Goal: Task Accomplishment & Management: Use online tool/utility

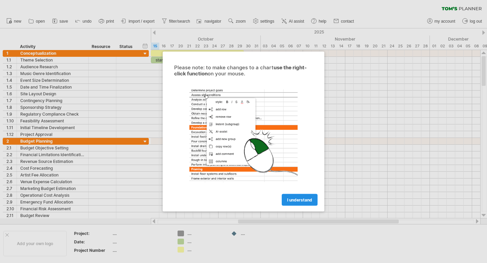
click at [295, 199] on span "I understand" at bounding box center [299, 200] width 25 height 5
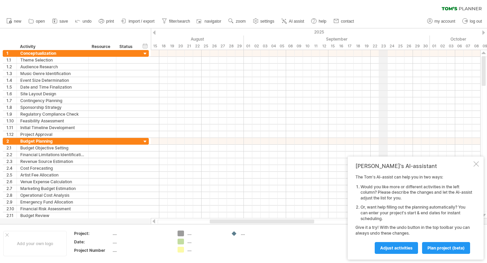
click at [382, 44] on div "23" at bounding box center [383, 46] width 8 height 7
click at [101, 20] on icon at bounding box center [101, 21] width 7 height 7
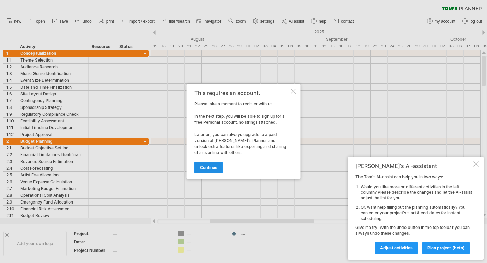
click at [205, 163] on link "continue" at bounding box center [209, 168] width 28 height 12
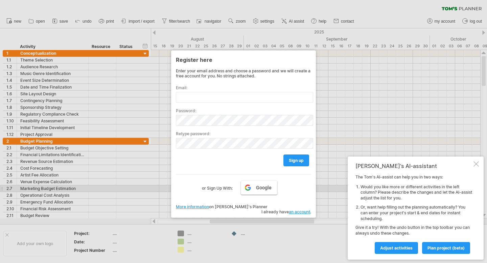
click at [257, 190] on span "Google" at bounding box center [264, 187] width 16 height 5
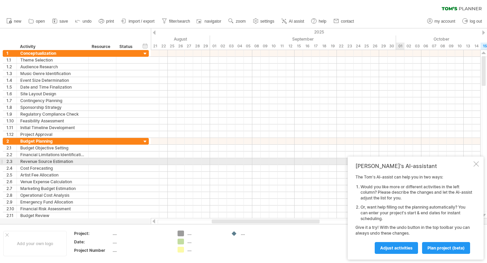
click at [476, 163] on div at bounding box center [476, 163] width 5 height 5
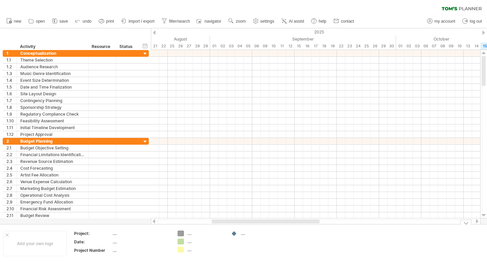
click at [183, 233] on div "Trying to reach [DOMAIN_NAME] Connected again... 0% clear filter new 1" at bounding box center [243, 131] width 487 height 263
click at [114, 235] on div "...." at bounding box center [141, 234] width 57 height 6
click at [114, 233] on div "...." at bounding box center [141, 234] width 57 height 6
type input "**********"
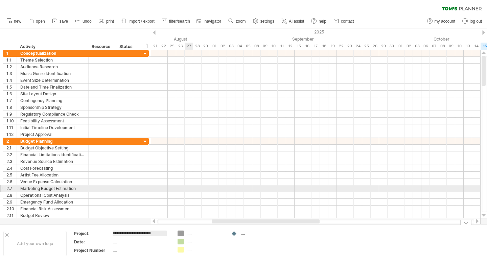
click at [190, 190] on div at bounding box center [316, 188] width 330 height 7
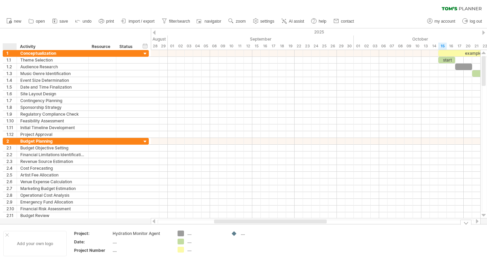
click at [7, 233] on div at bounding box center [6, 234] width 3 height 3
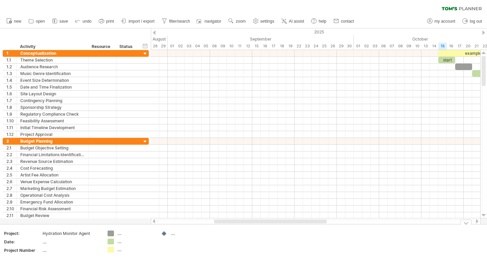
click at [172, 234] on div "...." at bounding box center [189, 234] width 37 height 6
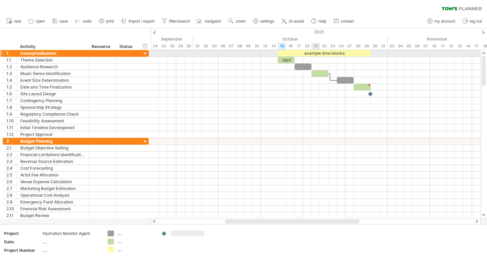
click at [315, 51] on div "example time blocks:" at bounding box center [324, 53] width 93 height 6
drag, startPoint x: 374, startPoint y: 53, endPoint x: 334, endPoint y: 53, distance: 40.3
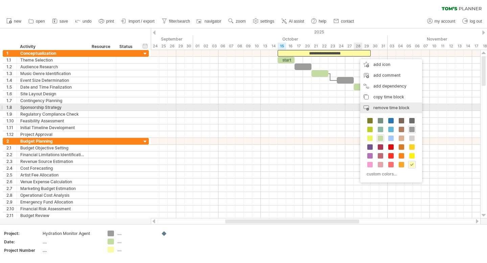
click at [395, 106] on span "remove time block" at bounding box center [392, 107] width 36 height 5
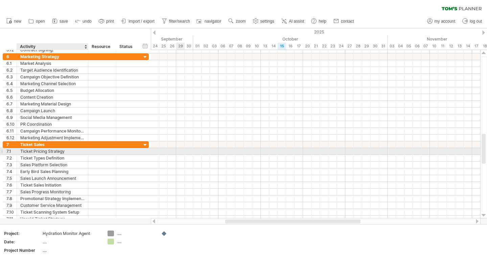
click at [30, 154] on div "Ticket Pricing Strategy" at bounding box center [52, 151] width 65 height 6
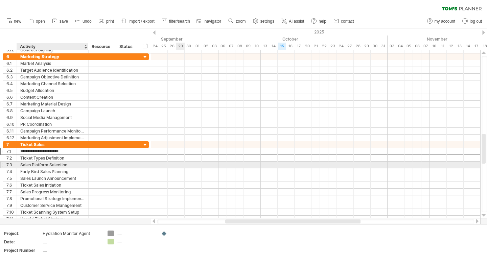
click at [28, 163] on div "Sales Platform Selection" at bounding box center [52, 165] width 65 height 6
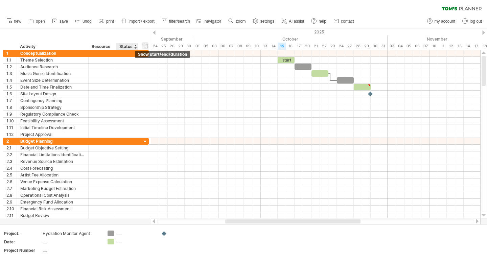
click at [146, 44] on div "hide start/end/duration show start/end/duration" at bounding box center [145, 45] width 6 height 7
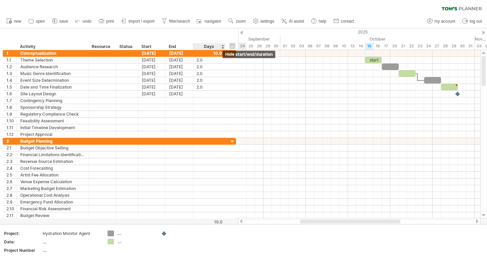
click at [233, 45] on div "hide start/end/duration show start/end/duration" at bounding box center [232, 45] width 6 height 7
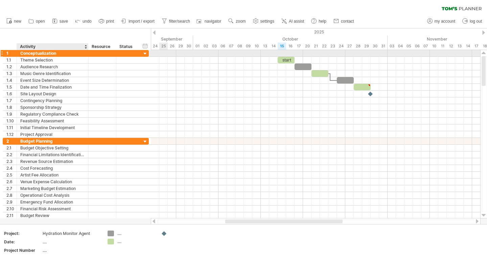
click at [31, 54] on div "Conceptualization" at bounding box center [52, 53] width 65 height 6
click at [31, 54] on input "**********" at bounding box center [52, 53] width 65 height 6
type input "**********"
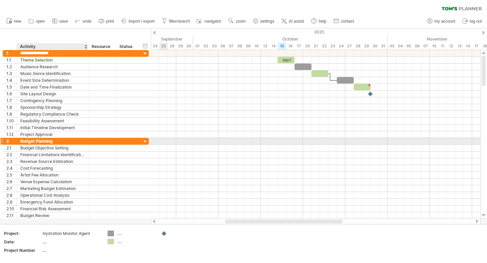
click at [31, 141] on div "Budget Planning" at bounding box center [52, 141] width 65 height 6
type input "**********"
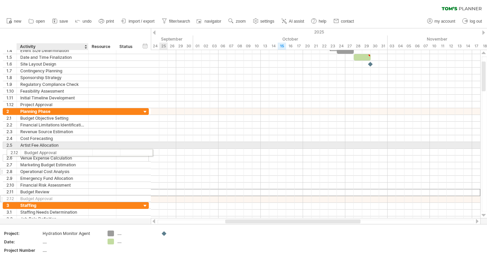
drag, startPoint x: 42, startPoint y: 191, endPoint x: 39, endPoint y: 169, distance: 22.3
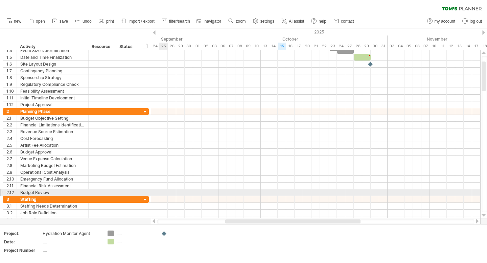
click at [3, 192] on div at bounding box center [1, 192] width 3 height 7
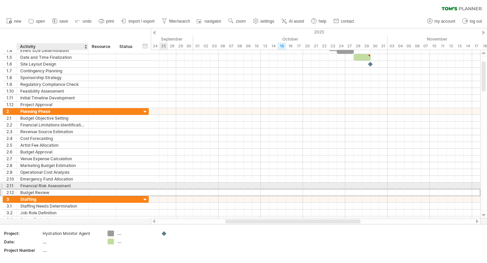
click at [54, 187] on div "Financial Risk Assessment" at bounding box center [52, 186] width 65 height 6
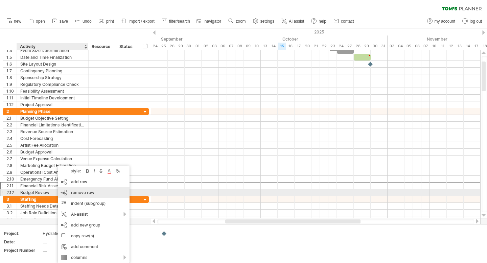
click at [93, 193] on span "remove row" at bounding box center [82, 192] width 23 height 5
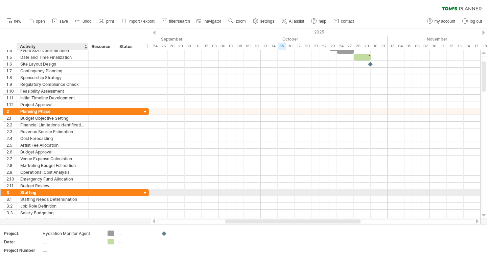
click at [43, 195] on div "Staffing" at bounding box center [52, 192] width 65 height 6
click at [0, 0] on input "********" at bounding box center [0, 0] width 0 height 0
type input "**********"
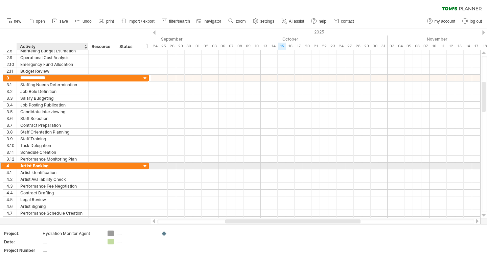
click at [37, 166] on div "Artist Booking" at bounding box center [52, 166] width 65 height 6
click at [37, 166] on input "**********" at bounding box center [52, 166] width 65 height 6
type input "**********"
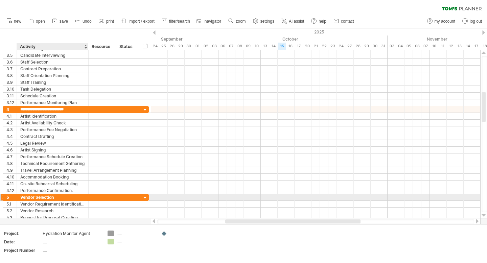
click at [47, 199] on div "Vendor Selection" at bounding box center [52, 197] width 65 height 6
type input "**********"
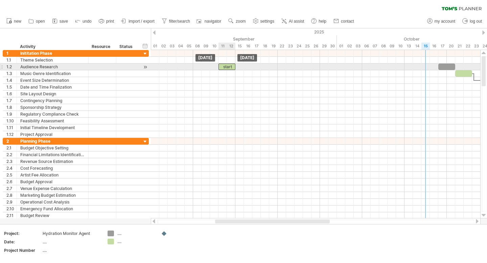
drag, startPoint x: 428, startPoint y: 60, endPoint x: 226, endPoint y: 66, distance: 202.1
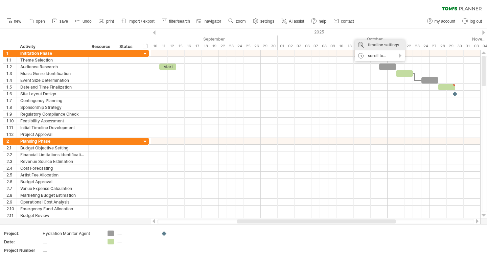
click at [373, 46] on div "timeline settings" at bounding box center [380, 45] width 50 height 11
select select "*"
select select "**"
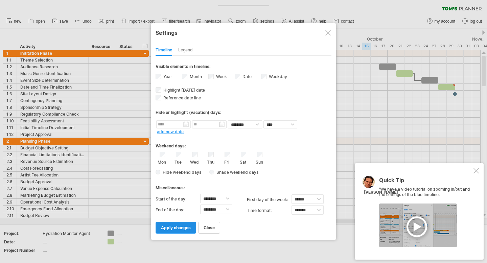
click at [177, 228] on span "apply changes" at bounding box center [176, 227] width 30 height 5
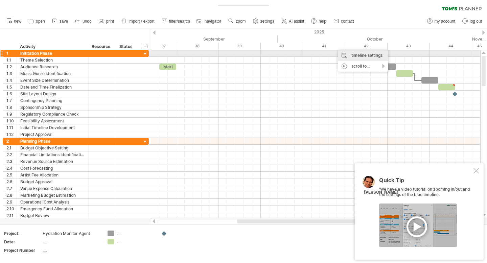
click at [356, 56] on div "timeline settings" at bounding box center [363, 55] width 50 height 11
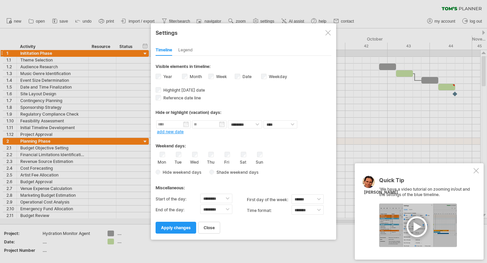
click at [184, 47] on div "Legend" at bounding box center [185, 50] width 15 height 11
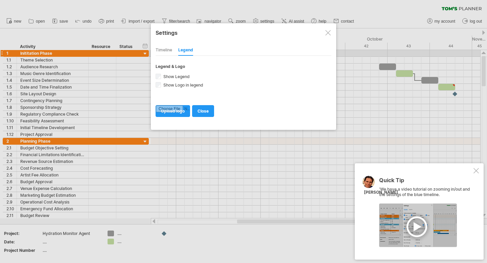
click at [166, 51] on div "Timeline" at bounding box center [164, 50] width 17 height 11
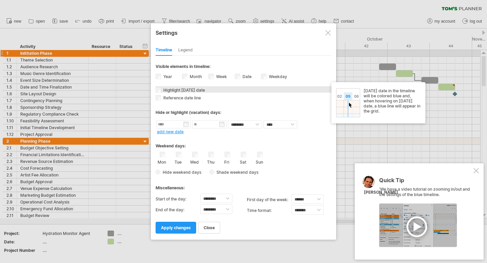
click at [177, 90] on span "Highlight [DATE] date" at bounding box center [183, 90] width 43 height 5
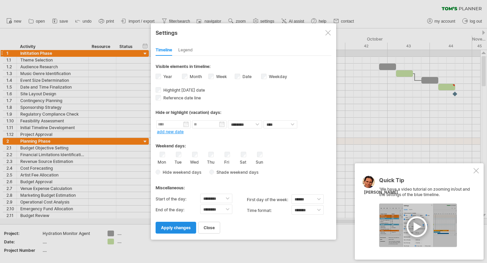
click at [178, 225] on span "apply changes" at bounding box center [176, 227] width 30 height 5
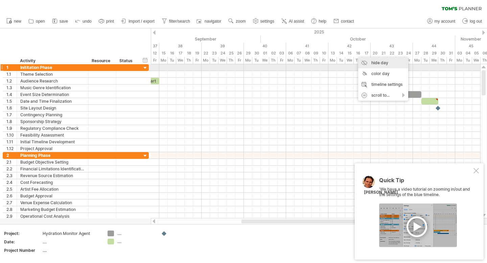
click at [389, 65] on div "hide day" at bounding box center [383, 63] width 50 height 11
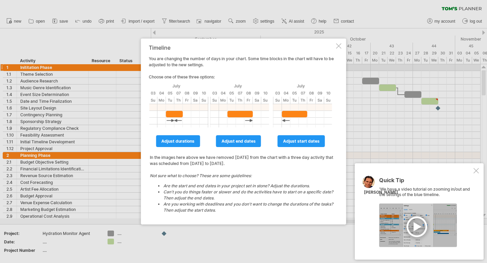
click at [338, 50] on div "Timeline You are changing the number of days in your chart. Some time blocks in…" at bounding box center [243, 132] width 205 height 186
click at [341, 45] on div at bounding box center [338, 45] width 5 height 5
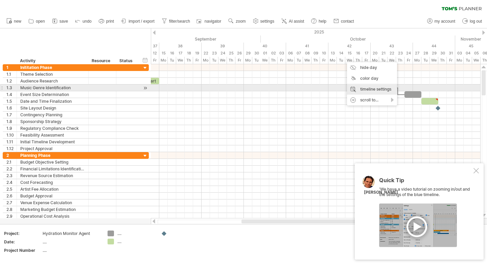
click at [369, 89] on div "timeline settings" at bounding box center [372, 89] width 50 height 11
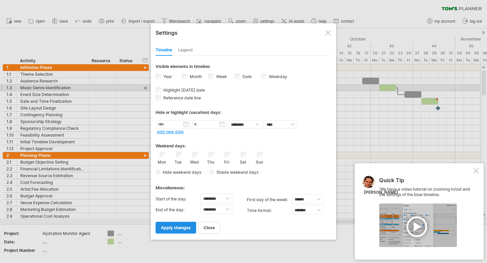
click at [180, 227] on span "apply changes" at bounding box center [176, 227] width 30 height 5
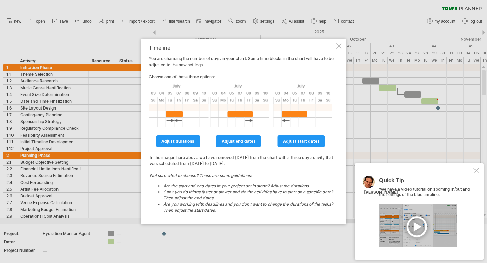
click at [341, 49] on div "Timeline You are changing the number of days in your chart. Some time blocks in…" at bounding box center [243, 132] width 205 height 186
click at [341, 48] on div at bounding box center [338, 45] width 5 height 5
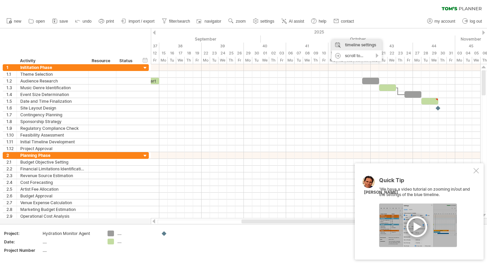
click at [338, 44] on div "timeline settings" at bounding box center [357, 45] width 50 height 11
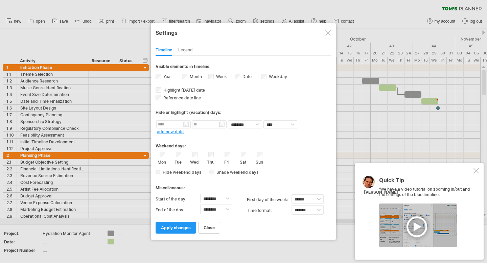
click at [267, 77] on div "Weekday visibility of weekday Currently there is not enough space horizontally …" at bounding box center [274, 77] width 26 height 9
click at [175, 230] on span "apply changes" at bounding box center [176, 227] width 30 height 5
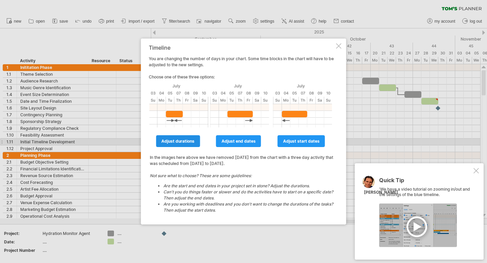
click at [182, 142] on span "adjust durations" at bounding box center [177, 141] width 33 height 5
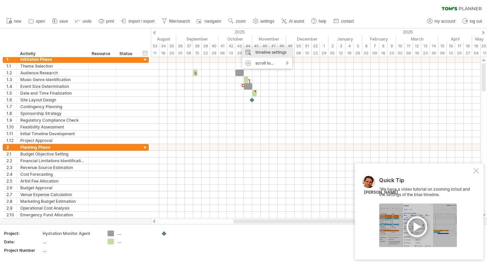
click at [256, 51] on div "timeline settings" at bounding box center [267, 52] width 50 height 11
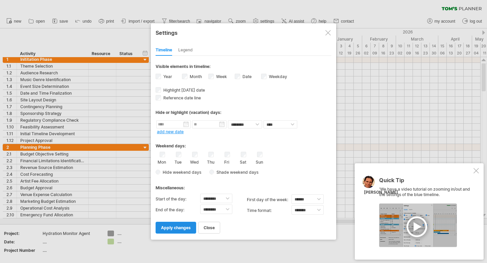
click at [173, 222] on link "apply changes" at bounding box center [176, 228] width 41 height 12
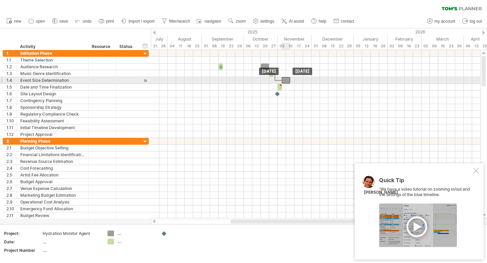
drag, startPoint x: 272, startPoint y: 79, endPoint x: 283, endPoint y: 80, distance: 10.6
click at [283, 80] on div at bounding box center [286, 80] width 8 height 6
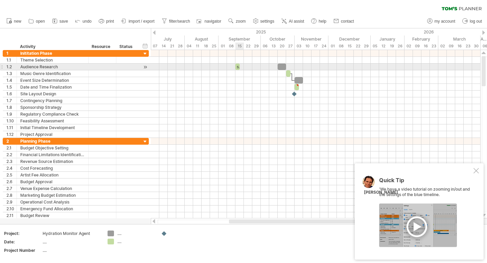
click at [237, 67] on span at bounding box center [235, 67] width 3 height 6
click at [237, 67] on div "start" at bounding box center [237, 67] width 4 height 6
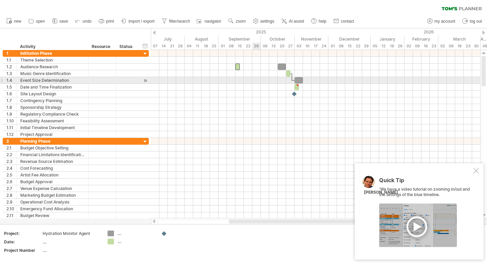
click at [259, 82] on div at bounding box center [316, 80] width 330 height 7
click at [262, 81] on div "timeline settings" at bounding box center [269, 78] width 50 height 11
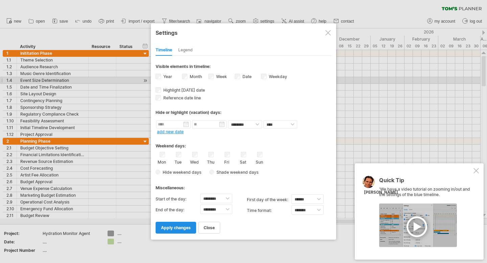
click at [190, 227] on span "apply changes" at bounding box center [176, 227] width 30 height 5
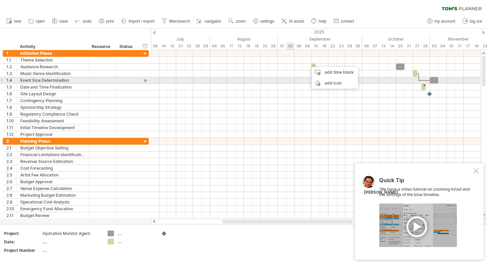
click at [291, 81] on div at bounding box center [316, 80] width 330 height 7
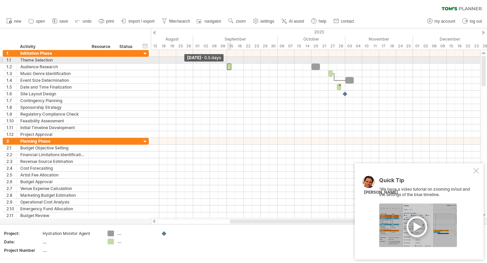
drag, startPoint x: 228, startPoint y: 68, endPoint x: 229, endPoint y: 60, distance: 8.2
click at [229, 60] on div "[DATE] [DATE] - 0.5 days" at bounding box center [316, 134] width 330 height 169
drag, startPoint x: 230, startPoint y: 67, endPoint x: 230, endPoint y: 59, distance: 7.5
click at [230, 59] on div "[DATE] - 0.5 days [DATE] - 0.5 days" at bounding box center [316, 134] width 330 height 169
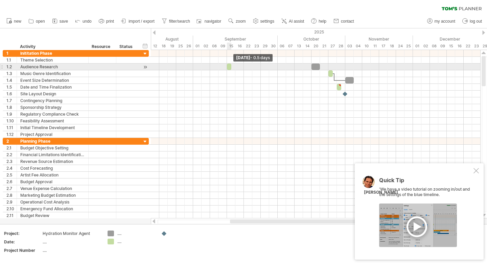
drag, startPoint x: 230, startPoint y: 68, endPoint x: 234, endPoint y: 68, distance: 4.1
click at [233, 68] on span at bounding box center [231, 67] width 3 height 6
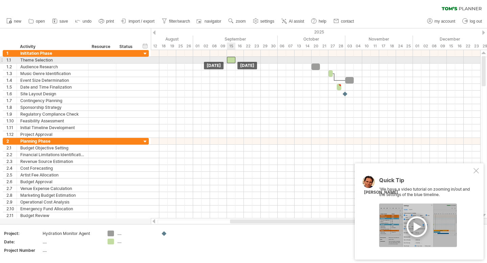
drag, startPoint x: 230, startPoint y: 68, endPoint x: 230, endPoint y: 62, distance: 5.8
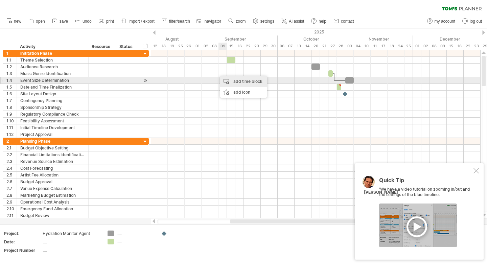
click at [232, 82] on div "add time block" at bounding box center [243, 81] width 47 height 11
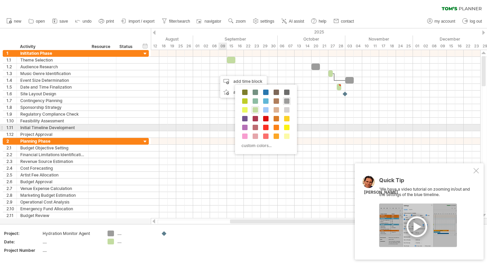
click at [221, 131] on div at bounding box center [316, 128] width 330 height 7
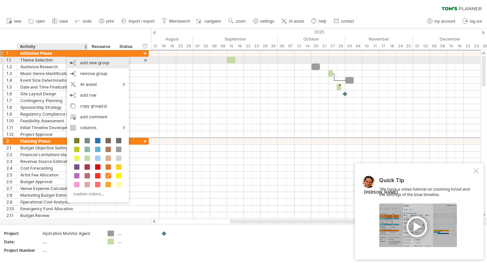
click at [81, 61] on div "add new group" at bounding box center [98, 63] width 62 height 11
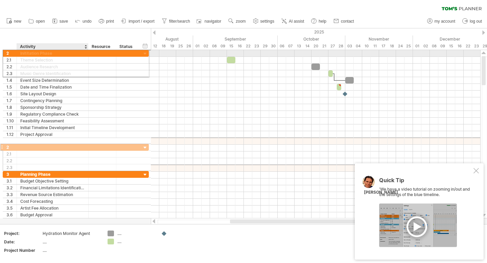
drag, startPoint x: 29, startPoint y: 143, endPoint x: 31, endPoint y: 52, distance: 91.0
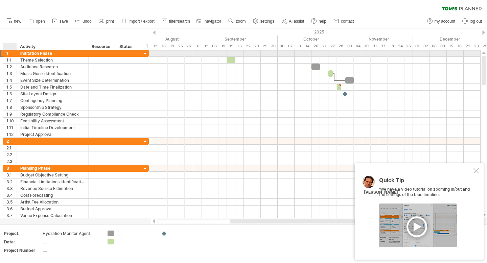
click at [8, 53] on div "1" at bounding box center [11, 53] width 10 height 6
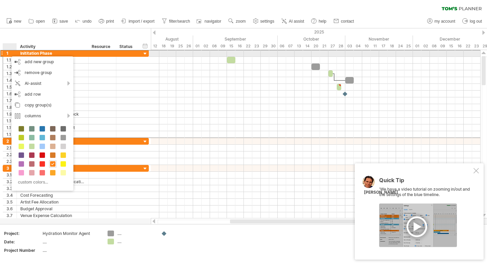
click at [2, 52] on div at bounding box center [1, 53] width 3 height 7
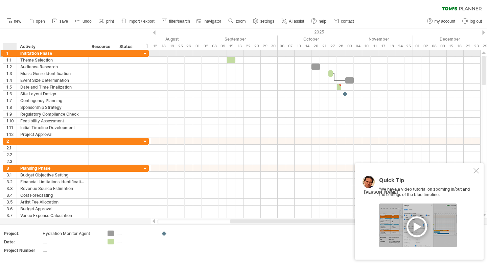
click at [2, 52] on div at bounding box center [1, 53] width 3 height 7
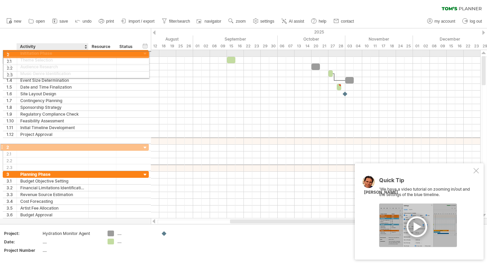
drag, startPoint x: 41, startPoint y: 141, endPoint x: 42, endPoint y: 53, distance: 87.6
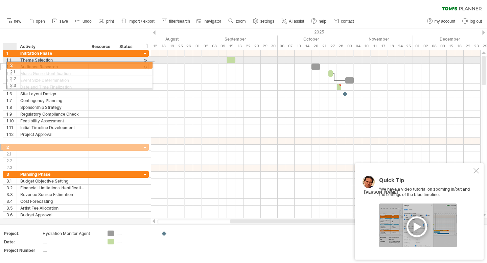
drag, startPoint x: 9, startPoint y: 143, endPoint x: 11, endPoint y: 64, distance: 79.5
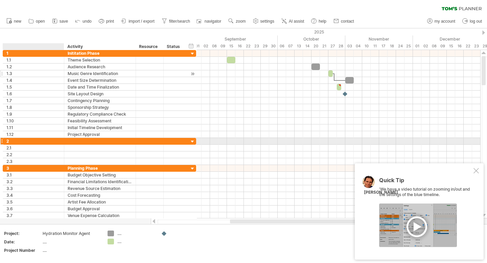
drag, startPoint x: 16, startPoint y: 143, endPoint x: 60, endPoint y: 70, distance: 84.7
click at [63, 65] on div "**********" at bounding box center [100, 134] width 194 height 169
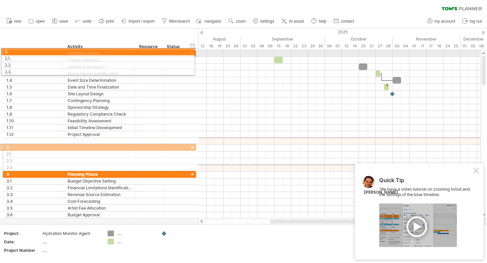
drag, startPoint x: 9, startPoint y: 140, endPoint x: 5, endPoint y: 50, distance: 89.7
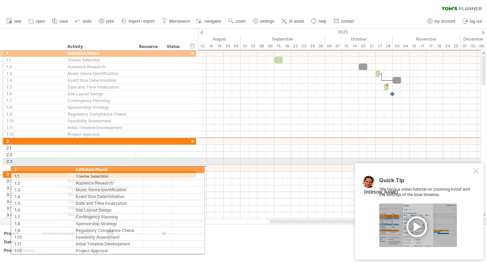
drag, startPoint x: 9, startPoint y: 53, endPoint x: 16, endPoint y: 169, distance: 116.0
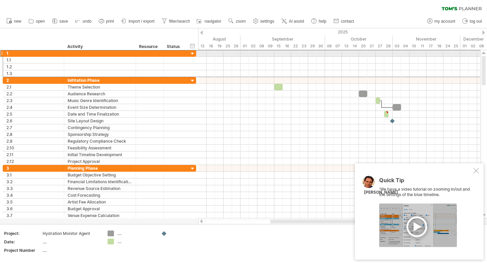
click at [9, 56] on div "1" at bounding box center [35, 53] width 58 height 6
click at [7, 53] on div "1" at bounding box center [35, 53] width 58 height 6
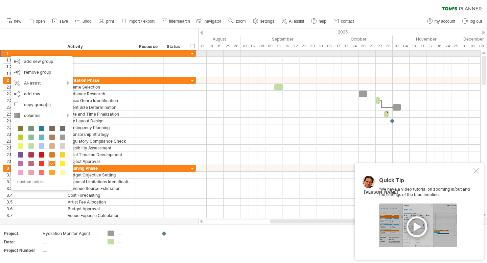
click at [96, 55] on div at bounding box center [100, 53] width 65 height 6
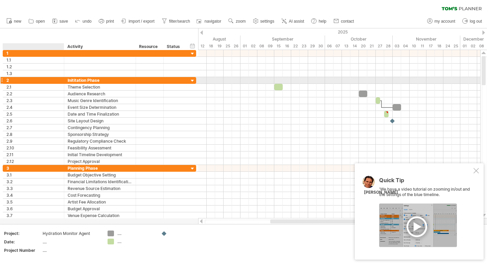
click at [10, 82] on div "2" at bounding box center [35, 80] width 58 height 6
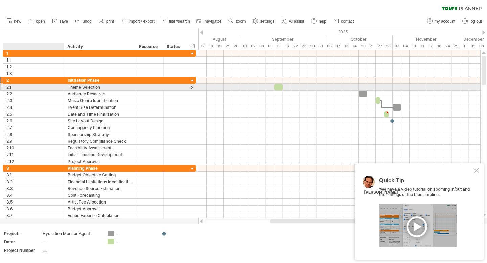
click at [15, 89] on div "2.1" at bounding box center [35, 87] width 58 height 6
click at [10, 88] on div "2.1" at bounding box center [35, 87] width 58 height 6
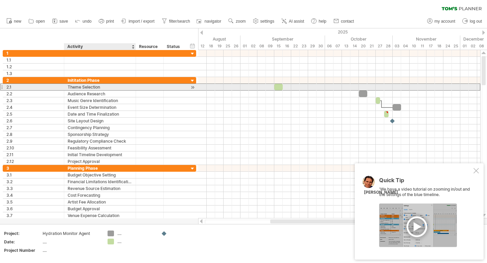
click at [87, 84] on div "Theme Selection" at bounding box center [100, 87] width 65 height 6
click at [19, 87] on div "2.1" at bounding box center [35, 87] width 58 height 6
click at [10, 90] on div "2.1" at bounding box center [35, 87] width 58 height 6
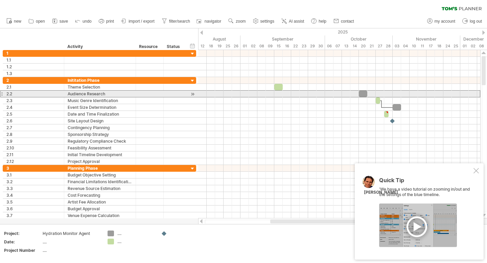
click at [3, 94] on div at bounding box center [1, 93] width 3 height 7
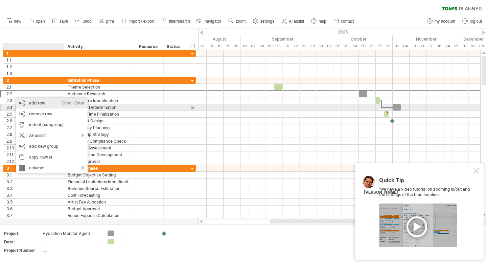
click at [43, 105] on div "add row Ctrl+Enter Cmd+Enter" at bounding box center [52, 103] width 72 height 11
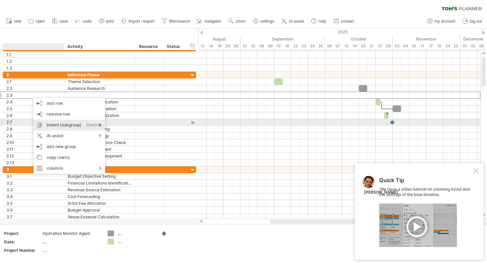
click at [70, 123] on div "indent (subgroup) Ctrl+► Cmd+►" at bounding box center [69, 125] width 72 height 11
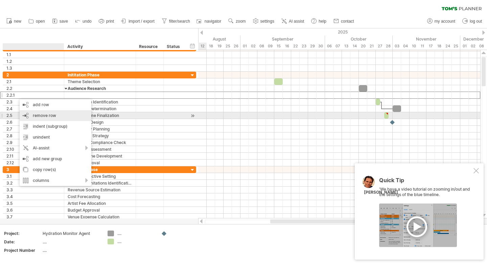
click at [54, 116] on span "remove row" at bounding box center [44, 115] width 23 height 5
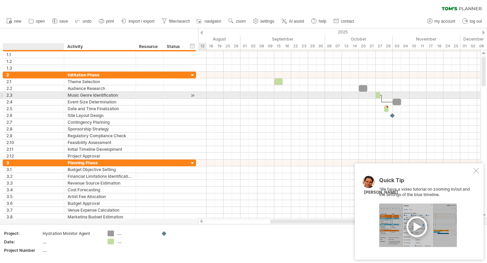
click at [23, 95] on div "2.3" at bounding box center [35, 95] width 58 height 6
click at [193, 96] on div at bounding box center [192, 95] width 6 height 7
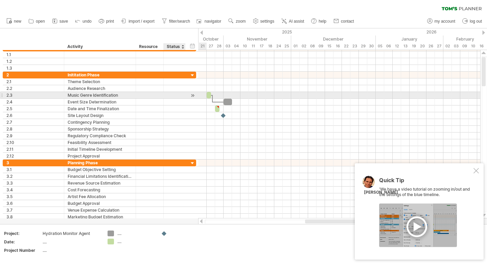
click at [193, 96] on div at bounding box center [192, 95] width 6 height 7
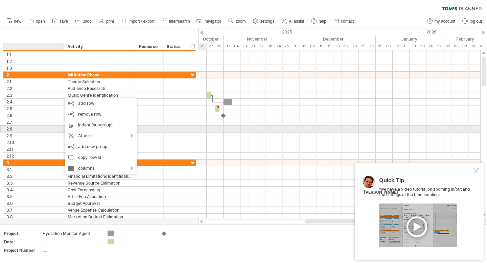
click at [44, 132] on div "2.8" at bounding box center [35, 129] width 58 height 6
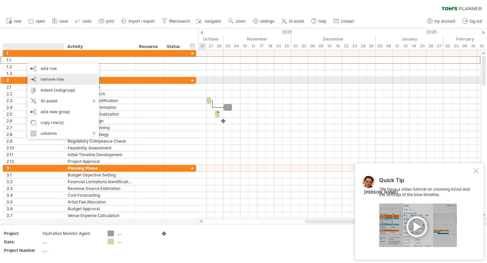
click at [47, 82] on div "remove row remove selected rows" at bounding box center [63, 79] width 72 height 11
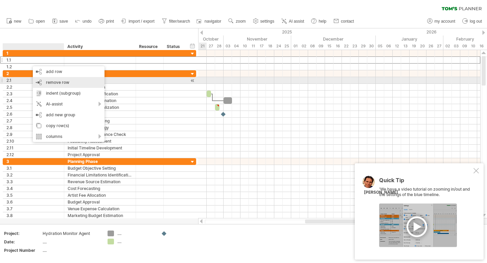
click at [44, 81] on div "remove row remove selected rows" at bounding box center [69, 82] width 72 height 11
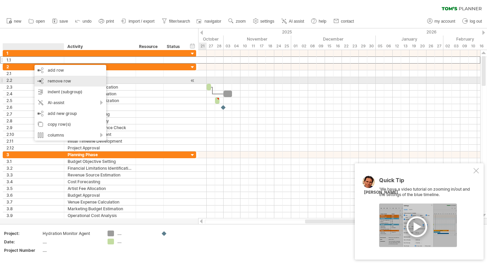
click at [52, 80] on span "remove row" at bounding box center [59, 80] width 23 height 5
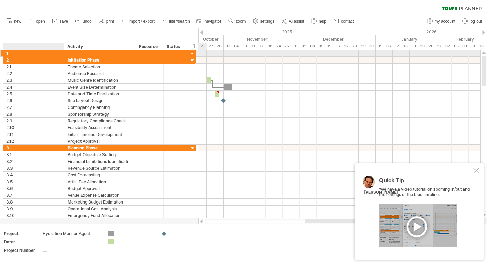
click at [20, 56] on div "1" at bounding box center [35, 53] width 58 height 6
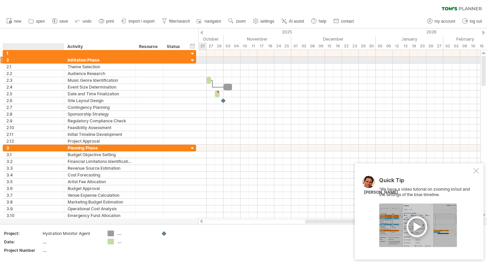
click at [12, 61] on div "2" at bounding box center [35, 60] width 58 height 6
click at [194, 62] on div at bounding box center [192, 61] width 6 height 6
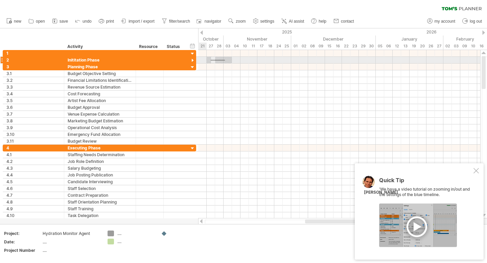
click at [193, 61] on div at bounding box center [192, 61] width 6 height 6
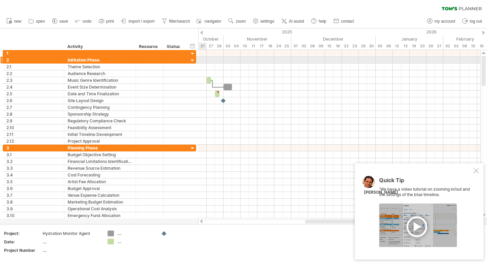
click at [193, 61] on div at bounding box center [192, 61] width 6 height 6
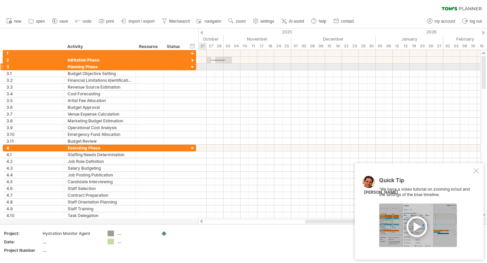
click at [192, 65] on div at bounding box center [192, 67] width 6 height 6
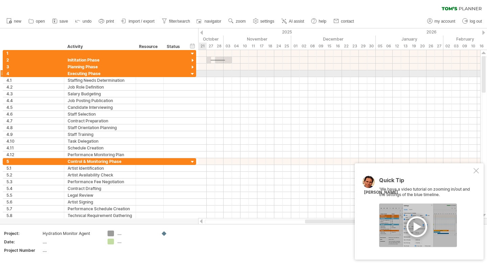
click at [193, 75] on div at bounding box center [192, 74] width 6 height 6
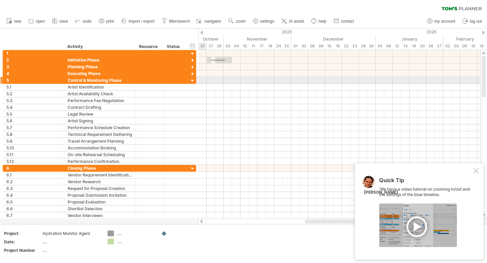
click at [193, 83] on div at bounding box center [192, 81] width 6 height 6
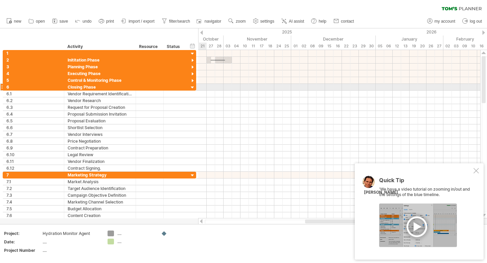
click at [191, 88] on div at bounding box center [192, 88] width 6 height 6
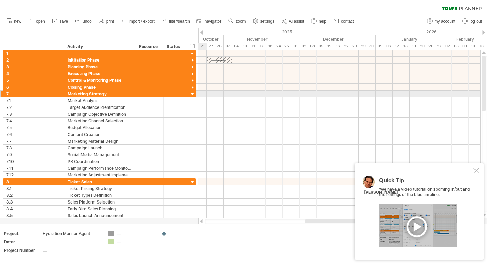
click at [191, 95] on div at bounding box center [192, 94] width 6 height 6
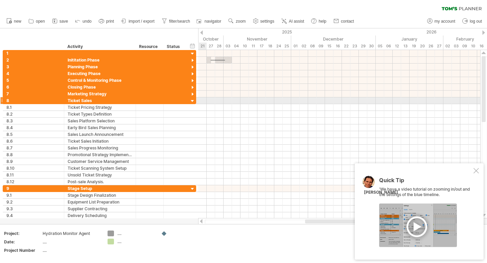
click at [190, 103] on div at bounding box center [192, 101] width 6 height 6
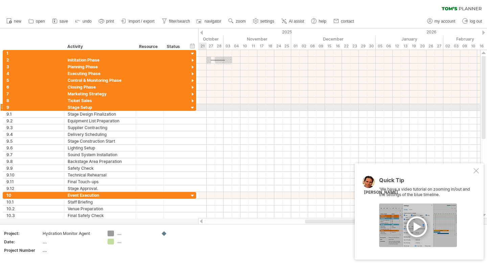
click at [190, 108] on div at bounding box center [192, 108] width 6 height 6
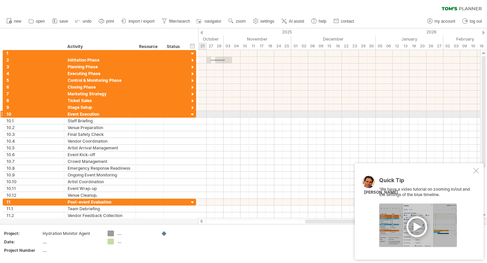
click at [190, 114] on div at bounding box center [192, 115] width 6 height 6
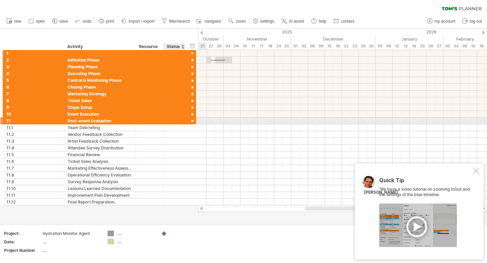
click at [189, 123] on div at bounding box center [192, 121] width 6 height 6
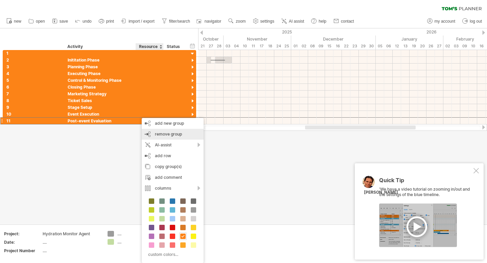
click at [165, 138] on div "remove group remove selected groups" at bounding box center [173, 134] width 62 height 11
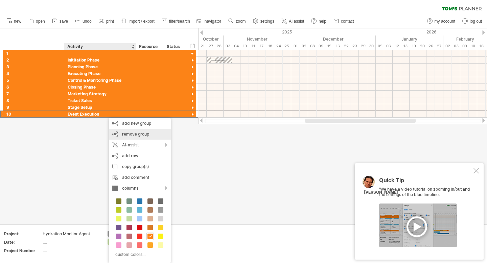
click at [123, 135] on span "remove group" at bounding box center [135, 134] width 27 height 5
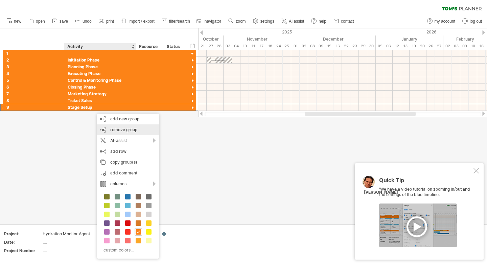
click at [109, 130] on div "remove group remove selected groups" at bounding box center [128, 130] width 62 height 11
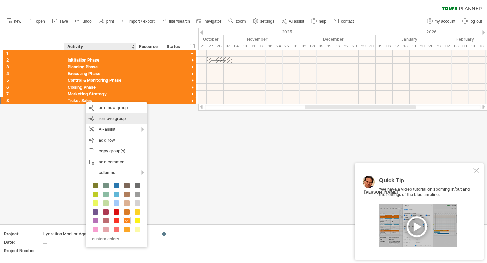
click at [107, 122] on div "remove group remove selected groups" at bounding box center [117, 118] width 62 height 11
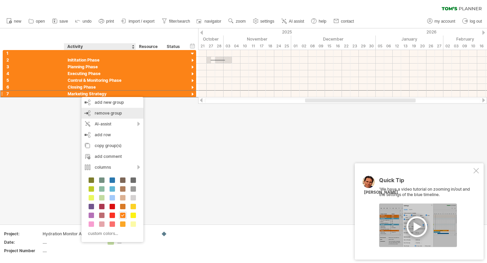
click at [115, 111] on span "remove group" at bounding box center [108, 113] width 27 height 5
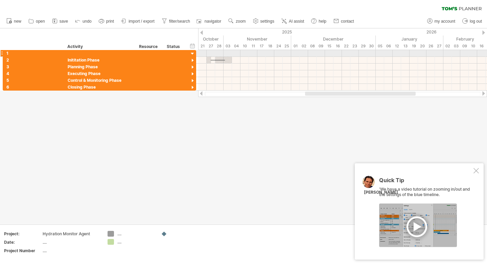
click at [1, 53] on div at bounding box center [1, 53] width 3 height 7
click at [194, 53] on div at bounding box center [192, 54] width 6 height 6
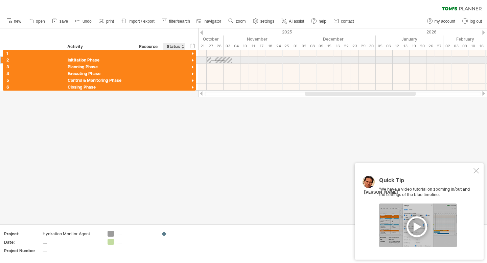
click at [194, 60] on div at bounding box center [192, 61] width 6 height 6
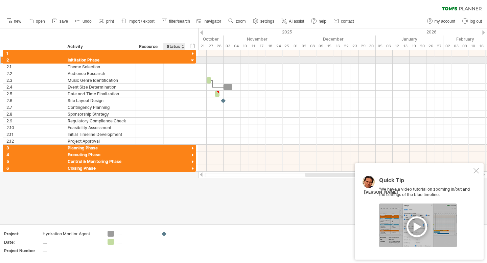
click at [194, 60] on div at bounding box center [192, 61] width 6 height 6
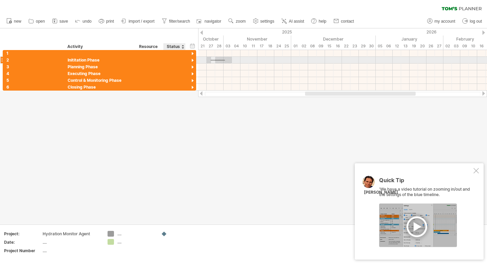
click at [194, 60] on div at bounding box center [192, 61] width 6 height 6
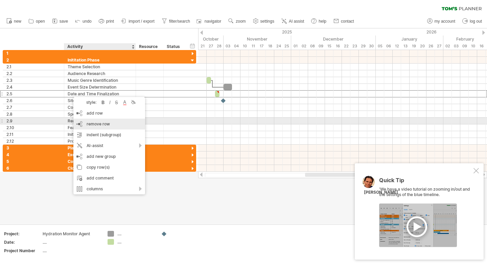
click at [92, 122] on span "remove row" at bounding box center [98, 123] width 23 height 5
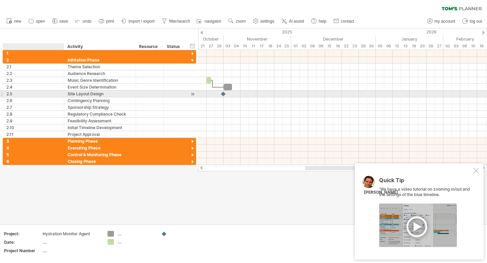
click at [60, 95] on div "2.5" at bounding box center [35, 94] width 58 height 6
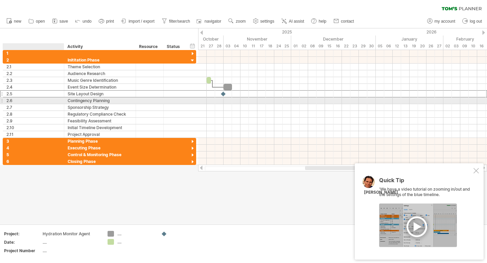
click at [59, 100] on div "2.6" at bounding box center [35, 100] width 58 height 6
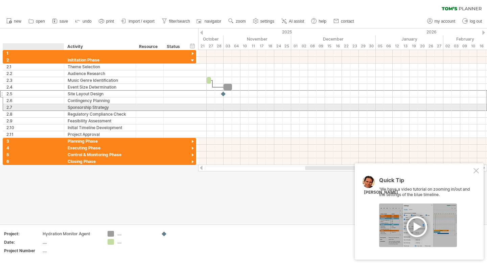
click at [57, 107] on div "2.7" at bounding box center [35, 107] width 58 height 6
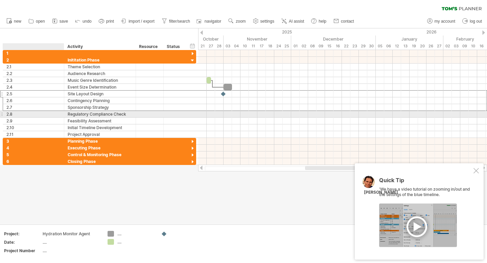
click at [54, 113] on div "2.8" at bounding box center [35, 114] width 58 height 6
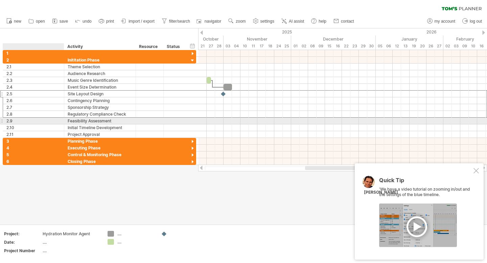
click at [53, 119] on div "2.9" at bounding box center [35, 121] width 58 height 6
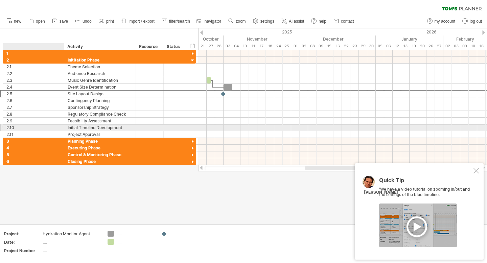
click at [50, 129] on div "2.10" at bounding box center [35, 128] width 58 height 6
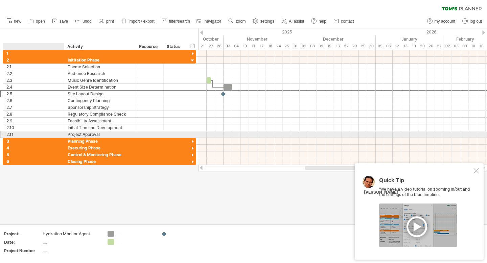
click at [47, 135] on div "2.11" at bounding box center [35, 134] width 58 height 6
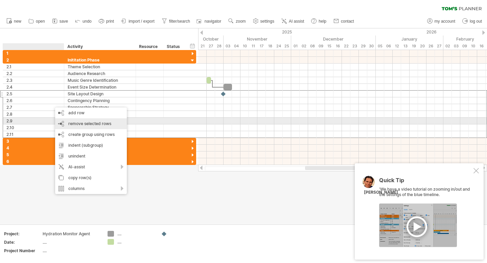
click at [77, 124] on span "remove selected rows" at bounding box center [89, 123] width 43 height 5
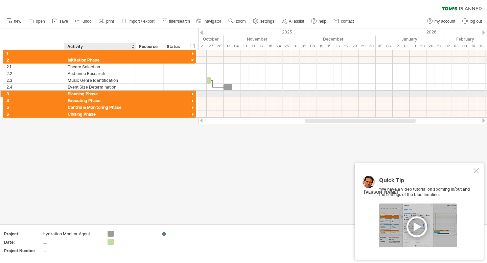
click at [69, 93] on div "Planning Phase" at bounding box center [100, 94] width 65 height 6
click at [192, 94] on div at bounding box center [192, 94] width 6 height 6
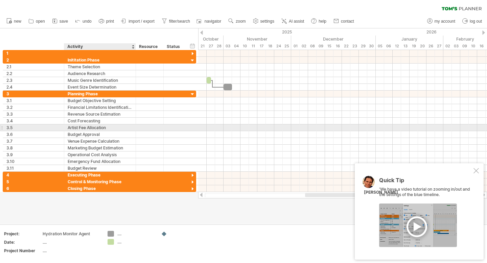
click at [86, 126] on div "Artist Fee Allocation" at bounding box center [100, 128] width 65 height 6
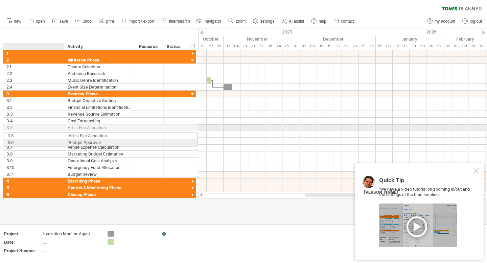
click at [56, 137] on div "3.6" at bounding box center [35, 140] width 58 height 6
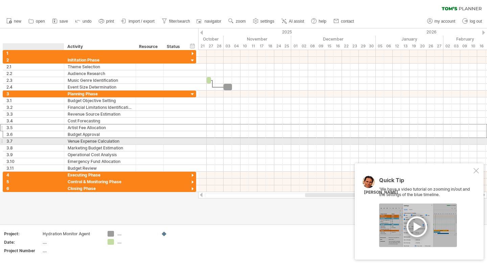
click at [49, 142] on div "3.7" at bounding box center [35, 141] width 58 height 6
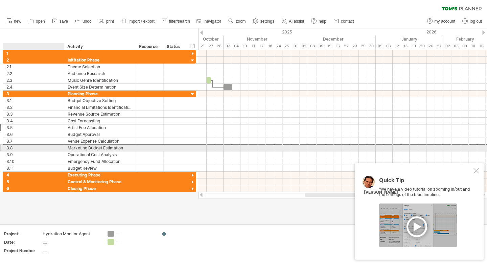
click at [44, 150] on div "3.8" at bounding box center [35, 148] width 58 height 6
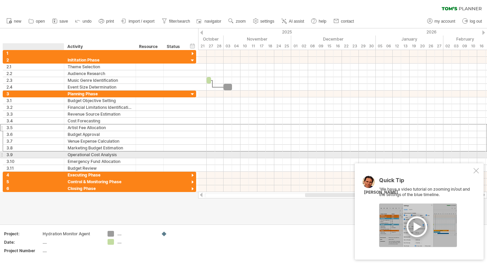
click at [40, 155] on div "3.9" at bounding box center [35, 155] width 58 height 6
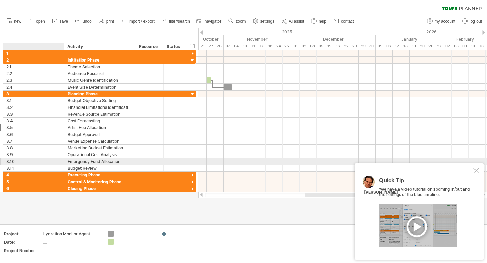
click at [36, 163] on div "3.10" at bounding box center [35, 161] width 58 height 6
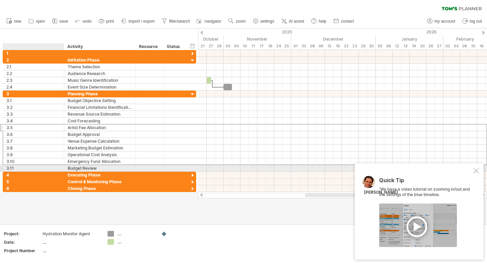
click at [33, 168] on div "3.11" at bounding box center [35, 168] width 58 height 6
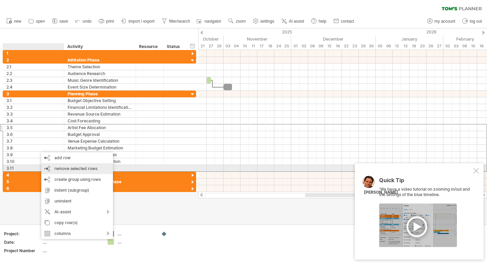
click at [74, 166] on span "remove selected rows" at bounding box center [75, 168] width 43 height 5
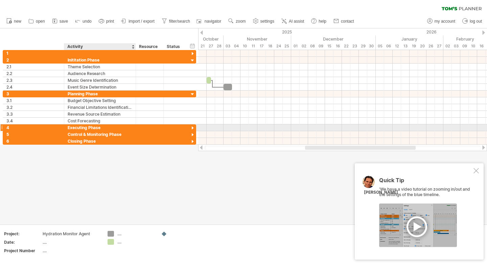
click at [74, 128] on div "Executing Phase" at bounding box center [100, 128] width 65 height 6
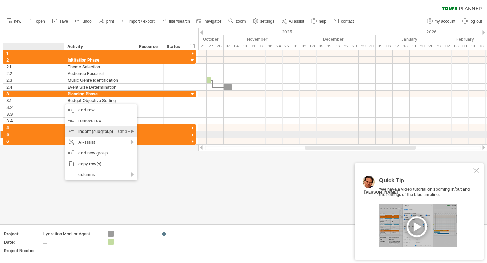
click at [103, 133] on div "indent (subgroup) Ctrl+► Cmd+►" at bounding box center [101, 131] width 72 height 11
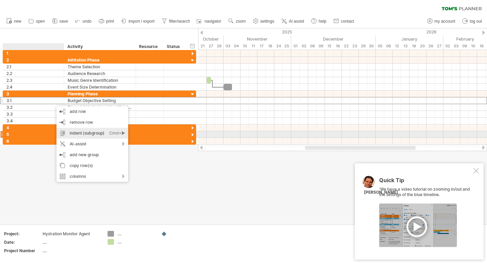
click at [84, 132] on div "indent (subgroup) Ctrl+► Cmd+►" at bounding box center [93, 133] width 72 height 11
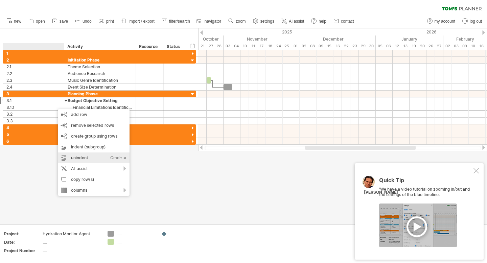
click at [93, 157] on div "unindent Ctrl+◄ Cmd+◄" at bounding box center [94, 158] width 72 height 11
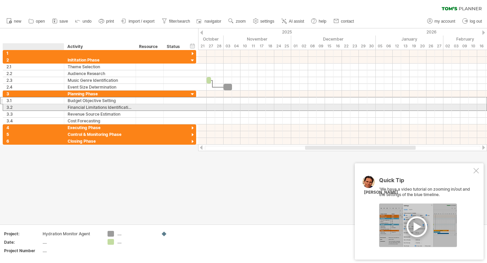
click at [119, 107] on div "Financial Limitations Identification" at bounding box center [100, 107] width 65 height 6
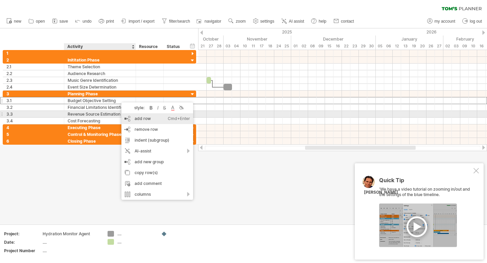
click at [150, 117] on div "add row Ctrl+Enter Cmd+Enter" at bounding box center [157, 118] width 72 height 11
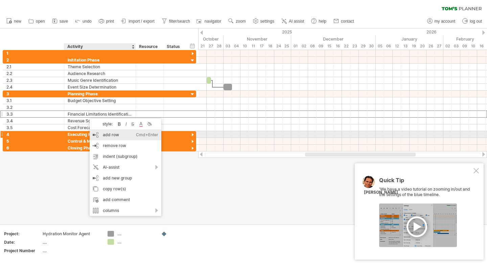
click at [129, 136] on div "add row Ctrl+Enter Cmd+Enter" at bounding box center [126, 135] width 72 height 11
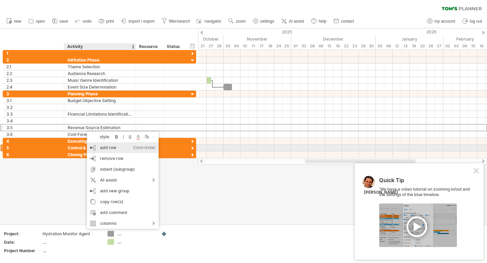
click at [105, 151] on div "add row Ctrl+Enter Cmd+Enter" at bounding box center [123, 147] width 72 height 11
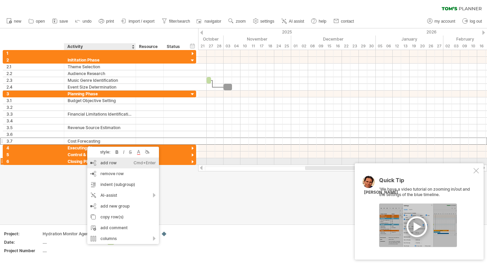
click at [106, 163] on div "add row Ctrl+Enter Cmd+Enter" at bounding box center [123, 163] width 72 height 11
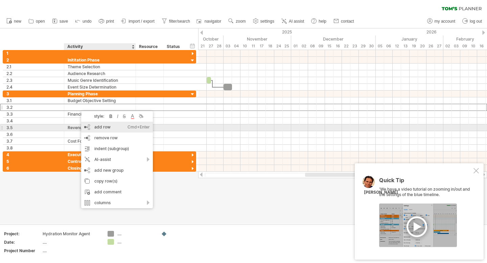
click at [103, 131] on div "add row Ctrl+Enter Cmd+Enter" at bounding box center [117, 127] width 72 height 11
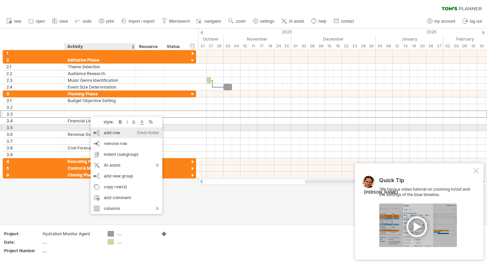
click at [99, 130] on div "add row Ctrl+Enter Cmd+Enter" at bounding box center [127, 133] width 72 height 11
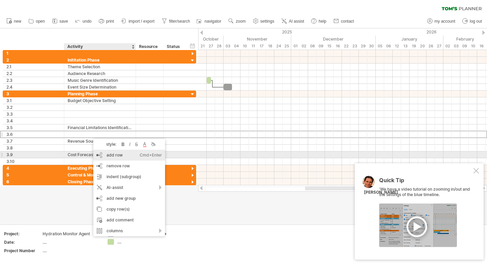
click at [105, 156] on div "add row Ctrl+Enter Cmd+Enter" at bounding box center [129, 155] width 72 height 11
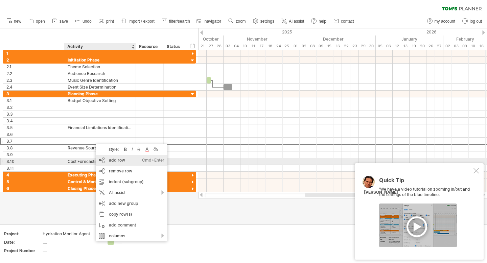
click at [109, 160] on div "add row Ctrl+Enter Cmd+Enter" at bounding box center [132, 160] width 72 height 11
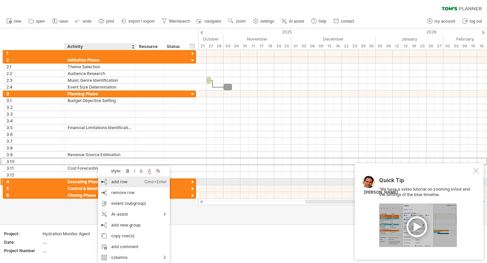
click at [114, 184] on div "add row Ctrl+Enter Cmd+Enter" at bounding box center [134, 182] width 72 height 11
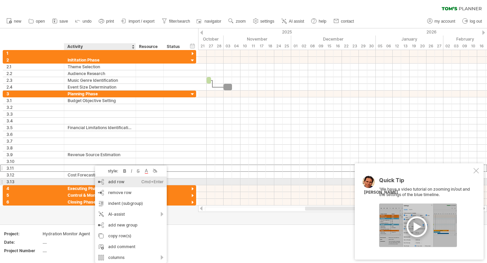
click at [104, 182] on div "add row Ctrl+Enter Cmd+Enter" at bounding box center [131, 182] width 72 height 11
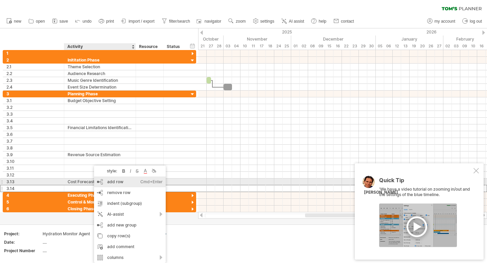
click at [113, 184] on div "add row Ctrl+Enter Cmd+Enter" at bounding box center [130, 182] width 72 height 11
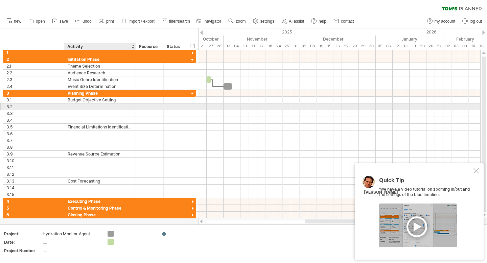
click at [92, 107] on div at bounding box center [100, 107] width 65 height 6
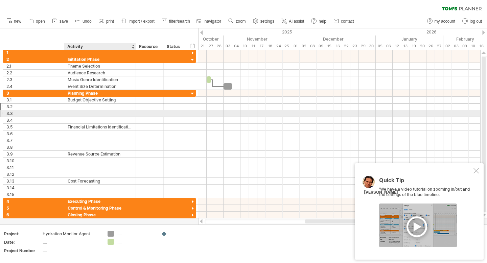
click at [86, 116] on div at bounding box center [100, 113] width 65 height 6
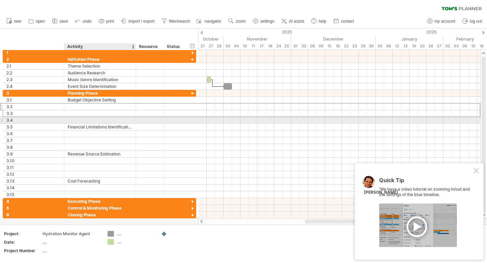
click at [82, 120] on div at bounding box center [100, 120] width 65 height 6
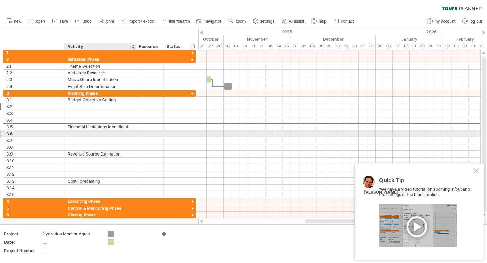
click at [80, 135] on div at bounding box center [100, 134] width 65 height 6
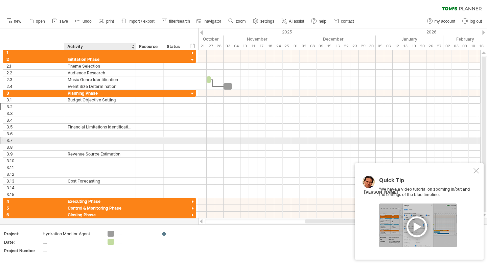
click at [77, 141] on div at bounding box center [100, 140] width 65 height 6
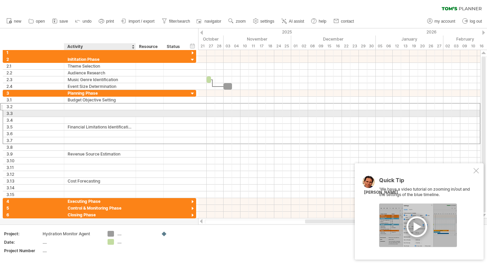
click at [83, 110] on div at bounding box center [100, 107] width 65 height 6
click at [77, 114] on div at bounding box center [100, 113] width 65 height 6
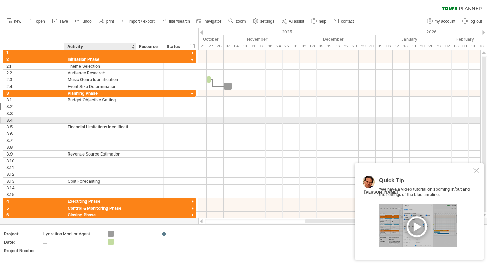
click at [70, 121] on div at bounding box center [100, 120] width 65 height 6
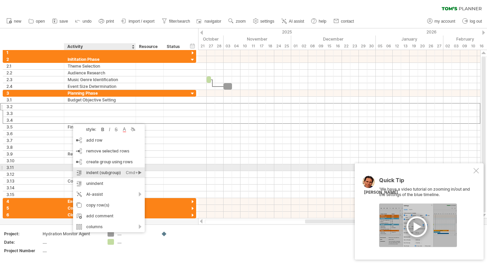
click at [114, 170] on div "indent (subgroup) Ctrl+► Cmd+►" at bounding box center [109, 172] width 72 height 11
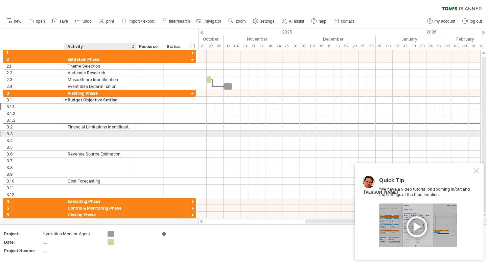
click at [80, 135] on div at bounding box center [100, 134] width 65 height 6
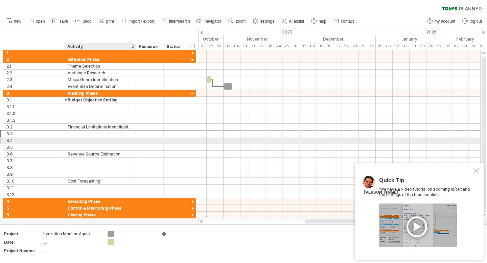
click at [73, 140] on div at bounding box center [100, 140] width 65 height 6
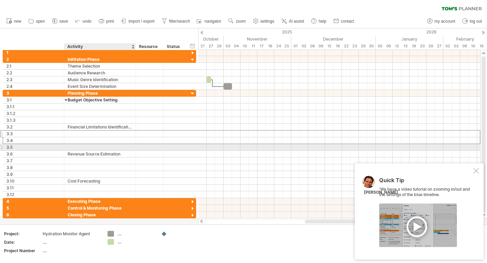
click at [70, 144] on div at bounding box center [100, 147] width 65 height 6
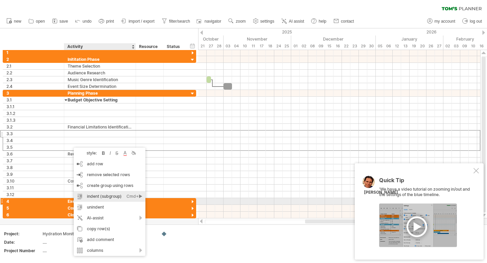
click at [110, 199] on div "indent (subgroup) Ctrl+► Cmd+►" at bounding box center [110, 196] width 72 height 11
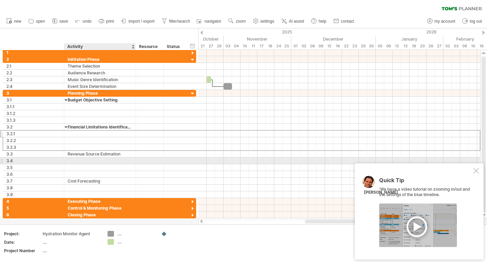
click at [78, 160] on div at bounding box center [100, 161] width 65 height 6
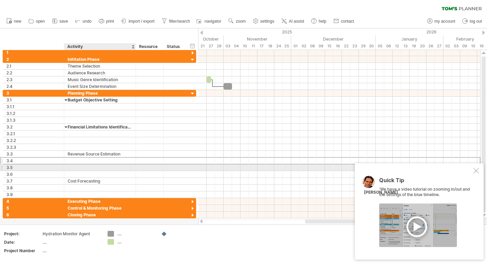
click at [75, 165] on div at bounding box center [100, 167] width 65 height 6
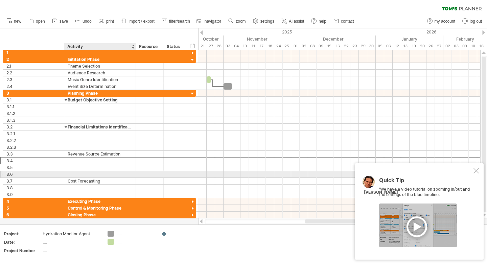
click at [73, 172] on div at bounding box center [100, 174] width 65 height 6
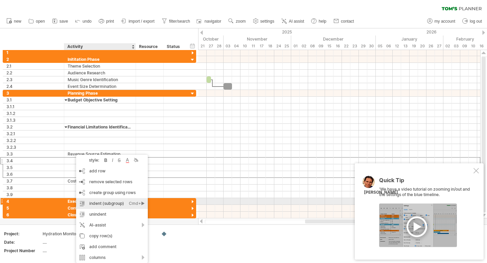
click at [104, 201] on div "indent (subgroup) Ctrl+► Cmd+►" at bounding box center [112, 203] width 72 height 11
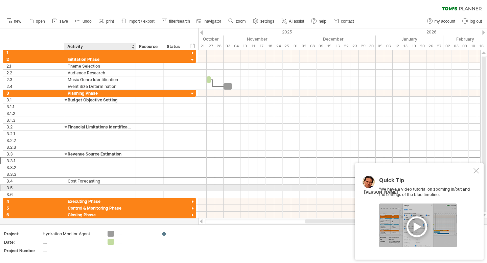
click at [83, 189] on div at bounding box center [100, 188] width 65 height 6
click at [78, 194] on div at bounding box center [100, 195] width 65 height 6
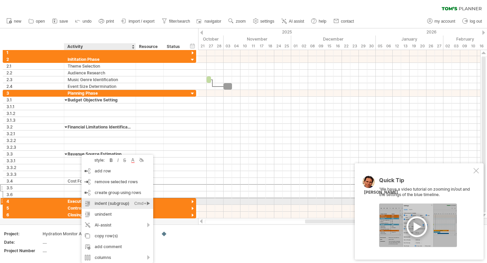
click at [118, 200] on div "indent (subgroup) Ctrl+► Cmd+►" at bounding box center [118, 203] width 72 height 11
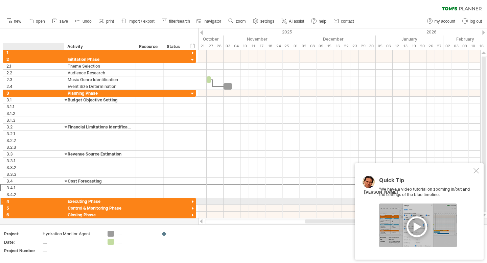
click at [22, 201] on div "4" at bounding box center [35, 201] width 58 height 6
click at [193, 202] on div at bounding box center [192, 202] width 6 height 6
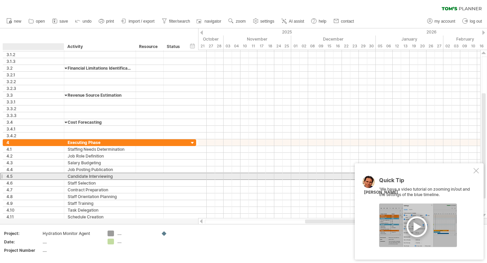
click at [53, 176] on div "4.5" at bounding box center [35, 176] width 58 height 6
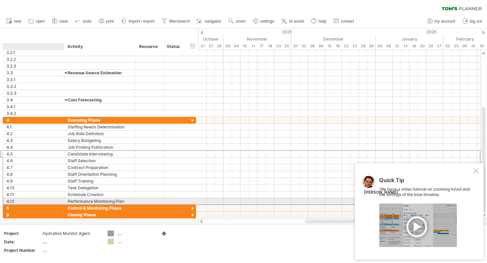
click at [32, 201] on div "4.12" at bounding box center [35, 201] width 58 height 6
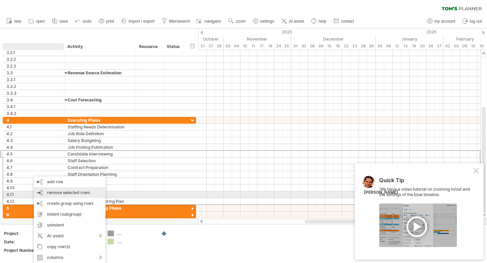
click at [62, 197] on div "remove row remove selected rows" at bounding box center [70, 192] width 72 height 11
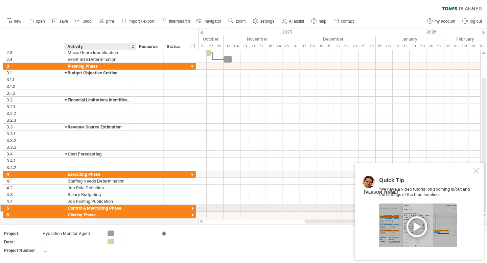
click at [102, 209] on div "Control & Monitoring Phase" at bounding box center [100, 208] width 65 height 6
click at [192, 207] on div at bounding box center [192, 209] width 6 height 6
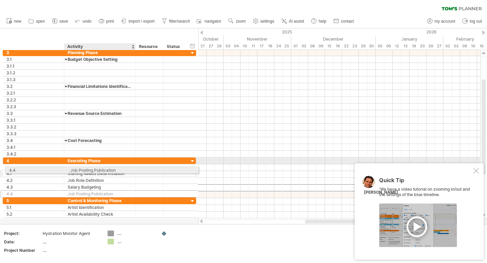
drag, startPoint x: 98, startPoint y: 190, endPoint x: 98, endPoint y: 170, distance: 20.0
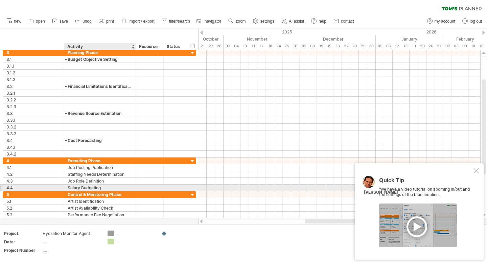
click at [91, 185] on div "Salary Budgeting" at bounding box center [100, 188] width 65 height 6
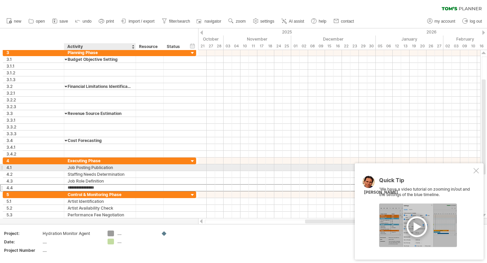
click at [90, 169] on div "Job Posting Publication" at bounding box center [100, 167] width 65 height 6
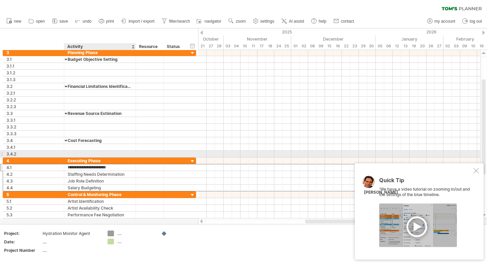
click at [73, 154] on div at bounding box center [100, 154] width 65 height 6
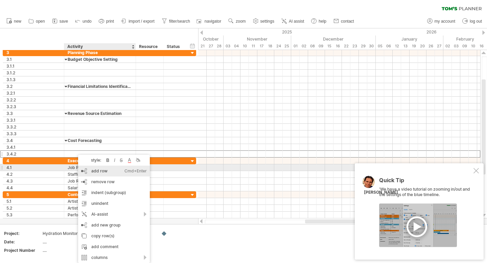
click at [99, 170] on div "add row Ctrl+Enter Cmd+Enter" at bounding box center [114, 171] width 72 height 11
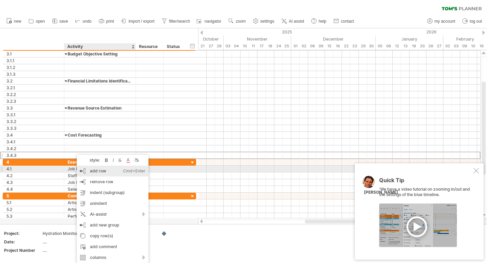
click at [93, 170] on div "add row Ctrl+Enter Cmd+Enter" at bounding box center [113, 171] width 72 height 11
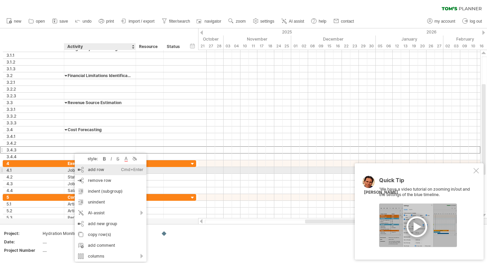
click at [85, 168] on div "add row Ctrl+Enter Cmd+Enter" at bounding box center [111, 169] width 72 height 11
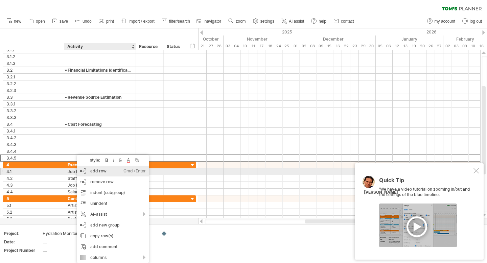
click at [90, 171] on div "add row Ctrl+Enter Cmd+Enter" at bounding box center [113, 171] width 72 height 11
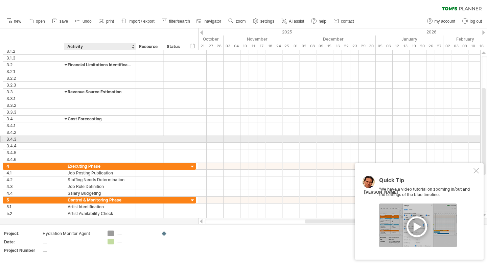
click at [68, 141] on div at bounding box center [100, 139] width 65 height 6
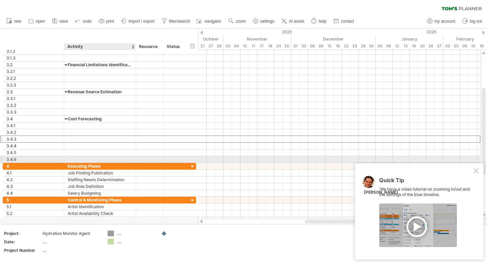
click at [71, 161] on div at bounding box center [100, 159] width 65 height 6
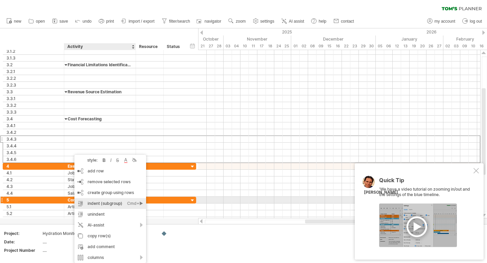
click at [105, 200] on div "indent (subgroup) Ctrl+► Cmd+►" at bounding box center [110, 203] width 72 height 11
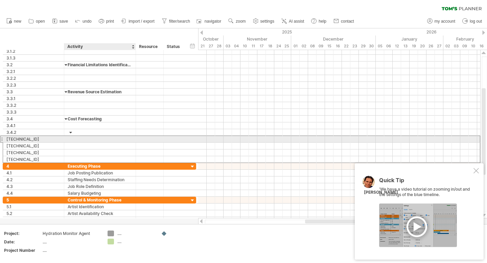
click at [72, 140] on div at bounding box center [100, 139] width 65 height 6
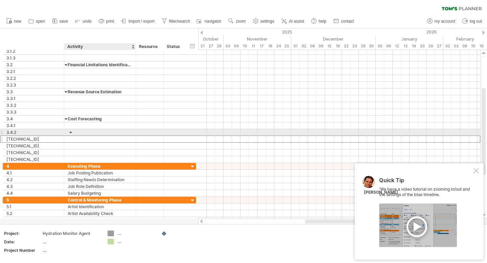
click at [82, 132] on div at bounding box center [100, 132] width 65 height 6
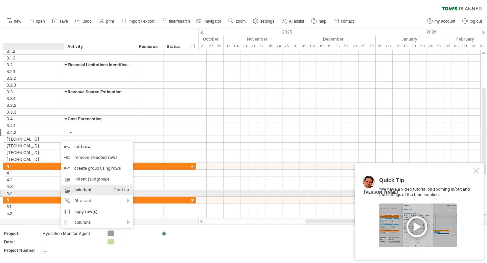
click at [98, 191] on div "unindent Ctrl+◄ Cmd+◄" at bounding box center [97, 190] width 72 height 11
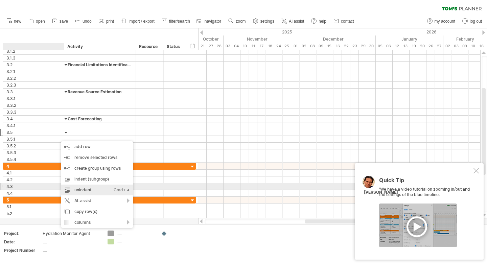
click at [84, 187] on div "unindent Ctrl+◄ Cmd+◄" at bounding box center [97, 190] width 72 height 11
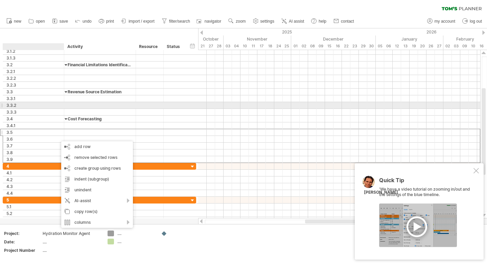
click at [82, 105] on div at bounding box center [100, 105] width 65 height 6
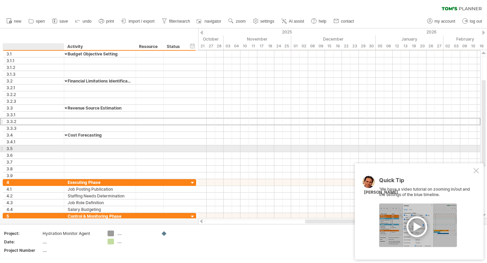
click at [38, 149] on div "3.5" at bounding box center [35, 148] width 58 height 6
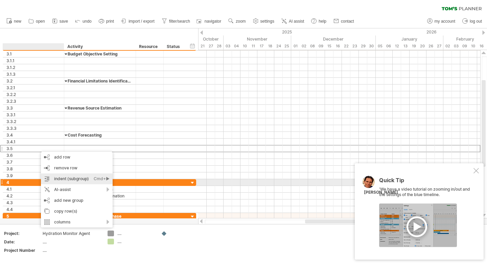
click at [67, 181] on div "indent (subgroup) Ctrl+► Cmd+►" at bounding box center [77, 179] width 72 height 11
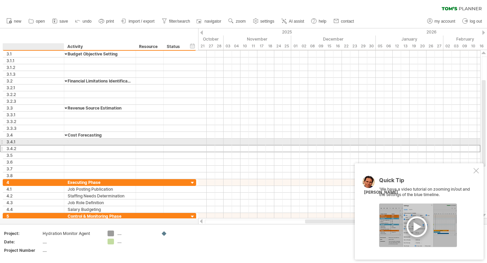
click at [59, 140] on div "3.4.1" at bounding box center [35, 142] width 58 height 6
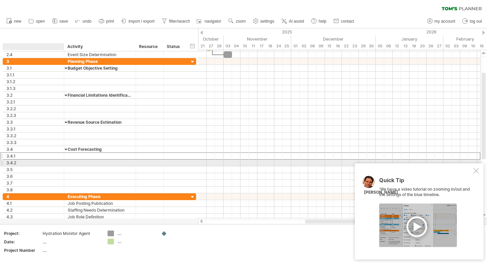
click at [41, 162] on div "3.4.2" at bounding box center [35, 163] width 58 height 6
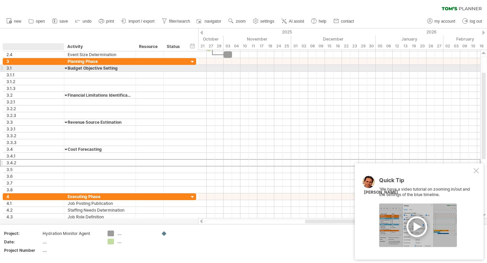
click at [34, 70] on div "3.1" at bounding box center [35, 68] width 58 height 6
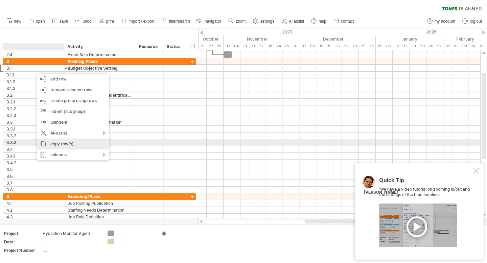
click at [77, 145] on div "copy row(s)" at bounding box center [73, 144] width 72 height 11
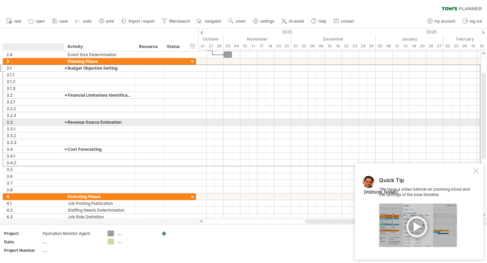
click at [55, 122] on div "3.3" at bounding box center [35, 122] width 58 height 6
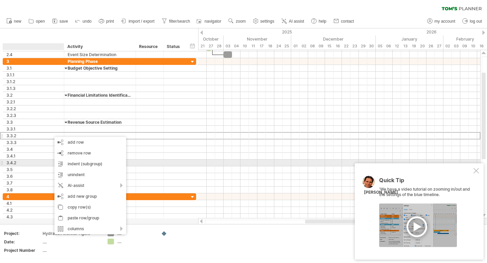
click at [35, 161] on div "3.4.2" at bounding box center [35, 163] width 58 height 6
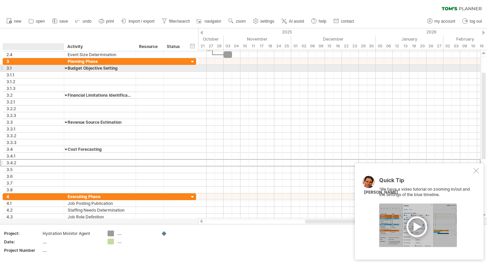
click at [27, 68] on div "3.1" at bounding box center [35, 68] width 58 height 6
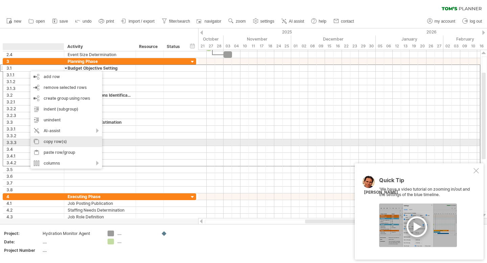
click at [63, 142] on div "copy row(s)" at bounding box center [66, 141] width 72 height 11
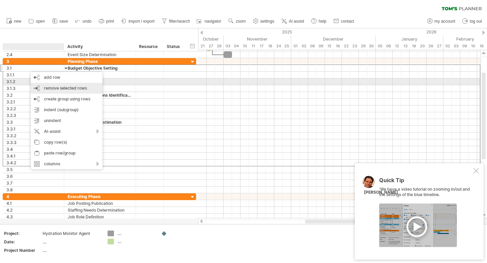
click at [64, 85] on div "remove row remove selected rows" at bounding box center [67, 88] width 72 height 11
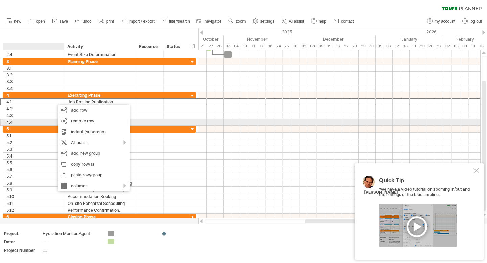
click at [34, 122] on div "4.4" at bounding box center [35, 122] width 58 height 6
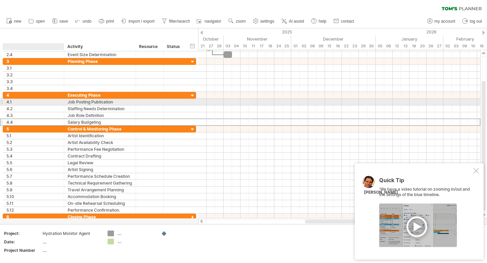
click at [29, 104] on div "4.1" at bounding box center [35, 102] width 58 height 6
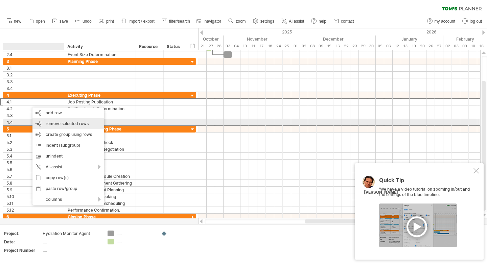
click at [57, 122] on span "remove selected rows" at bounding box center [67, 123] width 43 height 5
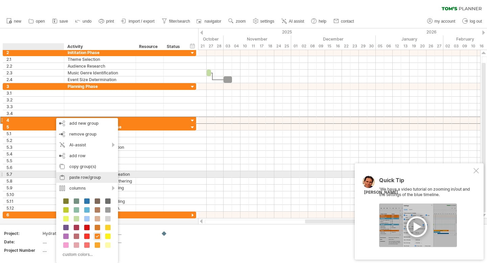
click at [90, 176] on div "paste row/group" at bounding box center [87, 177] width 62 height 11
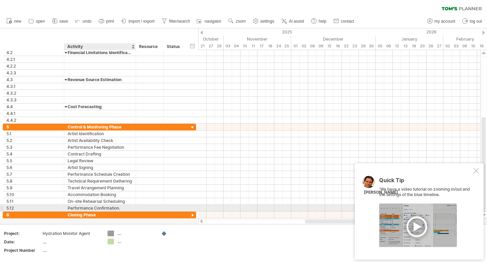
click at [75, 206] on div "Performance Confirmation." at bounding box center [100, 208] width 65 height 6
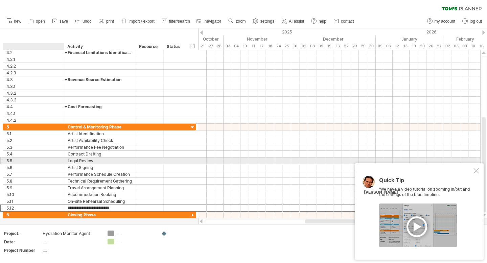
click at [51, 160] on div "5.5" at bounding box center [35, 161] width 58 height 6
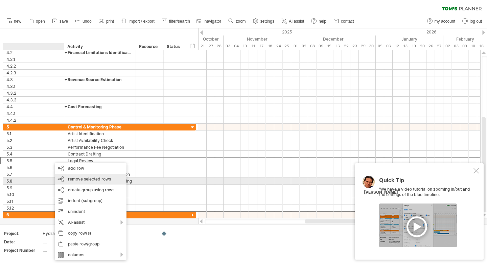
click at [84, 179] on span "remove selected rows" at bounding box center [89, 179] width 43 height 5
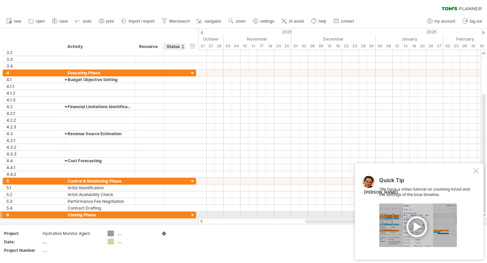
click at [191, 215] on div at bounding box center [192, 215] width 6 height 6
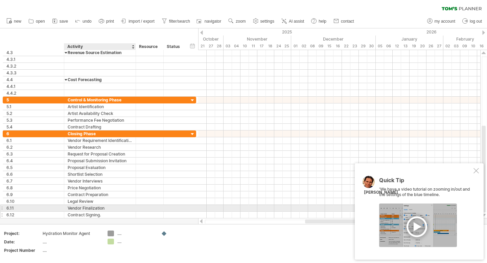
click at [97, 212] on div "Contract Signing." at bounding box center [100, 215] width 65 height 6
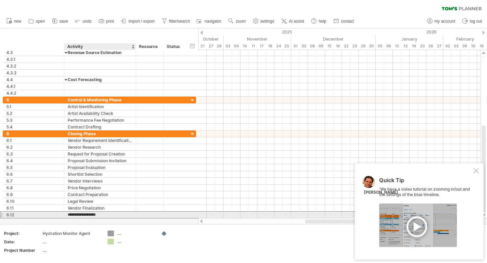
click at [91, 216] on input "**********" at bounding box center [100, 215] width 65 height 6
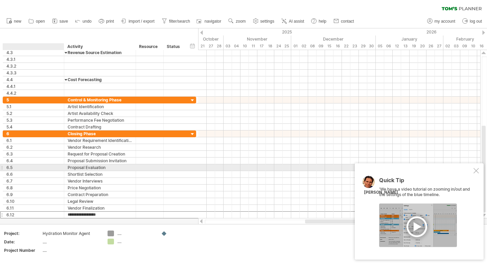
click at [65, 166] on div "**********" at bounding box center [100, 167] width 72 height 6
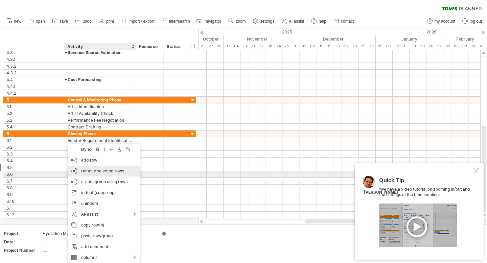
click at [97, 173] on span "remove selected rows" at bounding box center [102, 171] width 43 height 5
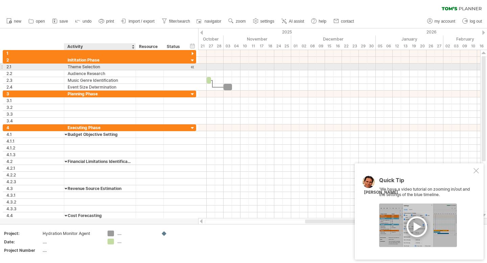
click at [82, 68] on div "Theme Selection" at bounding box center [100, 67] width 65 height 6
click at [100, 69] on div "Theme Selection" at bounding box center [100, 67] width 65 height 6
click at [0, 0] on input "**********" at bounding box center [0, 0] width 0 height 0
paste input "**********"
type input "**********"
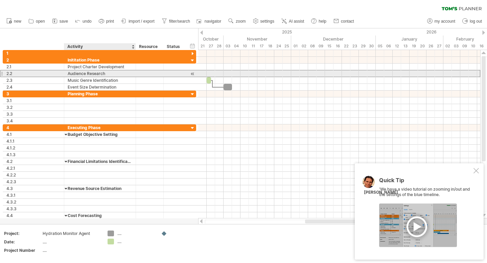
click at [96, 74] on div "Audience Research" at bounding box center [100, 73] width 65 height 6
click at [0, 0] on input "**********" at bounding box center [0, 0] width 0 height 0
paste input "*********"
type input "**********"
click at [102, 77] on div "Music Genre Identification" at bounding box center [100, 80] width 65 height 6
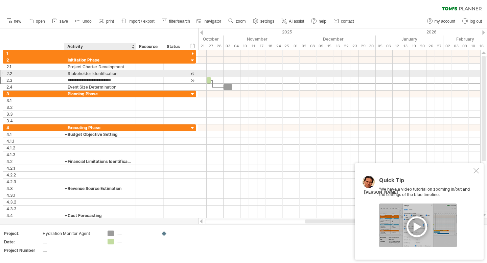
click at [102, 77] on input "**********" at bounding box center [100, 80] width 65 height 6
paste input "text"
type input "**********"
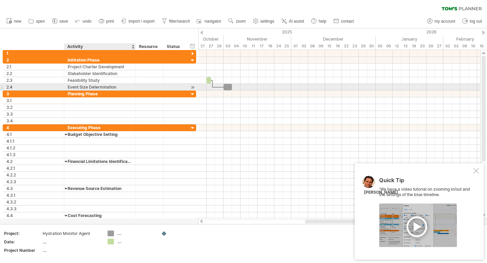
click at [87, 87] on div "Event Size Determination" at bounding box center [100, 87] width 65 height 6
click at [87, 87] on input "**********" at bounding box center [100, 87] width 65 height 6
paste input "**********"
type input "**********"
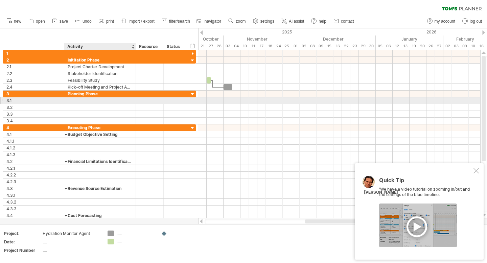
click at [83, 100] on div at bounding box center [100, 100] width 65 height 6
click at [83, 100] on input "text" at bounding box center [100, 100] width 65 height 6
paste input "**********"
type input "**********"
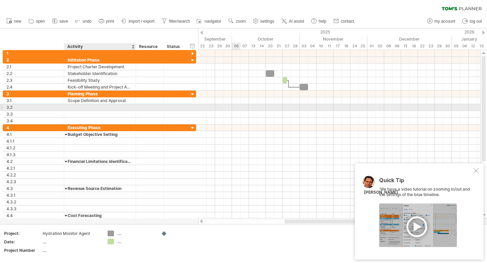
click at [81, 106] on div at bounding box center [100, 107] width 65 height 6
paste input "**********"
type input "**********"
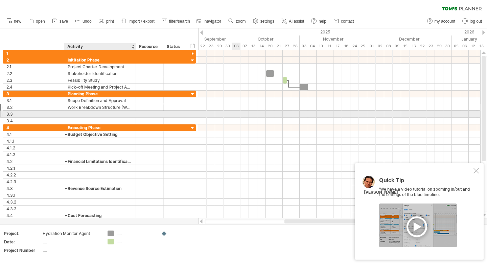
click at [90, 115] on div at bounding box center [100, 114] width 65 height 6
paste input "**********"
type input "**********"
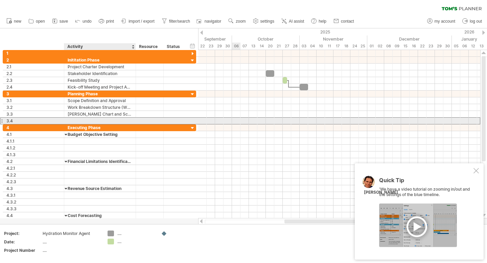
click at [84, 121] on div at bounding box center [100, 121] width 65 height 6
paste input "**********"
type input "**********"
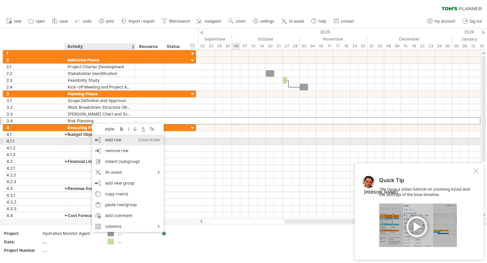
click at [127, 140] on div "add row Ctrl+Enter Cmd+Enter" at bounding box center [128, 140] width 72 height 11
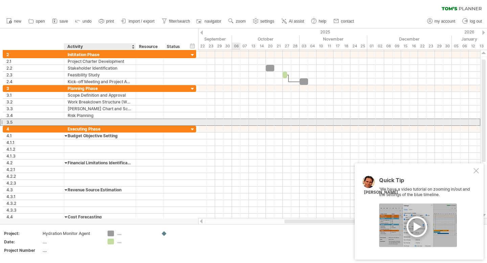
click at [83, 123] on div at bounding box center [100, 122] width 65 height 6
paste input "**********"
type input "**********"
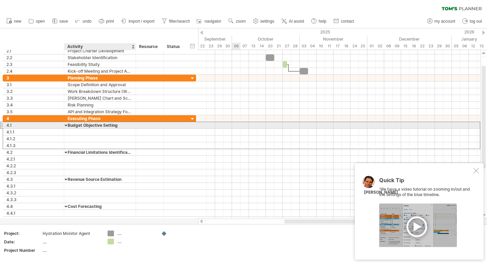
click at [87, 128] on div "Budget Objective Setting" at bounding box center [100, 125] width 65 height 6
click at [87, 128] on input "**********" at bounding box center [100, 125] width 65 height 6
paste input "***"
type input "**********"
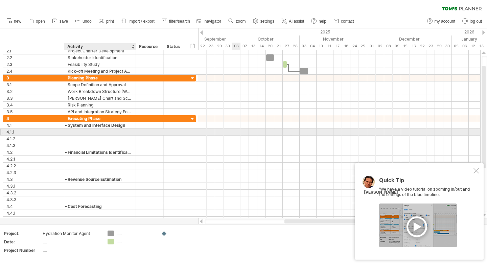
click at [97, 133] on div at bounding box center [100, 132] width 65 height 6
click at [97, 133] on input "text" at bounding box center [100, 132] width 65 height 6
paste input "**********"
type input "**********"
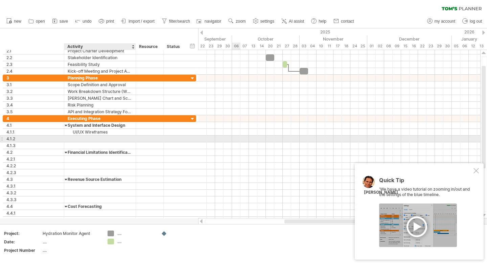
click at [91, 139] on div at bounding box center [100, 139] width 65 height 6
paste input "**********"
type input "**********"
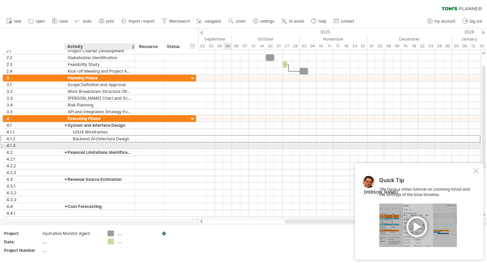
click at [83, 147] on div at bounding box center [100, 145] width 65 height 6
paste input "**********"
type input "**********"
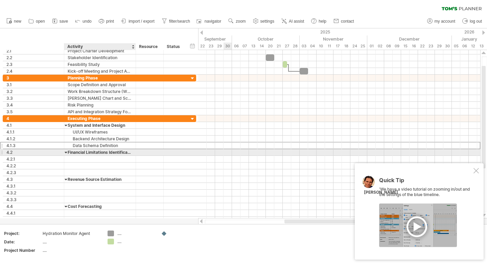
click at [81, 152] on div "Financial Limitations Identification" at bounding box center [100, 152] width 65 height 6
click at [81, 152] on input "**********" at bounding box center [100, 152] width 65 height 6
paste input "text"
type input "**********"
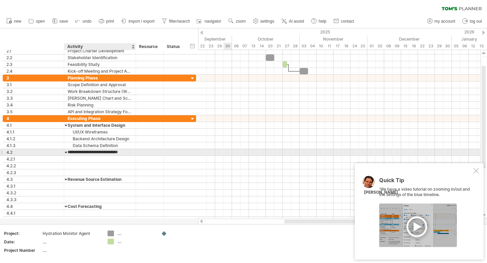
scroll to position [0, 2]
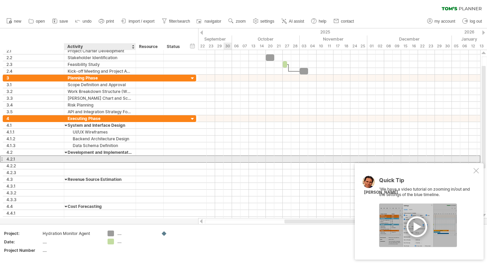
click at [86, 160] on div at bounding box center [100, 159] width 65 height 6
paste input "**********"
type input "**********"
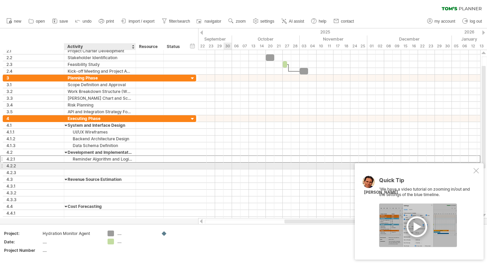
click at [108, 166] on div at bounding box center [100, 166] width 65 height 6
paste input "**********"
type input "**********"
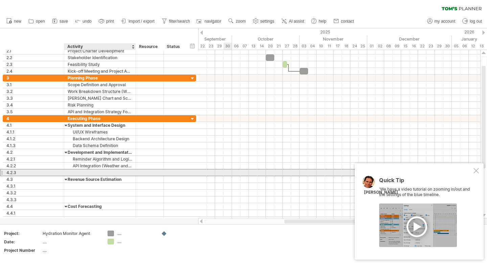
click at [98, 172] on div at bounding box center [100, 173] width 65 height 6
paste input "**********"
type input "**********"
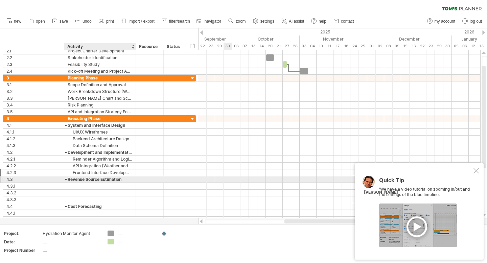
click at [85, 181] on div "Revenue Source Estimation" at bounding box center [100, 179] width 65 height 6
paste input "text"
type input "**********"
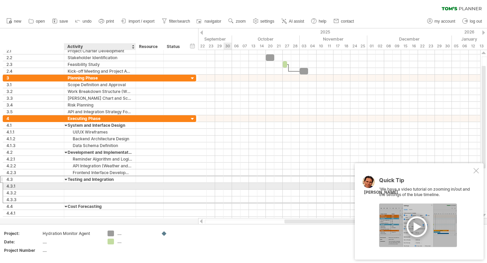
click at [74, 186] on div at bounding box center [100, 186] width 65 height 6
paste input "**********"
type input "**********"
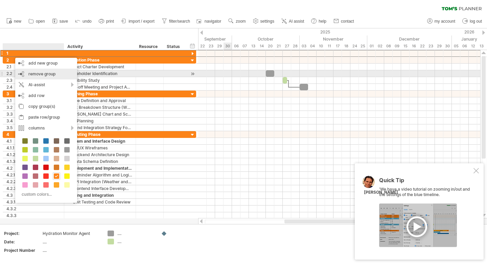
click at [40, 73] on span "remove group" at bounding box center [41, 73] width 27 height 5
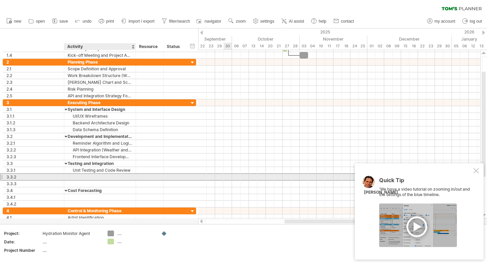
click at [94, 177] on div at bounding box center [100, 177] width 65 height 6
paste input "**********"
type input "**********"
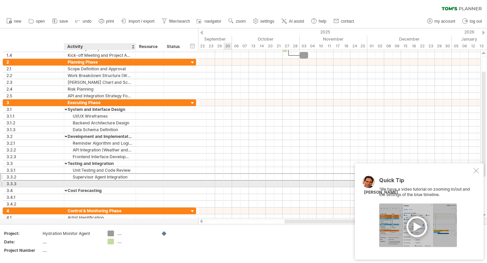
click at [102, 184] on div at bounding box center [100, 184] width 65 height 6
paste input "**********"
type input "**********"
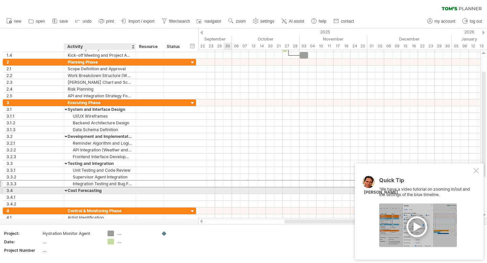
click at [83, 188] on div "Cost Forecasting" at bounding box center [100, 190] width 65 height 6
paste input "**********"
type input "**********"
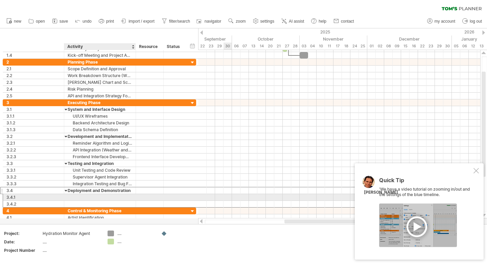
click at [90, 198] on div at bounding box center [100, 197] width 65 height 6
paste input "**********"
type input "**********"
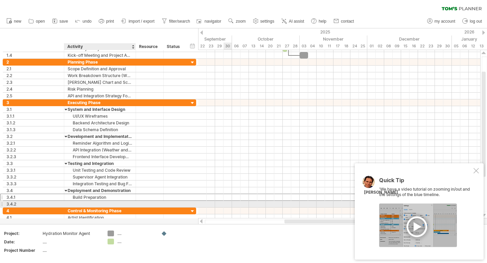
click at [91, 204] on div at bounding box center [100, 204] width 65 height 6
paste input "**********"
type input "**********"
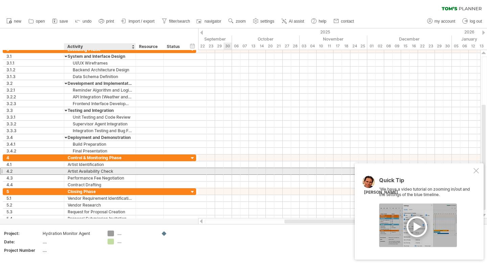
click at [89, 168] on div "Artist Availability Check" at bounding box center [100, 171] width 65 height 6
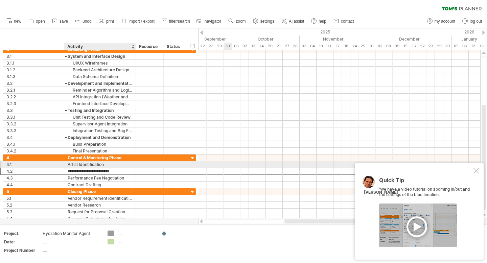
click at [89, 165] on div "Artist Identification" at bounding box center [100, 164] width 65 height 6
paste input "**********"
type input "**********"
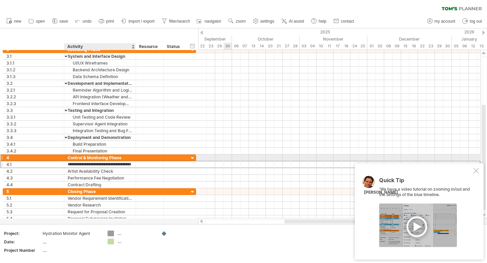
scroll to position [0, 0]
click at [83, 158] on div "Control & Monitoring Phase" at bounding box center [100, 158] width 65 height 6
drag, startPoint x: 87, startPoint y: 157, endPoint x: 69, endPoint y: 158, distance: 17.9
click at [69, 158] on input "**********" at bounding box center [100, 158] width 65 height 6
click at [90, 157] on input "**********" at bounding box center [100, 158] width 65 height 6
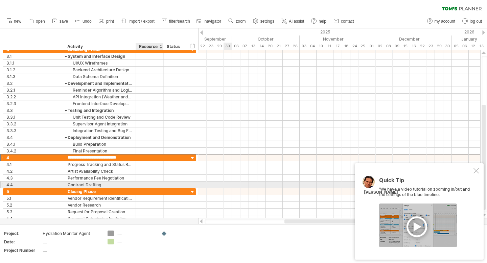
type input "**********"
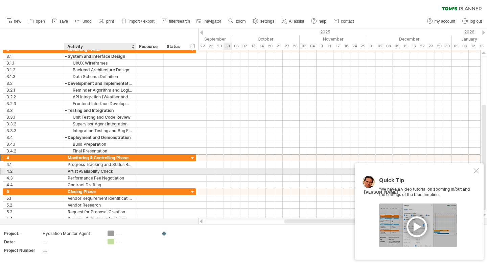
click at [84, 170] on div "Artist Availability Check" at bounding box center [100, 171] width 65 height 6
paste input "text"
type input "**********"
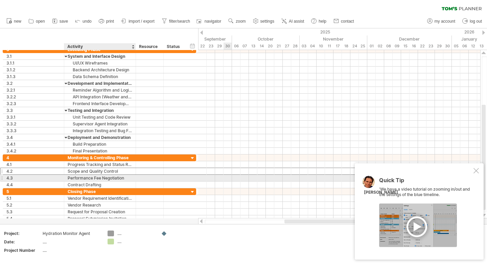
click at [98, 179] on div "Performance Fee Negotiation" at bounding box center [100, 178] width 65 height 6
paste input "***"
type input "**********"
click at [91, 184] on div "Contract Drafting" at bounding box center [100, 185] width 65 height 6
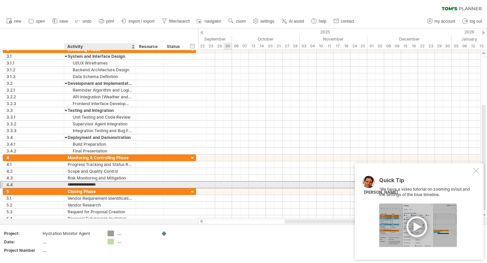
paste input "**********"
type input "**********"
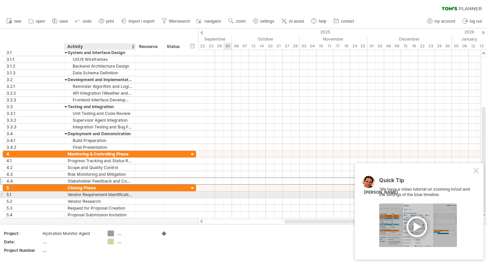
click at [87, 194] on div "Vendor Requirement Identification" at bounding box center [100, 195] width 65 height 6
paste input "text"
type input "**********"
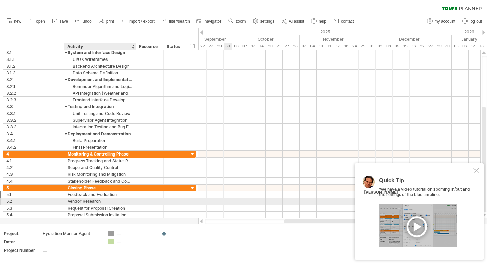
click at [90, 201] on div "Vendor Research" at bounding box center [100, 201] width 65 height 6
paste input "**********"
type input "**********"
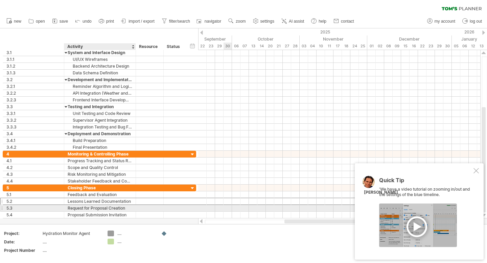
click at [97, 211] on div "Request for Proposal Creation" at bounding box center [100, 208] width 65 height 6
paste input "text"
type input "**********"
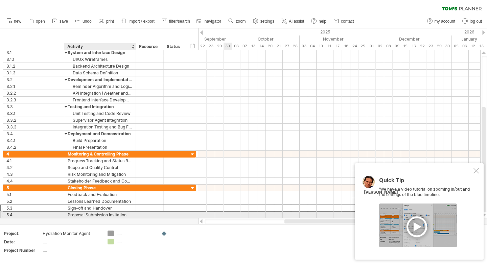
click at [92, 214] on div "Proposal Submission Invitation" at bounding box center [100, 215] width 65 height 6
paste input "*******"
type input "**********"
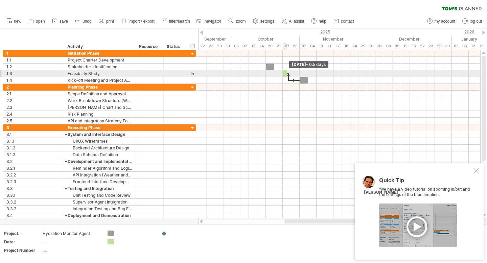
click at [286, 74] on span at bounding box center [287, 73] width 3 height 6
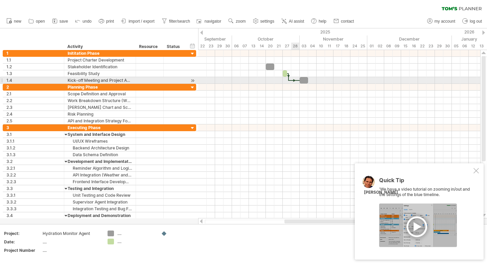
click at [292, 80] on div at bounding box center [294, 81] width 11 height 2
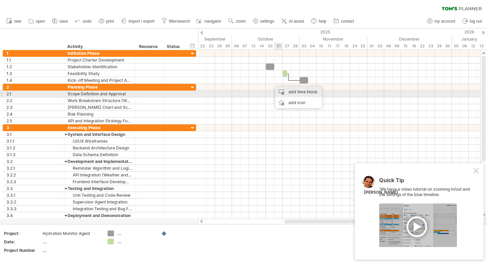
click at [295, 95] on div "add time block" at bounding box center [298, 92] width 47 height 11
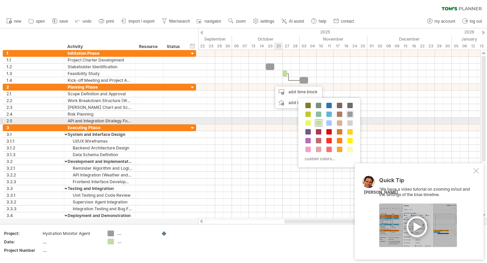
click at [319, 123] on span at bounding box center [318, 122] width 5 height 5
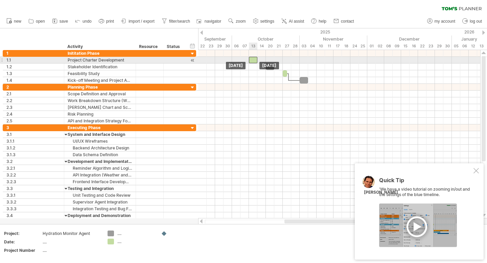
drag, startPoint x: 274, startPoint y: 81, endPoint x: 253, endPoint y: 60, distance: 29.2
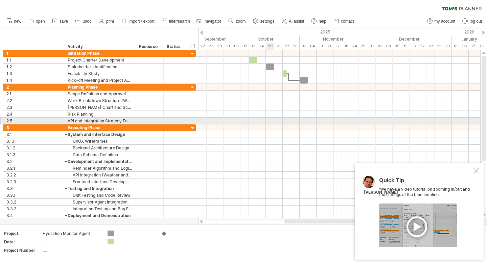
click at [273, 119] on div at bounding box center [339, 121] width 282 height 7
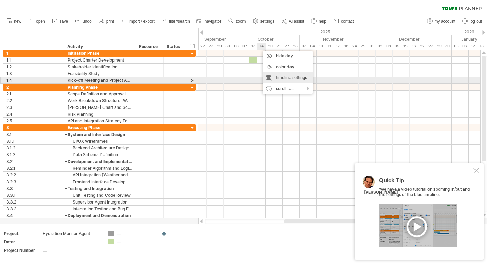
click at [289, 79] on div "timeline settings" at bounding box center [288, 77] width 50 height 11
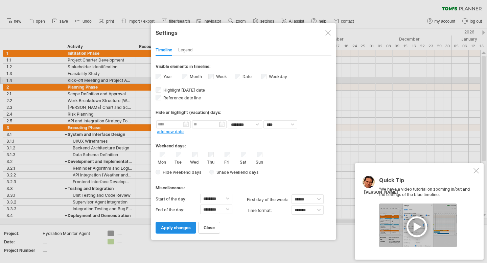
click at [173, 223] on link "apply changes" at bounding box center [176, 228] width 41 height 12
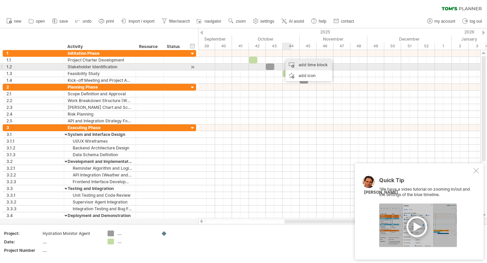
click at [305, 65] on div "add time block" at bounding box center [309, 65] width 47 height 11
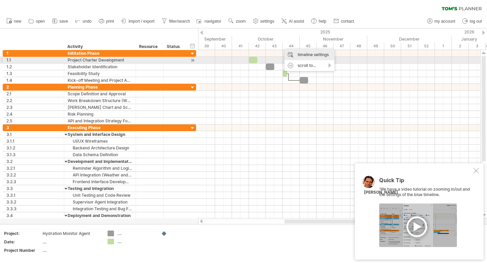
click at [303, 57] on div "timeline settings" at bounding box center [310, 54] width 50 height 11
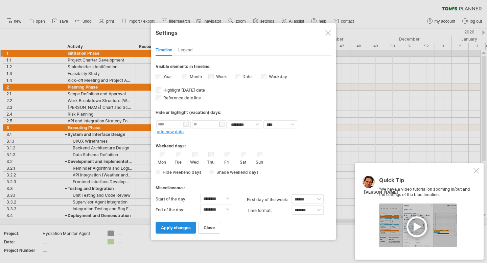
click at [172, 226] on span "apply changes" at bounding box center [176, 227] width 30 height 5
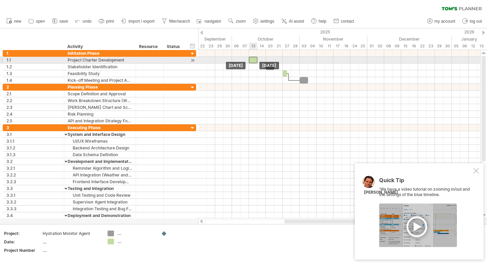
click at [254, 60] on div at bounding box center [253, 60] width 8 height 6
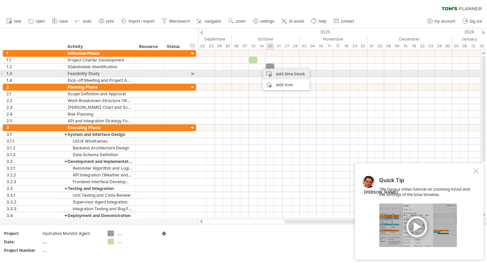
click at [278, 75] on div "add time block" at bounding box center [286, 74] width 47 height 11
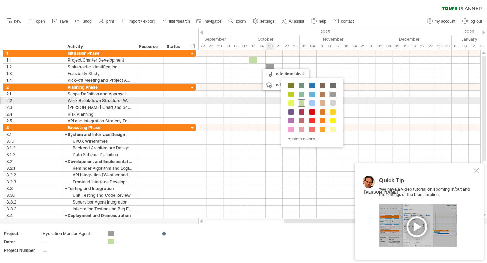
click at [301, 102] on span at bounding box center [301, 102] width 5 height 5
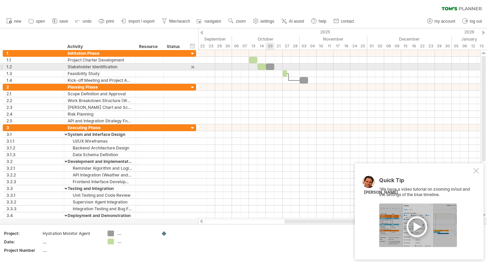
click at [271, 66] on div at bounding box center [270, 67] width 8 height 6
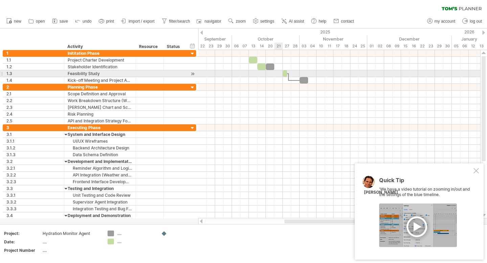
click at [276, 74] on div at bounding box center [339, 73] width 282 height 7
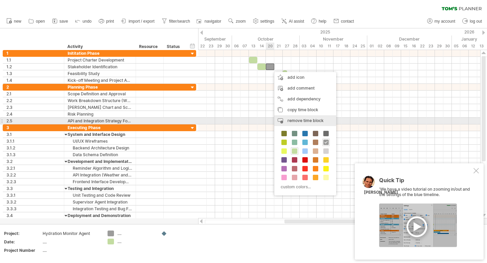
click at [308, 118] on span "remove time block" at bounding box center [306, 120] width 36 height 5
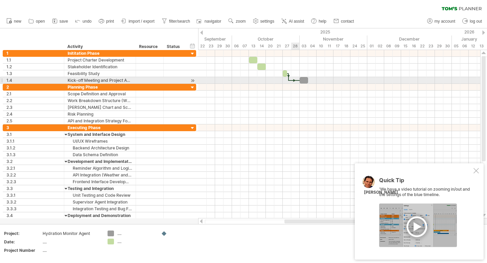
click at [292, 80] on div at bounding box center [294, 81] width 11 height 2
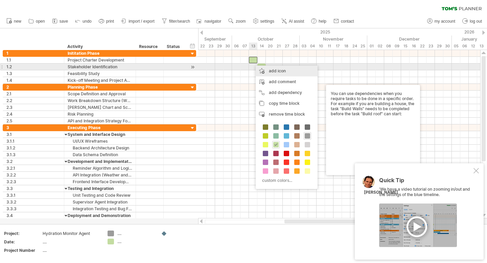
click at [312, 66] on div "add icon" at bounding box center [287, 71] width 62 height 11
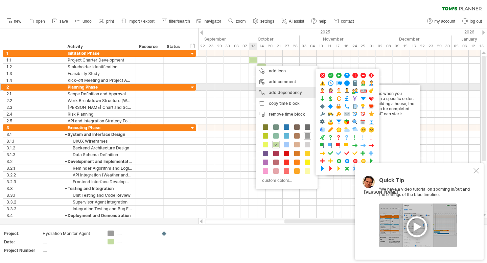
click at [287, 90] on div "add dependency You can use dependencies when you require tasks to be done in a …" at bounding box center [287, 92] width 62 height 11
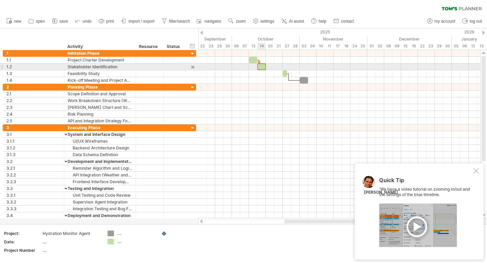
click at [260, 66] on div at bounding box center [261, 67] width 8 height 6
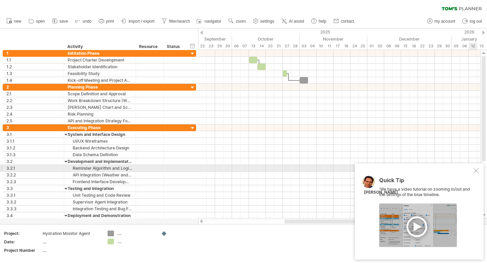
click at [476, 166] on div "Quick Tip 'We have a video tutorial on zooming in/out and the settings of the b…" at bounding box center [419, 211] width 129 height 96
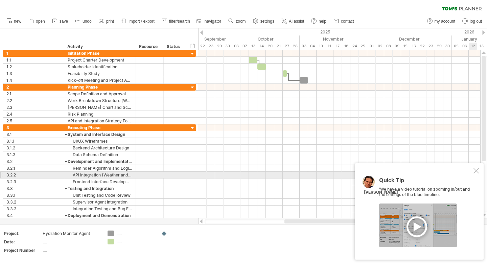
click at [476, 174] on div "Quick Tip 'We have a video tutorial on zooming in/out and the settings of the b…" at bounding box center [419, 211] width 129 height 96
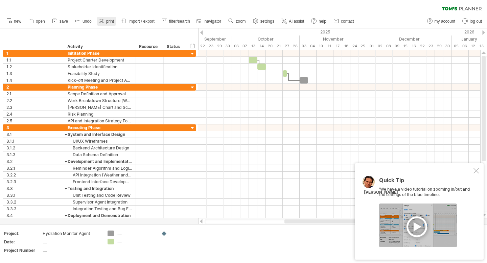
click at [111, 20] on span "print" at bounding box center [110, 21] width 8 height 5
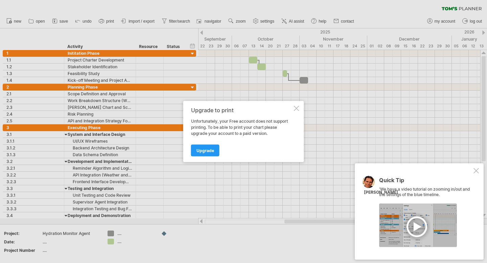
click at [295, 110] on div at bounding box center [296, 108] width 5 height 5
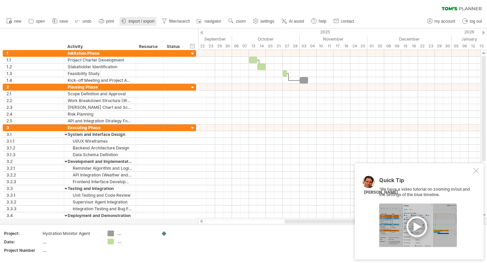
click at [136, 21] on span "import / export" at bounding box center [142, 21] width 26 height 5
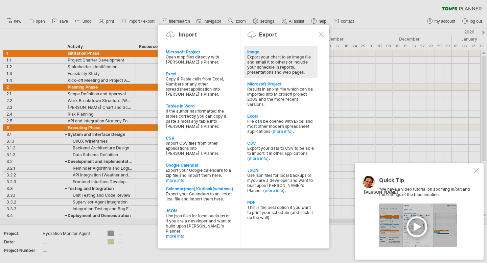
click at [285, 70] on div "Export your chart to an image file and email it to others or include your sched…" at bounding box center [280, 64] width 67 height 20
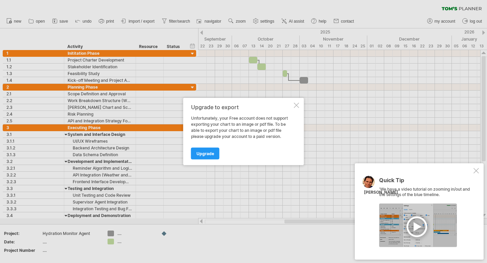
click at [297, 106] on div at bounding box center [296, 105] width 5 height 5
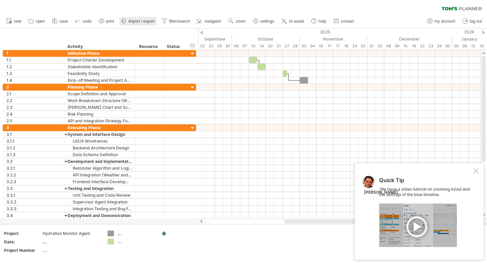
click at [136, 19] on span "import / export" at bounding box center [142, 21] width 26 height 5
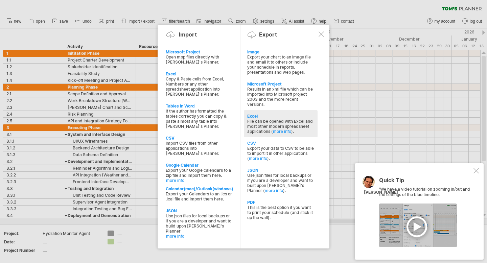
click at [286, 120] on div "File can be opened with Excel and most other modern spreadsheet applications ( …" at bounding box center [280, 126] width 67 height 15
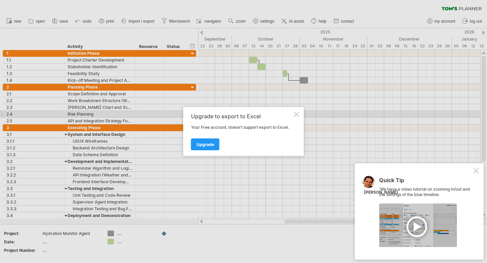
click at [297, 115] on div at bounding box center [296, 114] width 5 height 5
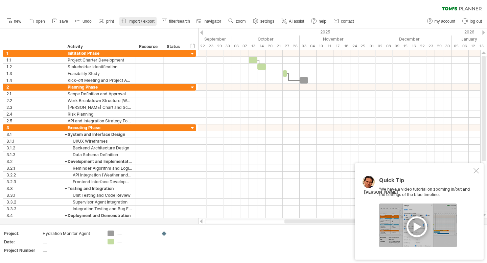
click at [151, 20] on span "import / export" at bounding box center [142, 21] width 26 height 5
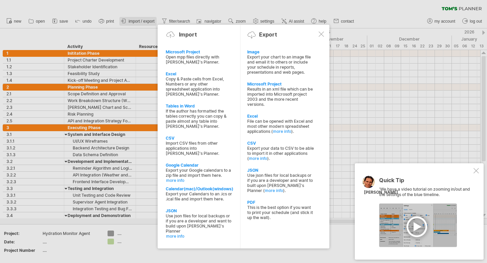
click at [151, 20] on div at bounding box center [243, 131] width 487 height 263
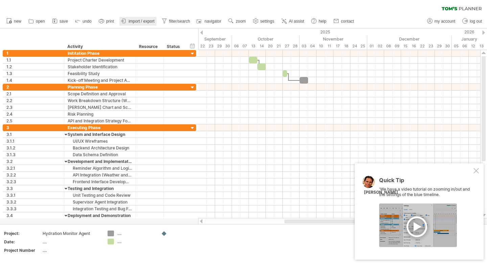
click at [146, 20] on span "import / export" at bounding box center [142, 21] width 26 height 5
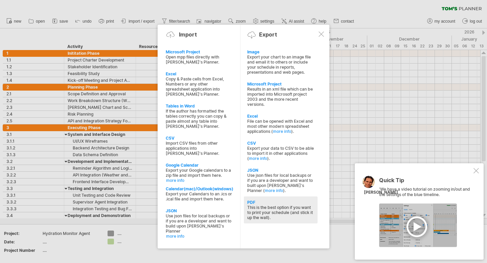
click at [273, 206] on div "This is the best option if you want to print your schedule (and stick it up the…" at bounding box center [280, 212] width 67 height 15
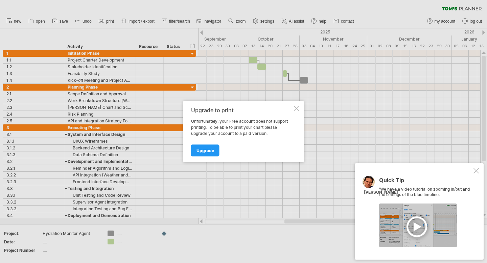
click at [298, 108] on div at bounding box center [296, 108] width 5 height 5
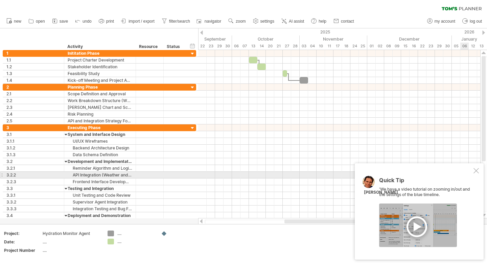
click at [477, 173] on div at bounding box center [476, 170] width 5 height 5
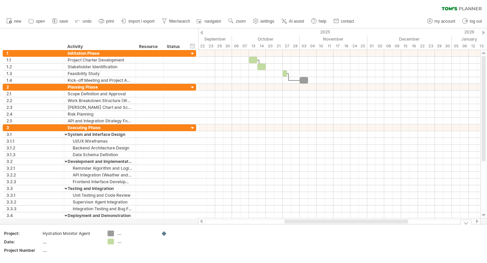
click at [463, 222] on div at bounding box center [466, 222] width 11 height 5
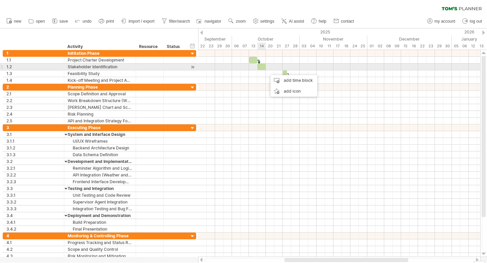
click at [263, 67] on div at bounding box center [261, 67] width 8 height 6
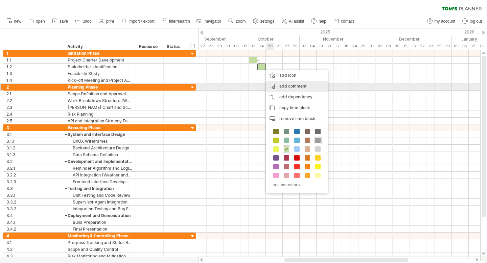
click at [278, 89] on div "add comment" at bounding box center [297, 86] width 62 height 11
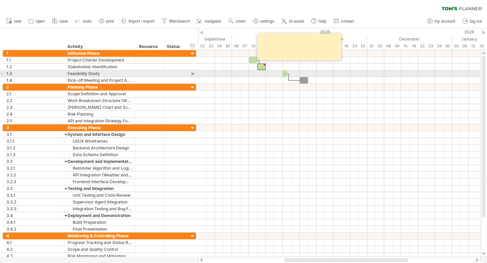
click at [276, 73] on div at bounding box center [339, 73] width 282 height 7
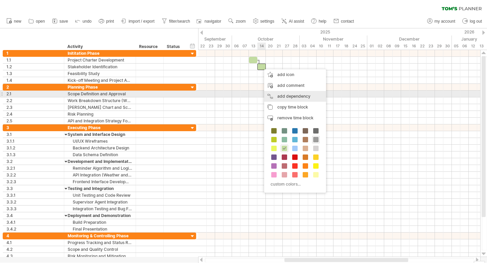
click at [283, 93] on div "add dependency You can use dependencies when you require tasks to be done in a …" at bounding box center [295, 96] width 62 height 11
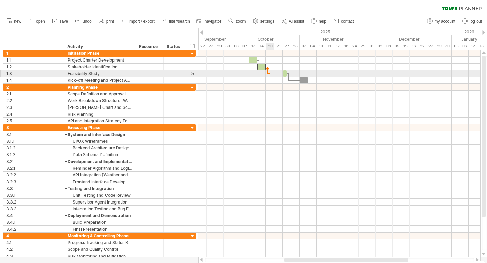
click at [270, 72] on div at bounding box center [339, 73] width 282 height 7
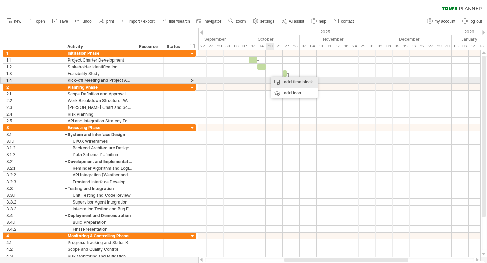
click at [281, 82] on div "add time block" at bounding box center [294, 82] width 47 height 11
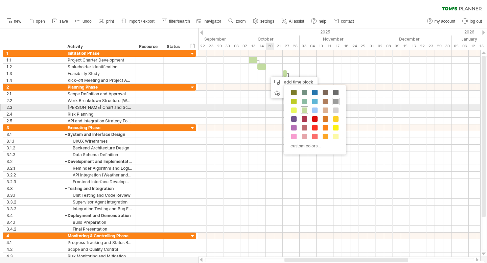
click at [306, 110] on span at bounding box center [304, 110] width 5 height 5
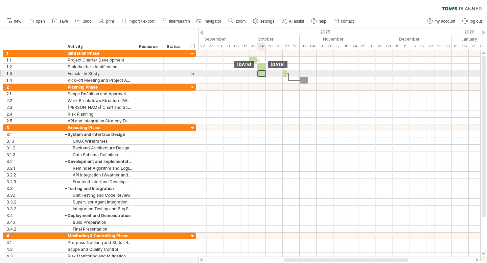
drag, startPoint x: 272, startPoint y: 74, endPoint x: 263, endPoint y: 75, distance: 9.2
click at [263, 75] on div at bounding box center [261, 73] width 8 height 6
click at [262, 74] on div at bounding box center [261, 73] width 8 height 6
drag, startPoint x: 265, startPoint y: 73, endPoint x: 271, endPoint y: 73, distance: 6.4
click at [271, 73] on div at bounding box center [265, 73] width 17 height 6
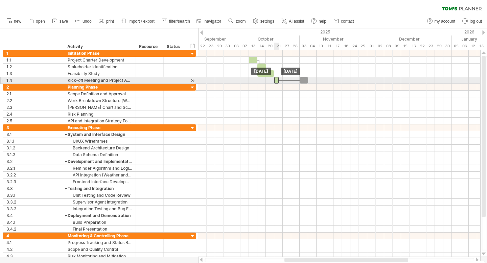
drag, startPoint x: 285, startPoint y: 74, endPoint x: 277, endPoint y: 81, distance: 10.3
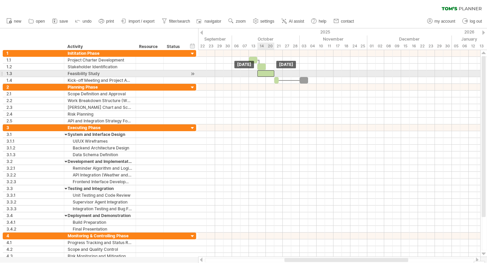
click at [272, 74] on div at bounding box center [265, 73] width 17 height 6
drag, startPoint x: 275, startPoint y: 74, endPoint x: 269, endPoint y: 74, distance: 6.1
click at [269, 74] on span at bounding box center [270, 73] width 3 height 6
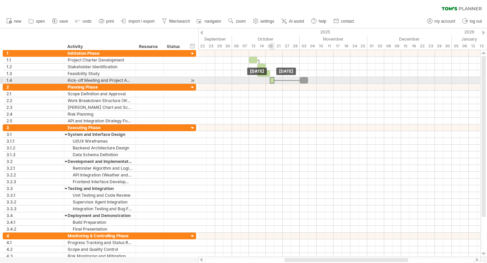
click at [273, 81] on div at bounding box center [272, 80] width 4 height 6
click at [304, 81] on div at bounding box center [304, 80] width 8 height 6
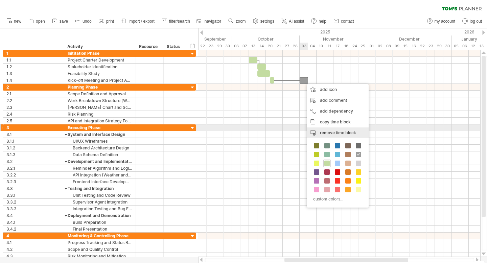
click at [333, 129] on div "remove time block remove selected items" at bounding box center [338, 133] width 62 height 11
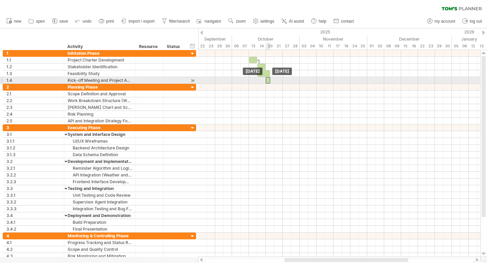
drag, startPoint x: 271, startPoint y: 81, endPoint x: 268, endPoint y: 81, distance: 3.7
click at [268, 81] on div at bounding box center [268, 80] width 4 height 6
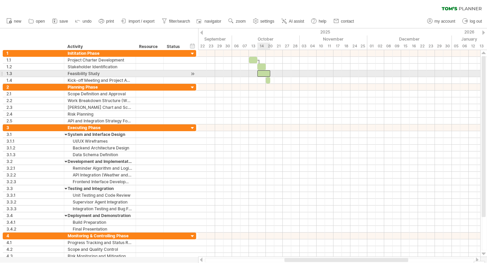
click at [268, 73] on div at bounding box center [263, 73] width 13 height 6
click at [267, 73] on span at bounding box center [266, 73] width 3 height 6
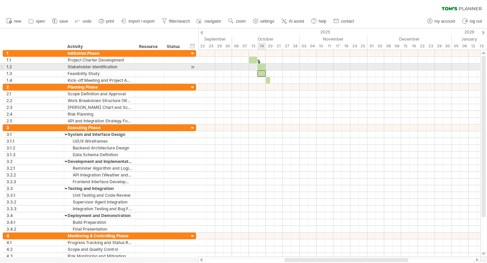
click at [264, 69] on div at bounding box center [261, 67] width 8 height 6
click at [263, 67] on span at bounding box center [262, 67] width 3 height 6
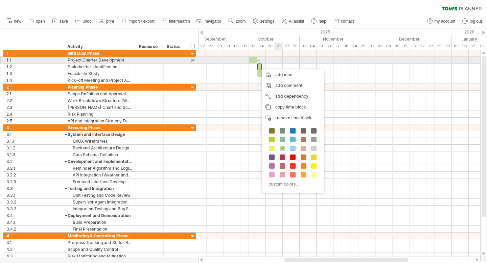
click at [276, 59] on div at bounding box center [339, 60] width 282 height 7
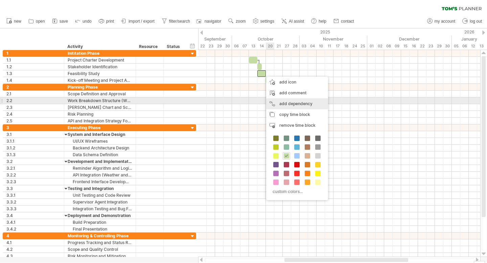
click at [283, 104] on div "add dependency You can use dependencies when you require tasks to be done in a …" at bounding box center [297, 103] width 62 height 11
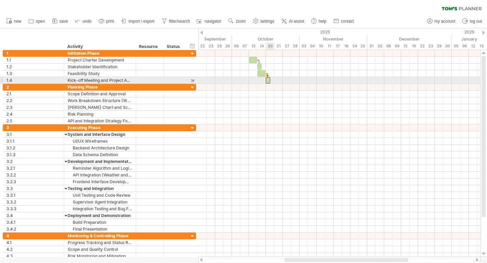
click at [266, 80] on span at bounding box center [266, 80] width 3 height 6
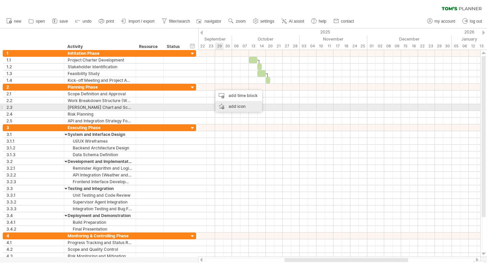
click at [236, 105] on div "add icon" at bounding box center [239, 106] width 47 height 11
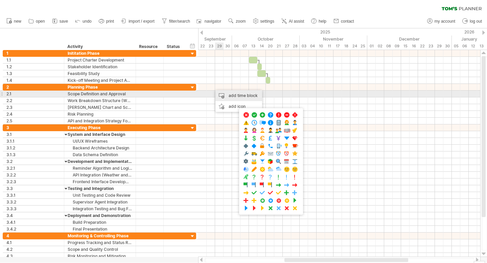
click at [238, 96] on div "add time block" at bounding box center [239, 95] width 47 height 11
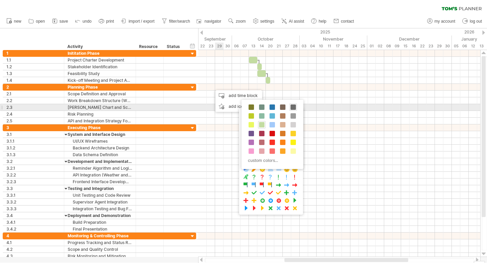
click at [292, 108] on span at bounding box center [293, 107] width 5 height 5
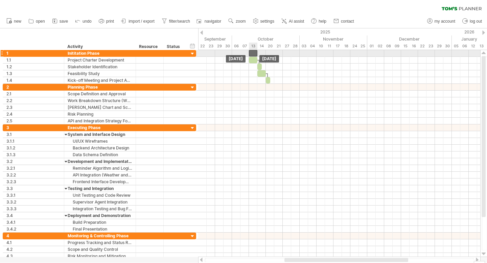
drag, startPoint x: 213, startPoint y: 88, endPoint x: 252, endPoint y: 54, distance: 52.1
drag, startPoint x: 258, startPoint y: 53, endPoint x: 269, endPoint y: 52, distance: 10.8
click at [269, 52] on span at bounding box center [270, 53] width 3 height 6
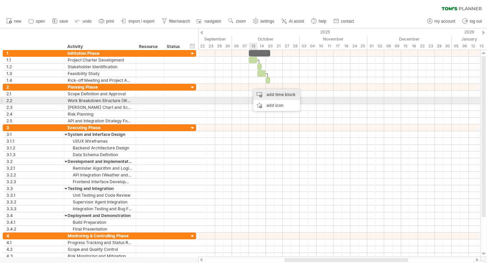
click at [270, 99] on div "add time block" at bounding box center [276, 94] width 47 height 11
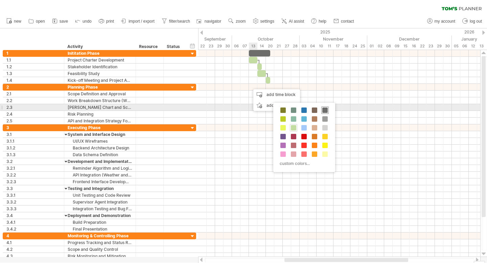
click at [321, 111] on div at bounding box center [324, 110] width 7 height 7
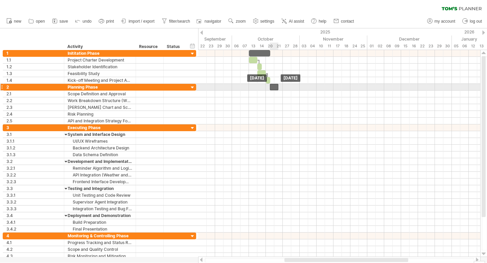
drag, startPoint x: 252, startPoint y: 88, endPoint x: 274, endPoint y: 88, distance: 21.7
click at [274, 88] on div at bounding box center [274, 87] width 8 height 6
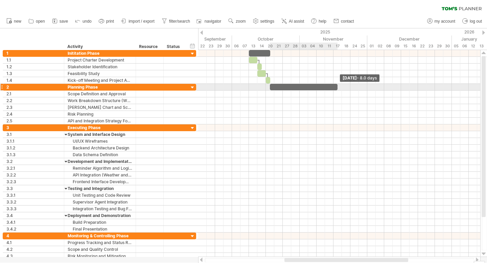
drag, startPoint x: 277, startPoint y: 86, endPoint x: 336, endPoint y: 87, distance: 58.9
click at [336, 87] on span at bounding box center [337, 87] width 3 height 6
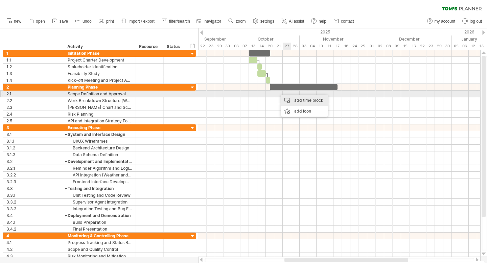
click at [294, 97] on div "add time block" at bounding box center [304, 100] width 47 height 11
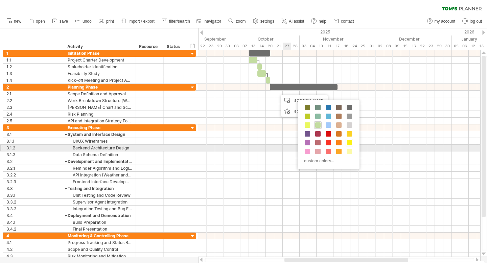
click at [350, 145] on span at bounding box center [349, 142] width 5 height 5
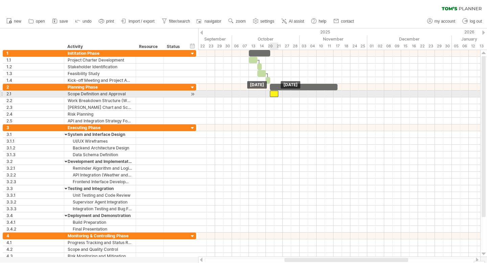
drag, startPoint x: 283, startPoint y: 94, endPoint x: 276, endPoint y: 94, distance: 7.1
click at [276, 94] on div at bounding box center [274, 94] width 8 height 6
drag, startPoint x: 277, startPoint y: 94, endPoint x: 284, endPoint y: 93, distance: 6.8
click at [284, 93] on div at bounding box center [278, 94] width 17 height 6
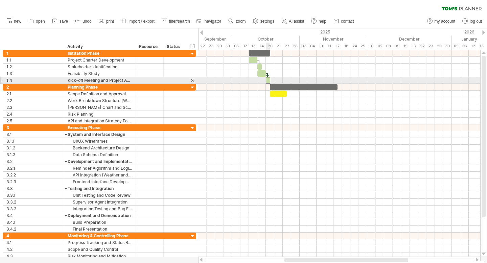
click at [268, 81] on div at bounding box center [268, 80] width 4 height 6
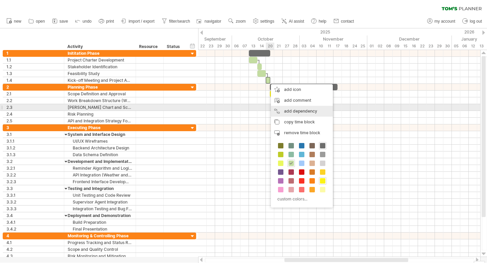
click at [294, 110] on div "add dependency You can use dependencies when you require tasks to be done in a …" at bounding box center [302, 111] width 62 height 11
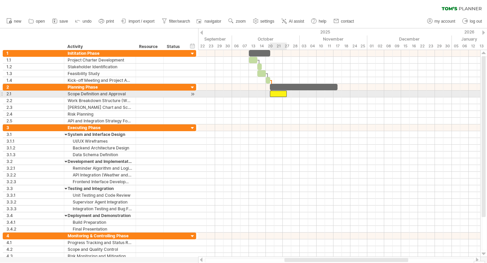
click at [275, 94] on div at bounding box center [278, 94] width 17 height 6
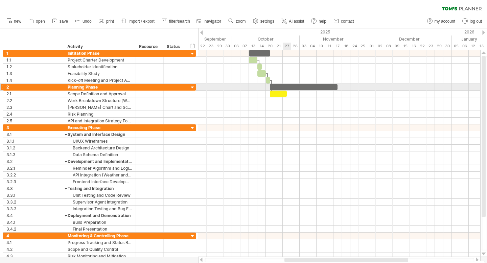
click at [285, 88] on div at bounding box center [304, 87] width 68 height 6
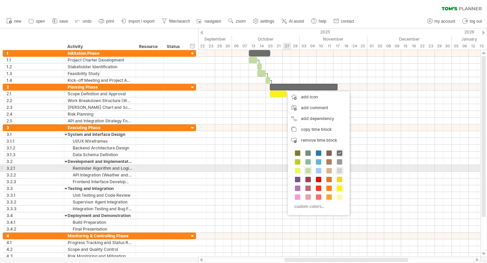
click at [341, 171] on span at bounding box center [339, 170] width 5 height 5
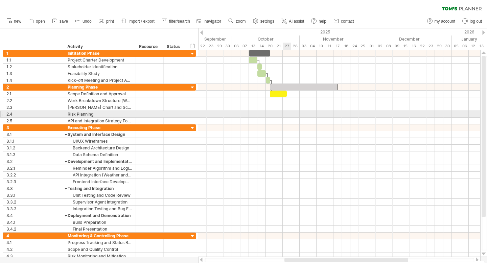
click at [287, 117] on div at bounding box center [339, 114] width 282 height 7
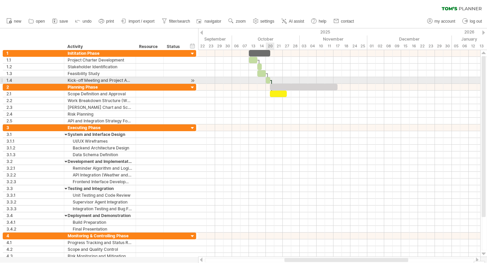
click at [272, 80] on div at bounding box center [272, 87] width 2 height 14
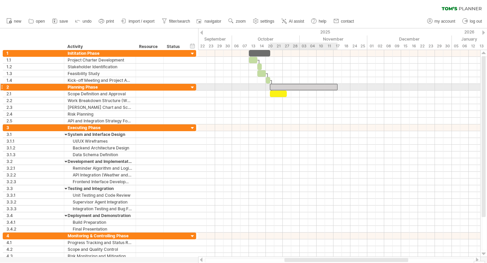
click at [281, 87] on div at bounding box center [304, 87] width 68 height 6
click at [284, 87] on div at bounding box center [308, 87] width 68 height 6
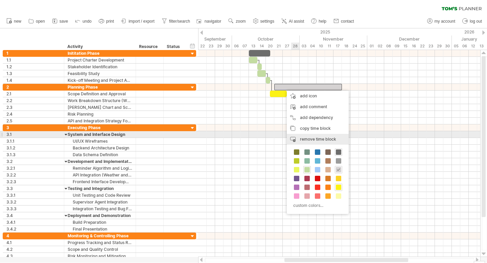
click at [307, 137] on span "remove time block" at bounding box center [318, 139] width 36 height 5
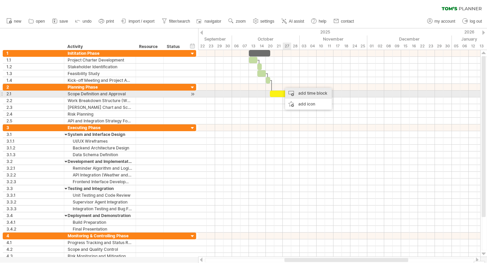
click at [289, 94] on div "add time block" at bounding box center [308, 93] width 47 height 11
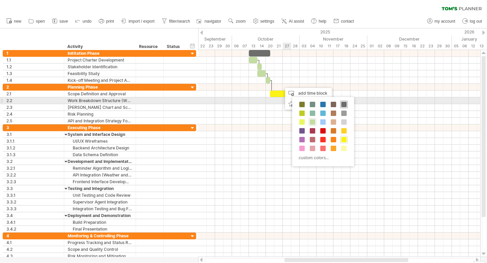
click at [342, 104] on span at bounding box center [343, 104] width 5 height 5
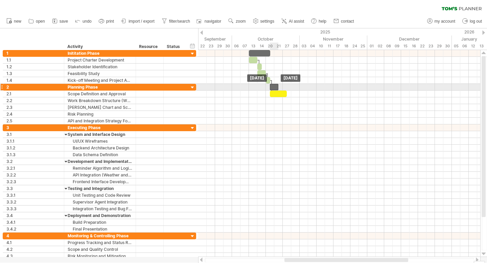
drag, startPoint x: 288, startPoint y: 88, endPoint x: 276, endPoint y: 88, distance: 11.8
click at [276, 88] on div at bounding box center [274, 87] width 8 height 6
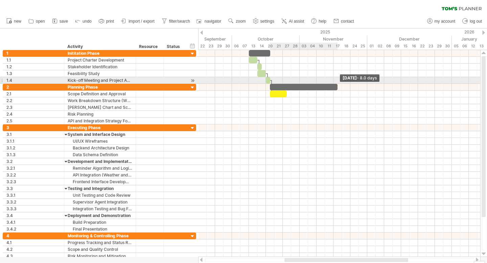
drag, startPoint x: 279, startPoint y: 87, endPoint x: 337, endPoint y: 84, distance: 57.6
click at [337, 84] on span at bounding box center [337, 87] width 3 height 6
click at [271, 81] on div at bounding box center [272, 87] width 2 height 14
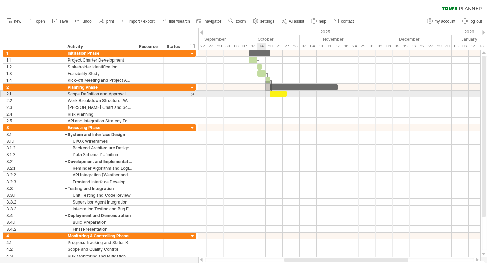
drag, startPoint x: 272, startPoint y: 82, endPoint x: 265, endPoint y: 91, distance: 11.6
click at [265, 91] on div "[DATE] - 8.0 days [DATE]" at bounding box center [339, 153] width 282 height 207
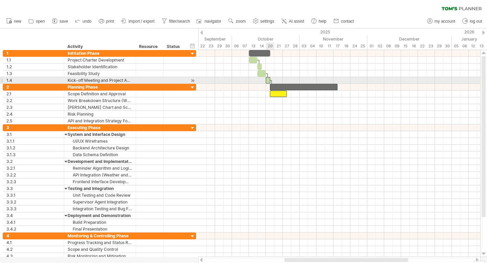
click at [272, 80] on div at bounding box center [272, 87] width 2 height 14
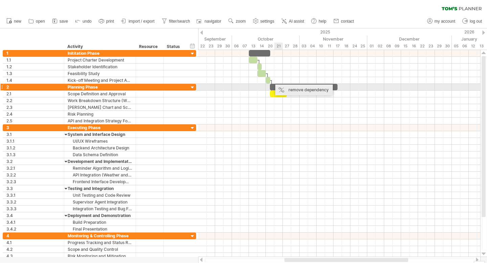
click at [282, 85] on div "remove dependency" at bounding box center [304, 90] width 58 height 11
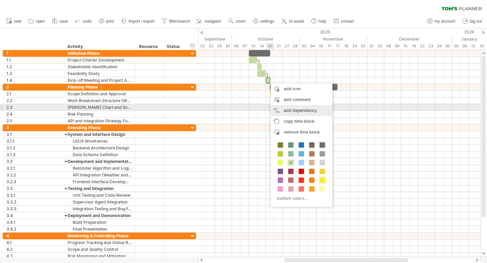
click at [295, 107] on div "add dependency You can use dependencies when you require tasks to be done in a …" at bounding box center [302, 110] width 62 height 11
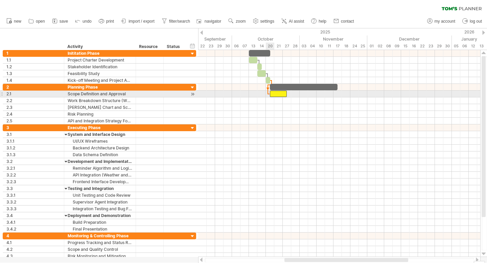
click at [270, 94] on span at bounding box center [270, 94] width 3 height 6
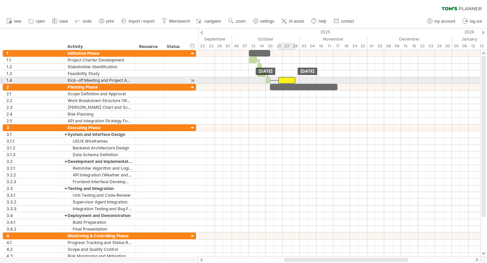
drag, startPoint x: 281, startPoint y: 94, endPoint x: 288, endPoint y: 78, distance: 16.7
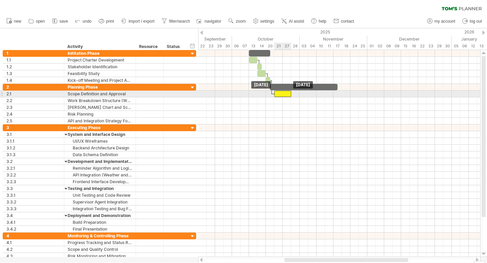
drag, startPoint x: 287, startPoint y: 78, endPoint x: 282, endPoint y: 94, distance: 16.3
click at [283, 94] on div at bounding box center [282, 94] width 17 height 6
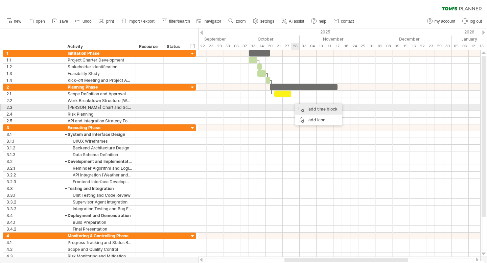
click at [319, 110] on div "add time block" at bounding box center [318, 109] width 47 height 11
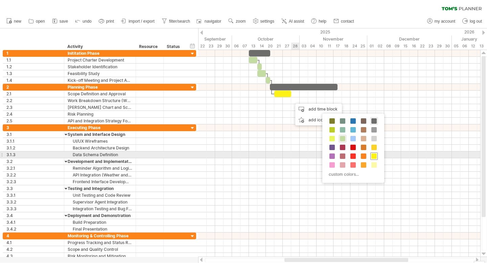
click at [372, 157] on span at bounding box center [374, 156] width 5 height 5
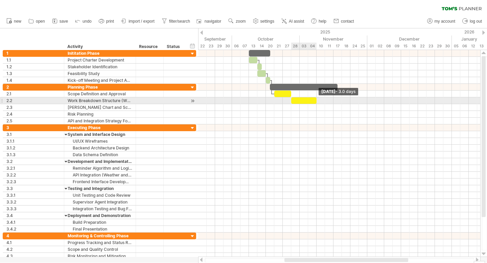
drag, startPoint x: 300, startPoint y: 101, endPoint x: 316, endPoint y: 100, distance: 16.3
click at [316, 100] on span at bounding box center [316, 100] width 3 height 6
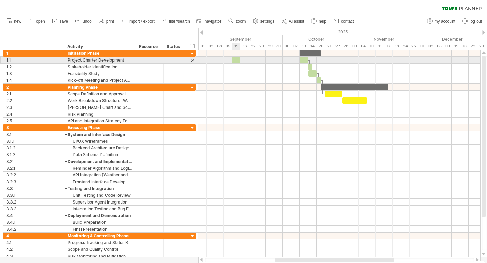
click at [237, 61] on div at bounding box center [236, 60] width 8 height 6
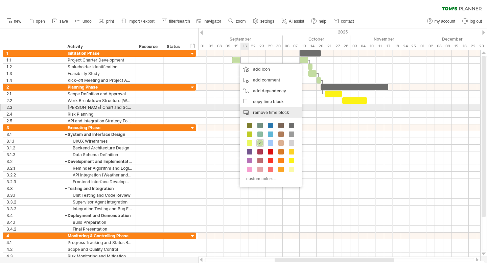
click at [275, 111] on span "remove time block" at bounding box center [271, 112] width 36 height 5
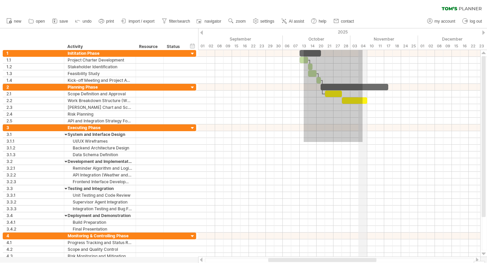
drag, startPoint x: 304, startPoint y: 142, endPoint x: 363, endPoint y: 46, distance: 112.7
click at [363, 46] on div "Trying to reach [DOMAIN_NAME] Connected again... 0% clear filter new 1" at bounding box center [243, 131] width 487 height 263
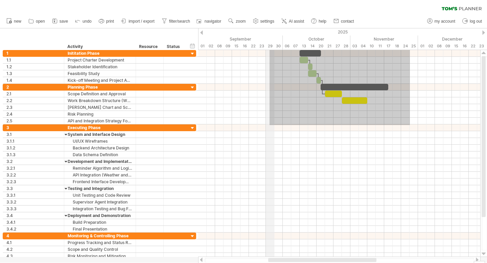
drag, startPoint x: 410, startPoint y: 125, endPoint x: 270, endPoint y: 47, distance: 160.5
click at [270, 47] on div "Trying to reach [DOMAIN_NAME] Connected again... 0% clear filter new 1" at bounding box center [243, 131] width 487 height 263
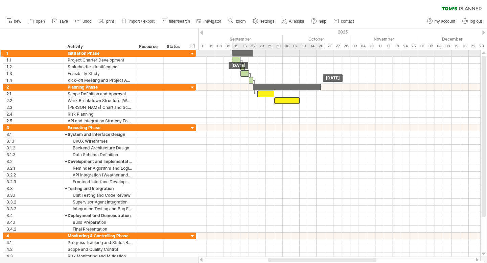
drag, startPoint x: 311, startPoint y: 52, endPoint x: 245, endPoint y: 54, distance: 66.0
click at [245, 54] on div at bounding box center [242, 53] width 21 height 6
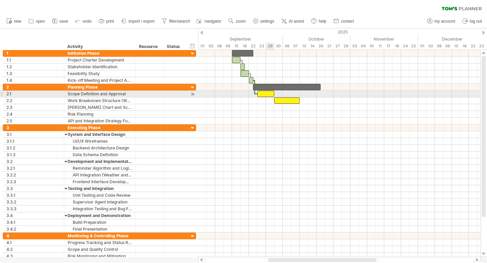
click at [270, 94] on div at bounding box center [265, 94] width 17 height 6
drag, startPoint x: 273, startPoint y: 93, endPoint x: 267, endPoint y: 94, distance: 6.5
click at [267, 94] on span at bounding box center [266, 94] width 3 height 6
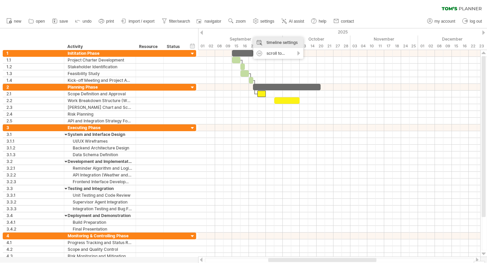
click at [283, 43] on div "timeline settings" at bounding box center [278, 42] width 50 height 11
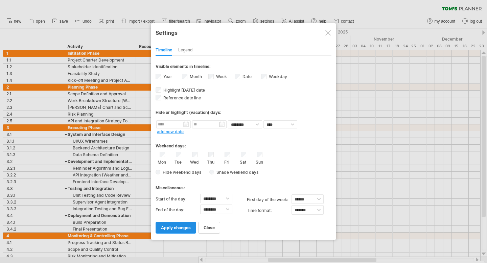
click at [183, 227] on span "apply changes" at bounding box center [176, 227] width 30 height 5
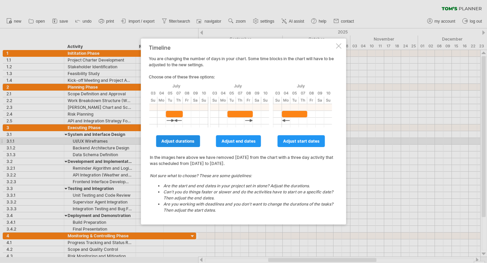
click at [187, 141] on span "adjust durations" at bounding box center [177, 141] width 33 height 5
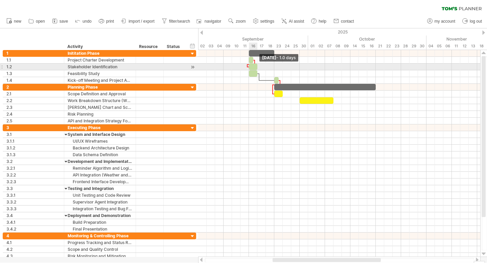
drag, startPoint x: 252, startPoint y: 67, endPoint x: 256, endPoint y: 67, distance: 4.7
click at [256, 67] on span at bounding box center [257, 67] width 3 height 6
click at [253, 67] on span at bounding box center [253, 67] width 3 height 6
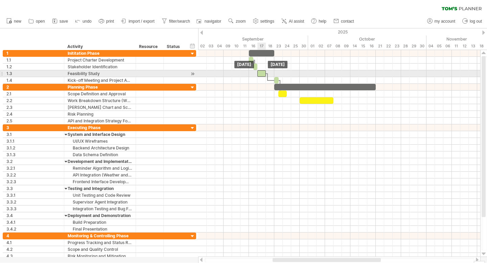
drag, startPoint x: 252, startPoint y: 73, endPoint x: 262, endPoint y: 73, distance: 9.8
click at [262, 73] on div at bounding box center [261, 73] width 8 height 6
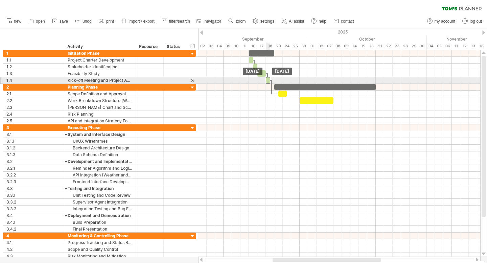
drag, startPoint x: 276, startPoint y: 81, endPoint x: 269, endPoint y: 81, distance: 7.1
click at [269, 81] on div at bounding box center [268, 80] width 4 height 6
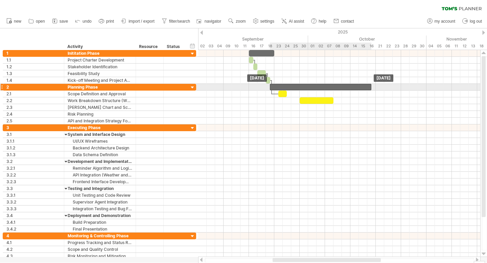
drag, startPoint x: 292, startPoint y: 88, endPoint x: 288, endPoint y: 88, distance: 4.4
click at [288, 88] on div at bounding box center [321, 87] width 102 height 6
click at [368, 87] on span at bounding box center [367, 87] width 3 height 6
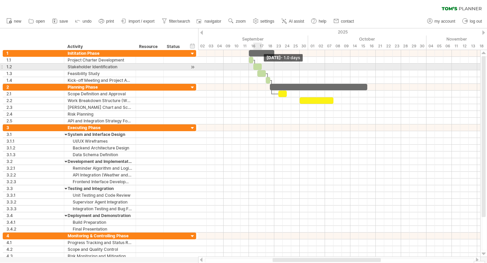
click at [259, 67] on div at bounding box center [257, 67] width 8 height 6
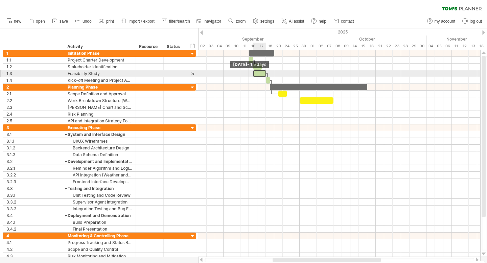
click at [255, 73] on div at bounding box center [259, 73] width 13 height 6
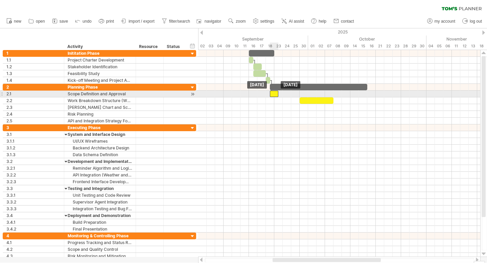
drag, startPoint x: 284, startPoint y: 94, endPoint x: 277, endPoint y: 94, distance: 6.8
click at [277, 94] on div at bounding box center [274, 94] width 8 height 6
drag, startPoint x: 278, startPoint y: 94, endPoint x: 288, endPoint y: 94, distance: 10.5
click at [288, 94] on div "[DATE] - 2.0 days [DATE]" at bounding box center [339, 153] width 282 height 207
drag, startPoint x: 285, startPoint y: 95, endPoint x: 290, endPoint y: 94, distance: 5.1
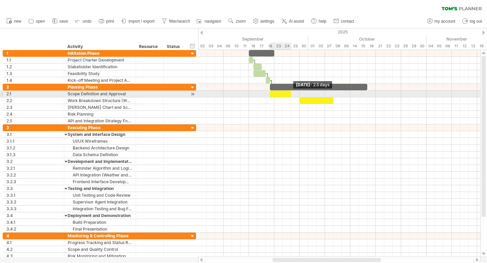
click at [290, 94] on span at bounding box center [291, 94] width 3 height 6
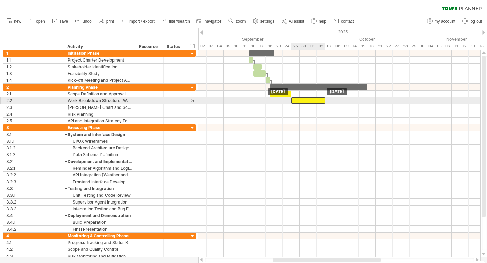
drag, startPoint x: 313, startPoint y: 100, endPoint x: 303, endPoint y: 100, distance: 9.8
click at [303, 100] on div at bounding box center [308, 100] width 34 height 6
drag, startPoint x: 324, startPoint y: 100, endPoint x: 309, endPoint y: 100, distance: 15.6
click at [309, 100] on span at bounding box center [308, 100] width 3 height 6
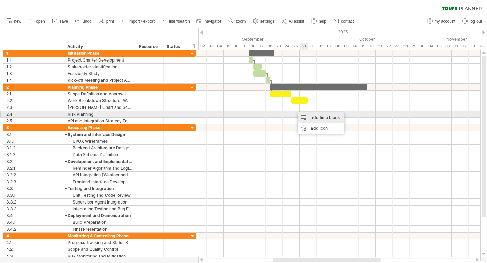
click at [309, 114] on div "add time block" at bounding box center [321, 117] width 47 height 11
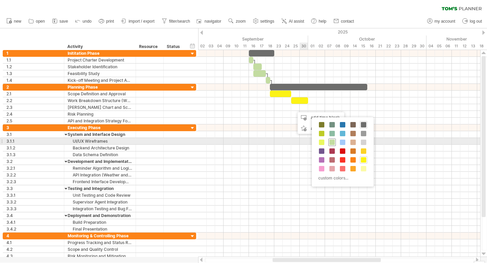
click at [332, 143] on span at bounding box center [332, 142] width 5 height 5
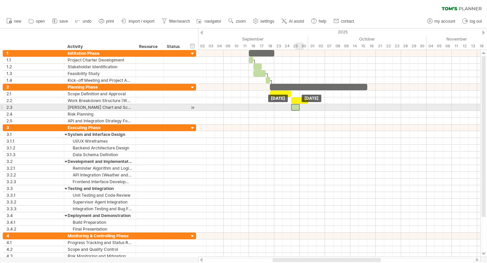
click at [297, 108] on div at bounding box center [295, 107] width 8 height 6
drag, startPoint x: 299, startPoint y: 107, endPoint x: 328, endPoint y: 108, distance: 28.1
click at [328, 108] on div at bounding box center [310, 107] width 38 height 6
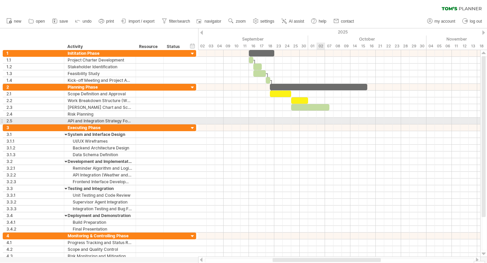
click at [323, 123] on div at bounding box center [339, 121] width 282 height 7
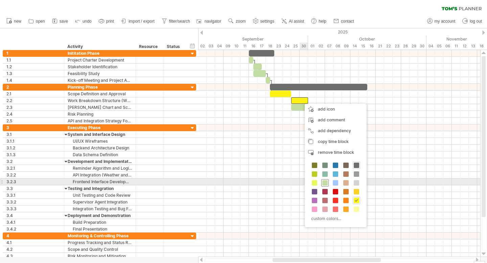
click at [325, 184] on span at bounding box center [324, 182] width 5 height 5
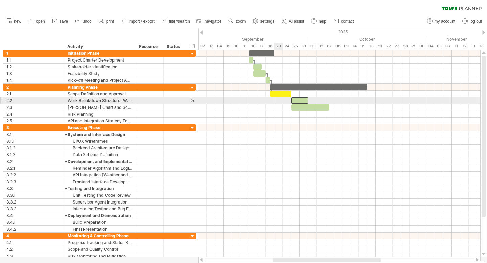
click at [276, 98] on div at bounding box center [339, 100] width 282 height 7
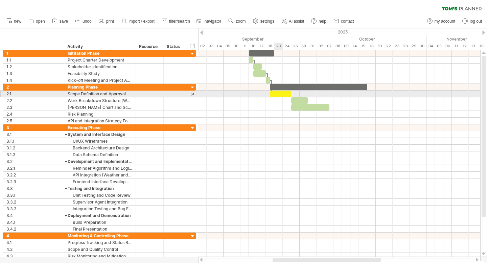
click at [276, 96] on div at bounding box center [280, 94] width 21 height 6
click at [282, 94] on div at bounding box center [280, 94] width 21 height 6
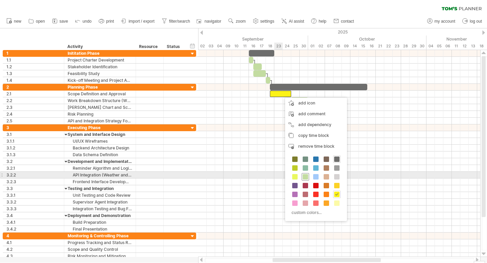
click at [306, 175] on span at bounding box center [305, 176] width 5 height 5
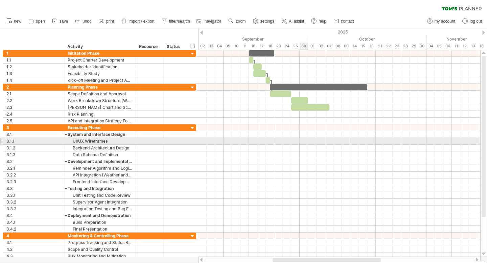
click at [306, 142] on div at bounding box center [339, 141] width 282 height 7
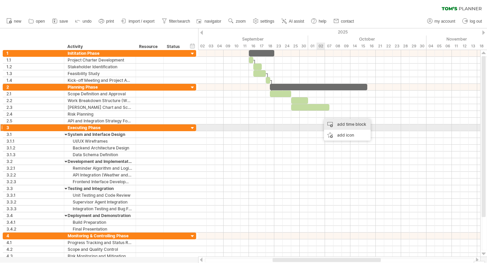
click at [343, 125] on div "add time block" at bounding box center [347, 124] width 47 height 11
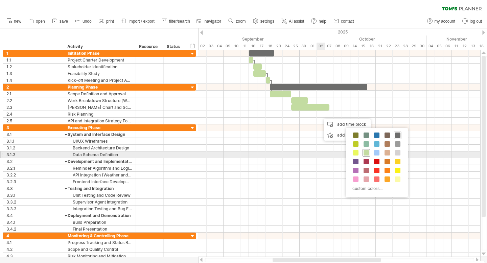
click at [366, 154] on span at bounding box center [366, 152] width 5 height 5
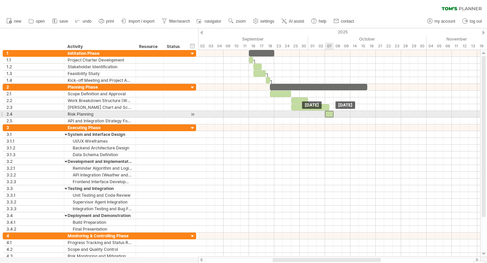
click at [329, 115] on div at bounding box center [329, 114] width 8 height 6
drag, startPoint x: 333, startPoint y: 114, endPoint x: 348, endPoint y: 113, distance: 15.2
click at [348, 113] on div at bounding box center [337, 114] width 25 height 6
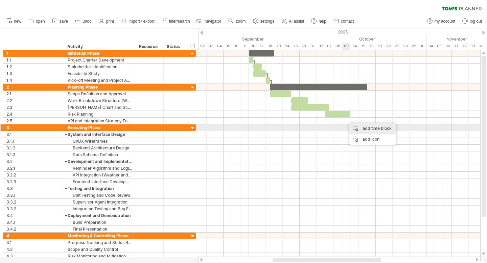
click at [365, 129] on div "add time block" at bounding box center [373, 128] width 47 height 11
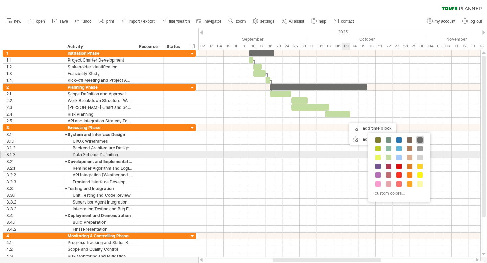
click at [387, 158] on span at bounding box center [388, 157] width 5 height 5
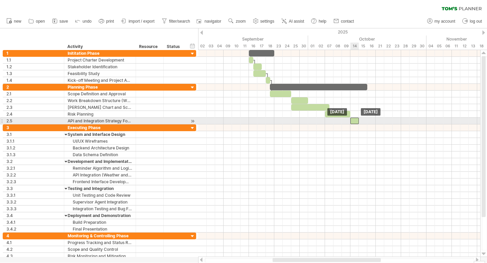
click at [354, 120] on div at bounding box center [355, 121] width 8 height 6
drag, startPoint x: 358, startPoint y: 120, endPoint x: 365, endPoint y: 119, distance: 6.8
click at [365, 119] on div at bounding box center [359, 121] width 17 height 6
drag, startPoint x: 350, startPoint y: 122, endPoint x: 344, endPoint y: 122, distance: 6.4
click at [344, 122] on div at bounding box center [354, 121] width 25 height 6
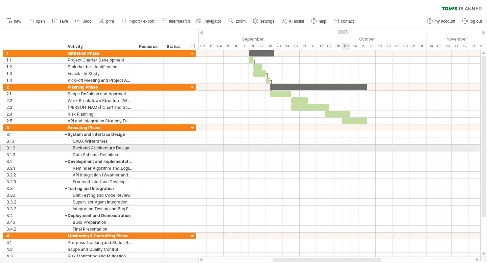
click at [343, 150] on div at bounding box center [339, 148] width 282 height 7
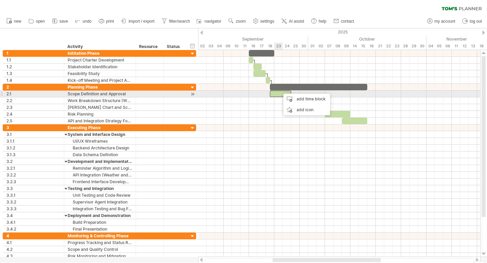
click at [279, 94] on div at bounding box center [280, 94] width 21 height 6
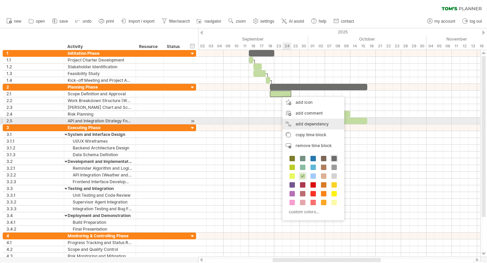
click at [312, 122] on div "add dependency You can use dependencies when you require tasks to be done in a …" at bounding box center [314, 124] width 62 height 11
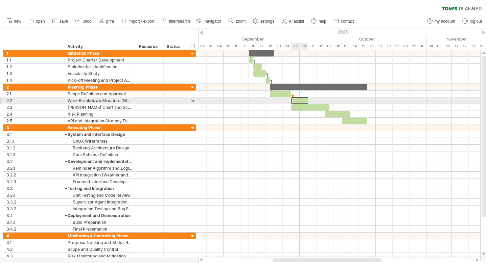
click at [298, 100] on div at bounding box center [299, 100] width 17 height 6
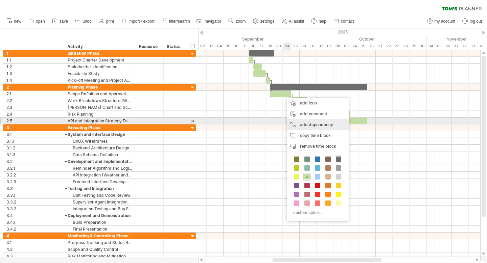
click at [308, 122] on div "add dependency You can use dependencies when you require tasks to be done in a …" at bounding box center [318, 124] width 62 height 11
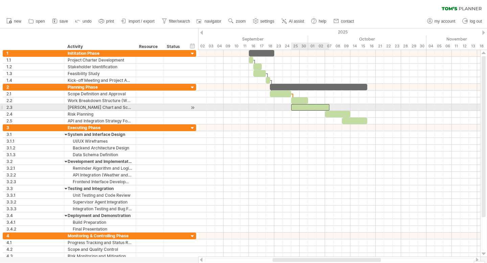
click at [298, 108] on div at bounding box center [310, 107] width 38 height 6
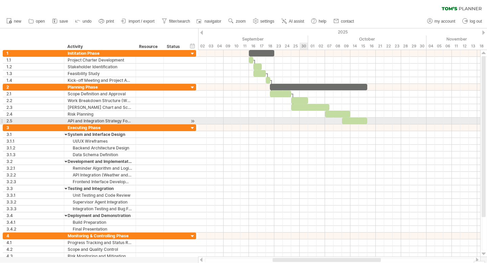
click at [300, 125] on div at bounding box center [339, 128] width 282 height 7
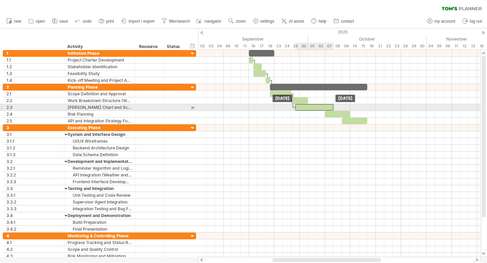
click at [300, 107] on div at bounding box center [314, 107] width 38 height 6
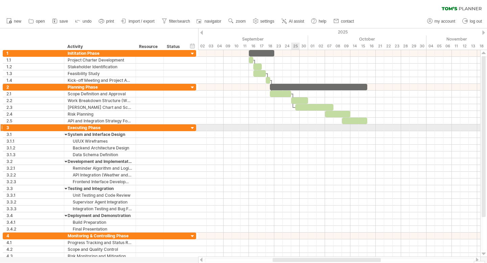
click at [297, 130] on div at bounding box center [339, 128] width 282 height 7
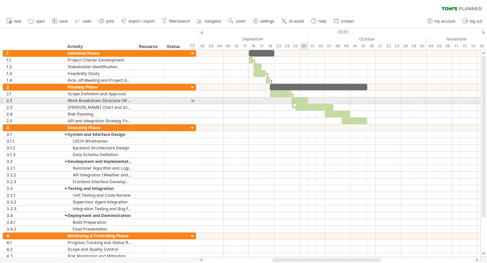
click at [305, 102] on div at bounding box center [299, 100] width 17 height 6
drag, startPoint x: 307, startPoint y: 102, endPoint x: 310, endPoint y: 102, distance: 3.4
click at [310, 102] on div at bounding box center [301, 100] width 21 height 6
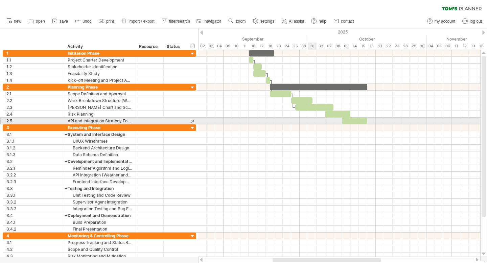
click at [309, 124] on div at bounding box center [339, 121] width 282 height 7
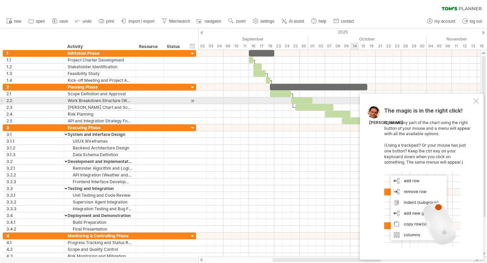
click at [477, 100] on div at bounding box center [476, 100] width 5 height 5
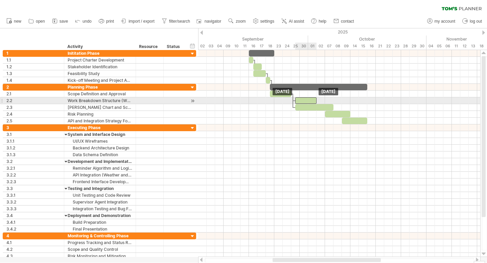
drag, startPoint x: 302, startPoint y: 101, endPoint x: 307, endPoint y: 101, distance: 4.4
click at [307, 101] on div at bounding box center [305, 100] width 21 height 6
click at [307, 100] on div at bounding box center [305, 100] width 21 height 6
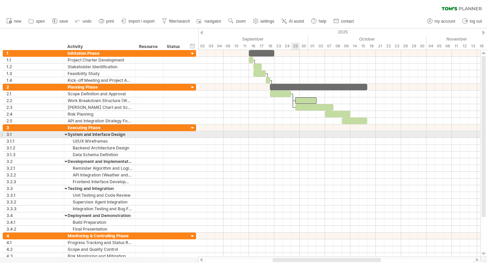
click at [294, 132] on div at bounding box center [339, 134] width 282 height 7
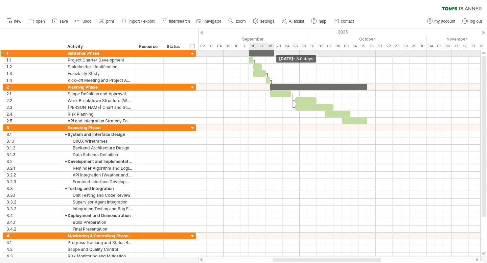
click at [273, 54] on span at bounding box center [274, 53] width 3 height 6
drag, startPoint x: 273, startPoint y: 54, endPoint x: 266, endPoint y: 55, distance: 6.8
click at [266, 55] on span at bounding box center [266, 53] width 3 height 6
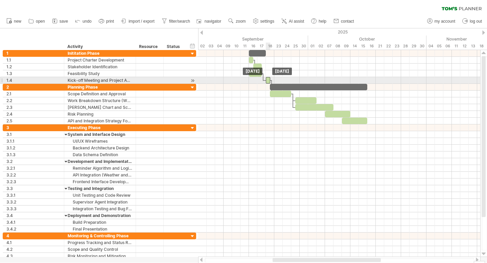
click at [267, 81] on div at bounding box center [268, 80] width 4 height 6
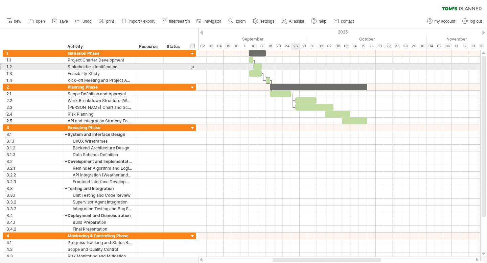
click at [298, 68] on div at bounding box center [339, 67] width 282 height 7
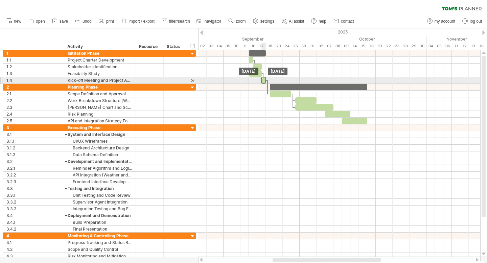
drag, startPoint x: 267, startPoint y: 81, endPoint x: 264, endPoint y: 82, distance: 3.7
click at [264, 82] on div at bounding box center [264, 80] width 4 height 6
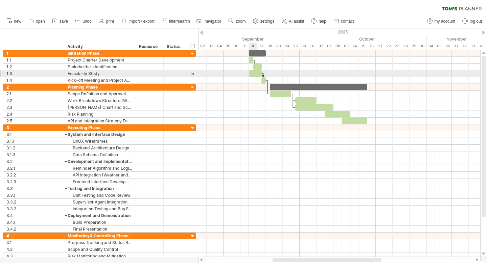
click at [253, 74] on div at bounding box center [255, 73] width 13 height 6
click at [252, 74] on span at bounding box center [253, 73] width 3 height 6
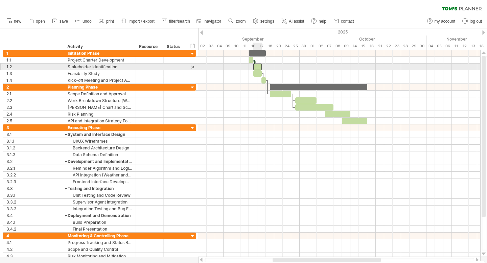
click at [258, 68] on div at bounding box center [257, 67] width 8 height 6
click at [259, 66] on span at bounding box center [257, 67] width 3 height 6
click at [280, 66] on div at bounding box center [339, 67] width 282 height 7
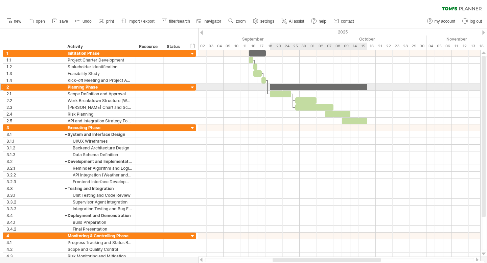
click at [272, 86] on div at bounding box center [318, 87] width 97 height 6
click at [268, 87] on div at bounding box center [317, 87] width 102 height 6
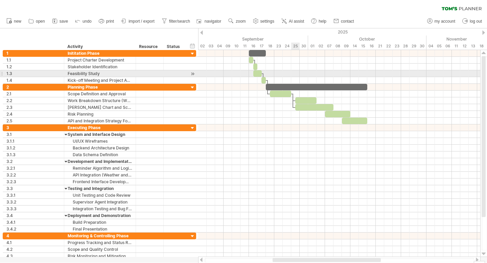
click at [292, 72] on div at bounding box center [339, 73] width 282 height 7
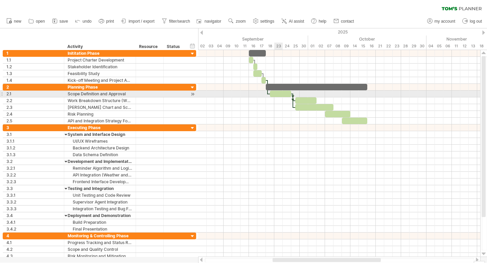
click at [277, 94] on div at bounding box center [280, 94] width 21 height 6
click at [271, 93] on span at bounding box center [270, 94] width 3 height 6
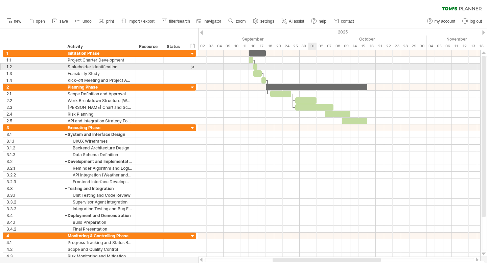
click at [310, 68] on div at bounding box center [339, 67] width 282 height 7
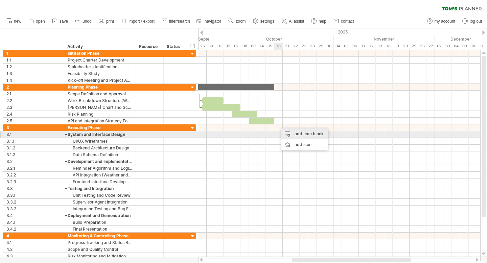
click at [297, 135] on div "add time block" at bounding box center [305, 134] width 47 height 11
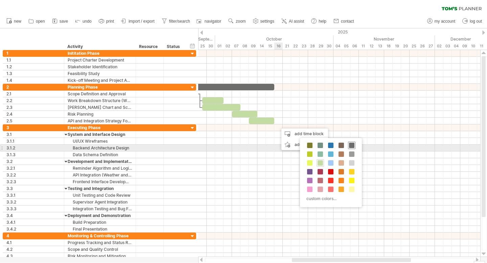
click at [353, 145] on span at bounding box center [351, 145] width 5 height 5
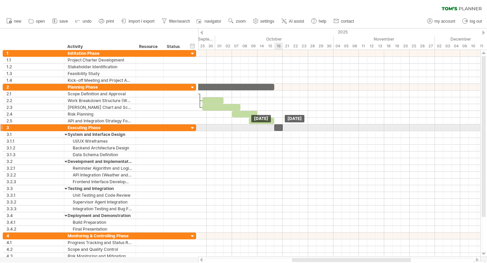
click at [279, 128] on div at bounding box center [278, 128] width 8 height 6
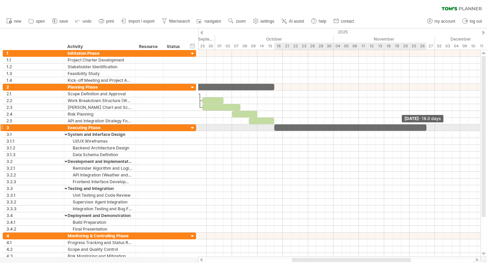
drag, startPoint x: 282, startPoint y: 128, endPoint x: 426, endPoint y: 126, distance: 143.8
click at [426, 126] on span at bounding box center [426, 128] width 3 height 6
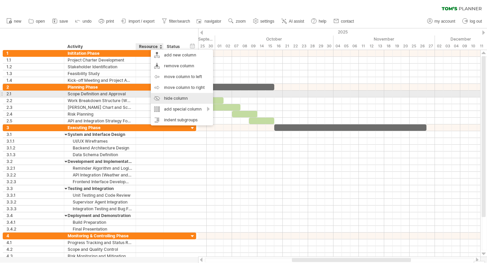
click at [178, 96] on div "hide column" at bounding box center [182, 98] width 62 height 11
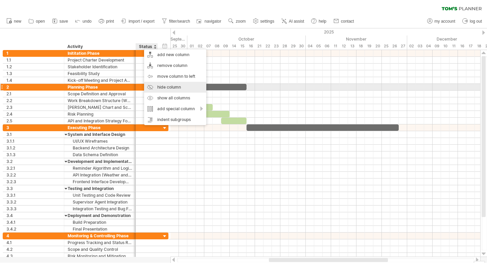
click at [176, 88] on div "hide column" at bounding box center [175, 87] width 62 height 11
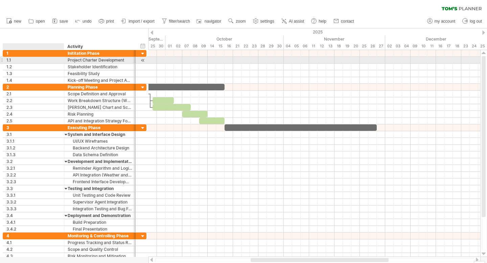
click at [63, 59] on div at bounding box center [63, 60] width 3 height 7
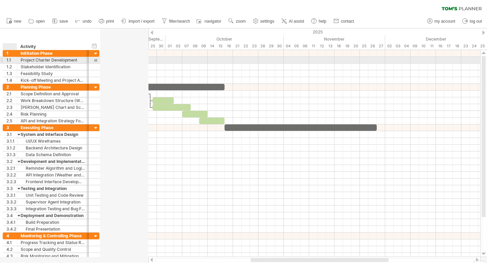
drag, startPoint x: 63, startPoint y: 61, endPoint x: 16, endPoint y: 63, distance: 47.1
click at [16, 63] on div at bounding box center [16, 60] width 3 height 7
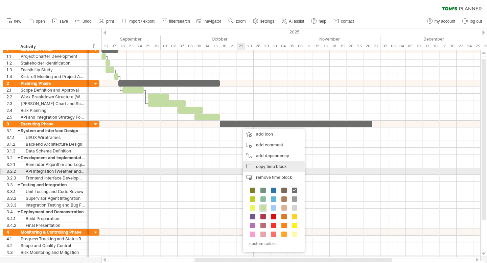
click at [275, 170] on div "copy time block copy time blocks/icons" at bounding box center [274, 166] width 62 height 11
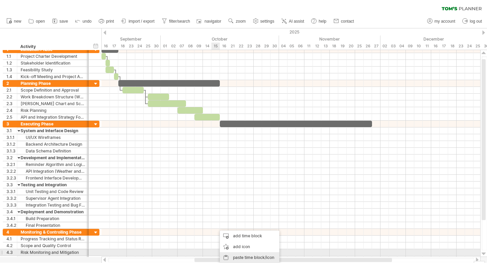
click at [242, 256] on div "paste time block/icon" at bounding box center [250, 257] width 60 height 11
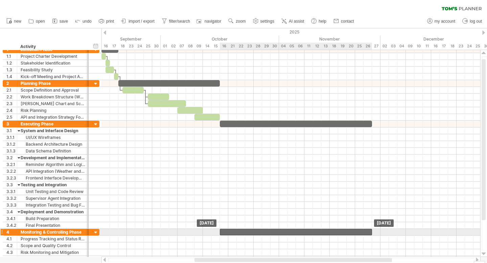
drag, startPoint x: 236, startPoint y: 232, endPoint x: 242, endPoint y: 231, distance: 5.4
click at [242, 231] on div at bounding box center [296, 232] width 152 height 6
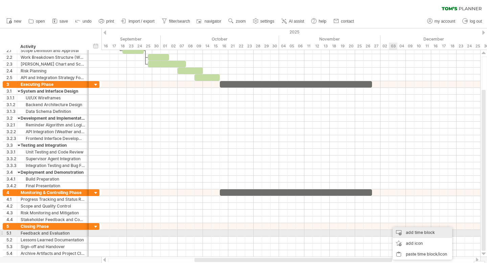
click at [414, 232] on div "add time block" at bounding box center [423, 232] width 60 height 11
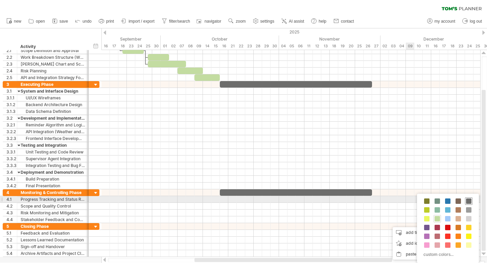
click at [469, 200] on span at bounding box center [468, 201] width 5 height 5
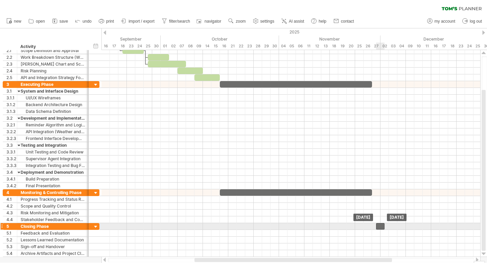
drag, startPoint x: 394, startPoint y: 227, endPoint x: 382, endPoint y: 229, distance: 11.3
click at [382, 229] on div at bounding box center [380, 226] width 8 height 6
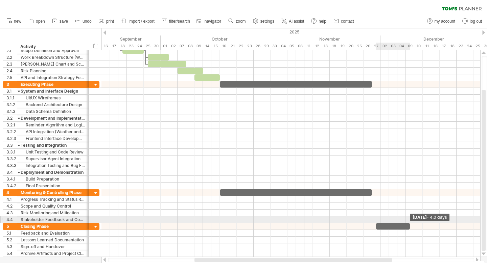
drag, startPoint x: 385, startPoint y: 226, endPoint x: 409, endPoint y: 223, distance: 23.9
click at [409, 223] on span at bounding box center [410, 226] width 3 height 6
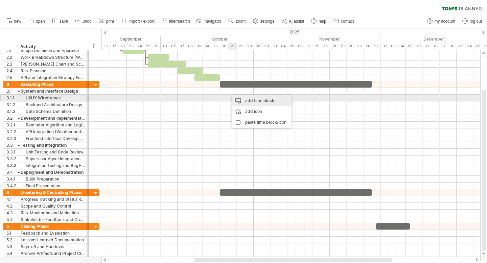
click at [247, 100] on div "add time block" at bounding box center [262, 100] width 60 height 11
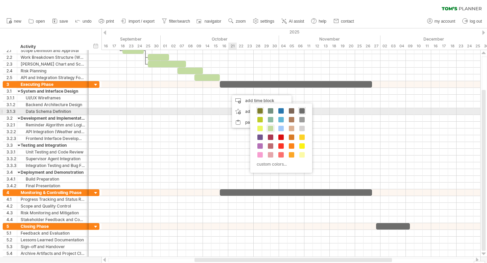
click at [260, 111] on span at bounding box center [259, 110] width 5 height 5
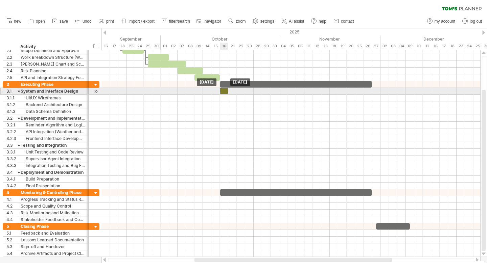
drag, startPoint x: 234, startPoint y: 91, endPoint x: 225, endPoint y: 91, distance: 9.1
click at [226, 91] on div at bounding box center [224, 91] width 8 height 6
drag, startPoint x: 227, startPoint y: 91, endPoint x: 254, endPoint y: 91, distance: 26.7
click at [254, 91] on span at bounding box center [253, 91] width 3 height 6
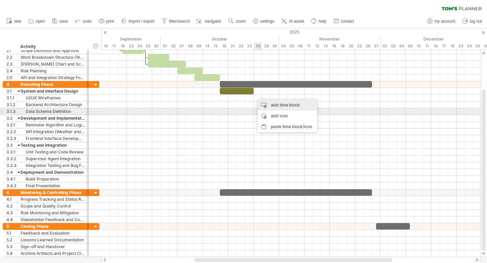
click at [306, 108] on div "add time block" at bounding box center [288, 105] width 60 height 11
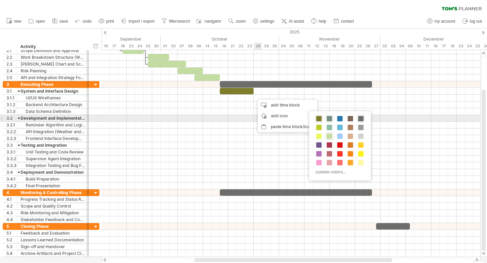
click at [331, 119] on span at bounding box center [329, 118] width 5 height 5
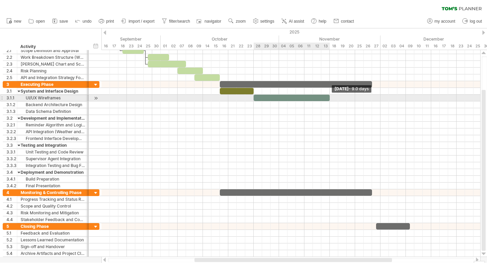
drag, startPoint x: 262, startPoint y: 98, endPoint x: 328, endPoint y: 96, distance: 66.0
click at [329, 96] on span at bounding box center [330, 98] width 3 height 6
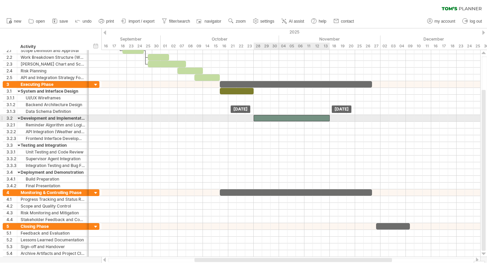
drag, startPoint x: 289, startPoint y: 97, endPoint x: 289, endPoint y: 117, distance: 19.3
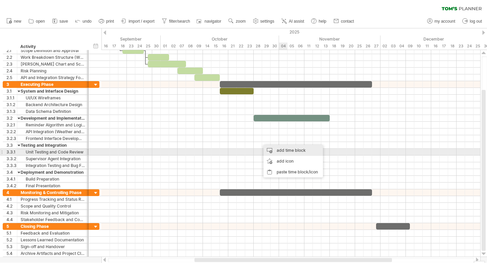
click at [306, 150] on div "add time block" at bounding box center [294, 150] width 60 height 11
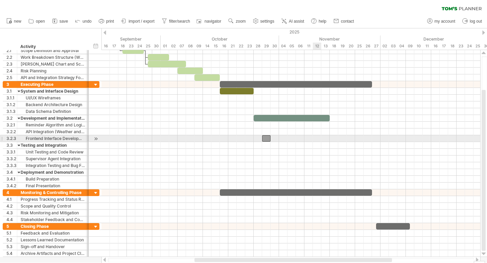
drag, startPoint x: 263, startPoint y: 138, endPoint x: 313, endPoint y: 137, distance: 49.7
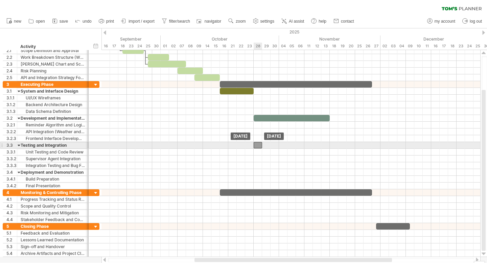
drag, startPoint x: 266, startPoint y: 139, endPoint x: 257, endPoint y: 148, distance: 12.7
drag, startPoint x: 258, startPoint y: 146, endPoint x: 285, endPoint y: 146, distance: 27.4
click at [285, 146] on div at bounding box center [283, 145] width 8 height 6
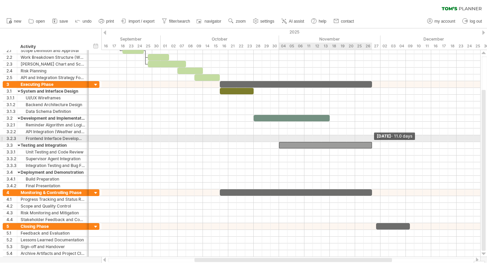
drag, startPoint x: 288, startPoint y: 145, endPoint x: 372, endPoint y: 142, distance: 84.0
click at [372, 142] on span at bounding box center [372, 145] width 3 height 6
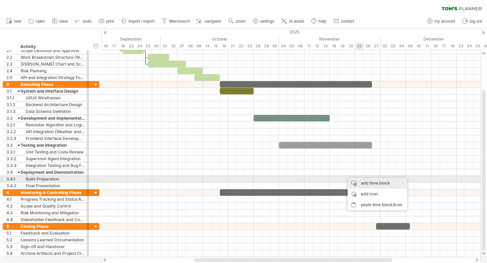
click at [363, 183] on div "add time block" at bounding box center [378, 183] width 60 height 11
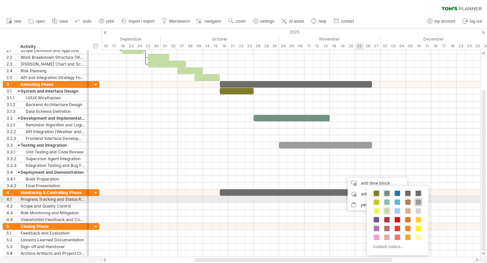
click at [419, 200] on span at bounding box center [418, 202] width 5 height 5
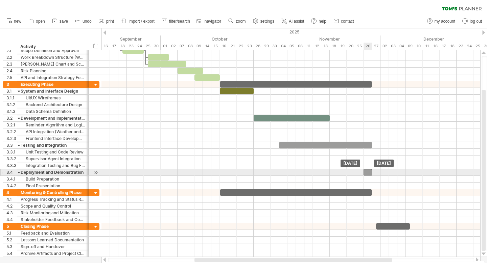
drag, startPoint x: 346, startPoint y: 173, endPoint x: 367, endPoint y: 172, distance: 21.0
click at [367, 172] on div at bounding box center [368, 172] width 8 height 6
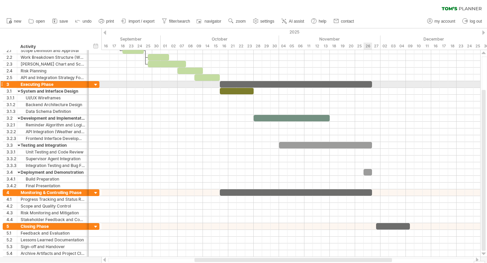
click at [368, 82] on div at bounding box center [296, 84] width 152 height 6
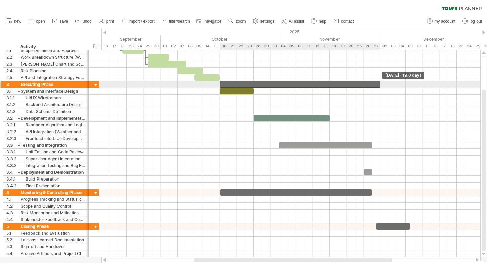
drag, startPoint x: 372, startPoint y: 83, endPoint x: 379, endPoint y: 83, distance: 7.8
click at [379, 83] on span at bounding box center [380, 84] width 3 height 6
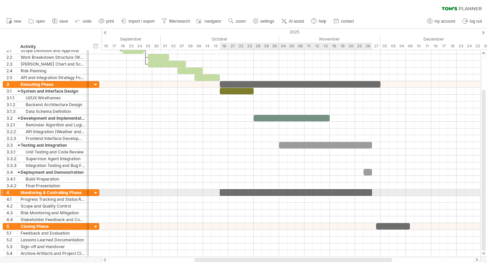
click at [369, 194] on div at bounding box center [296, 192] width 152 height 6
drag, startPoint x: 372, startPoint y: 194, endPoint x: 379, endPoint y: 193, distance: 7.1
click at [379, 193] on span at bounding box center [380, 192] width 3 height 6
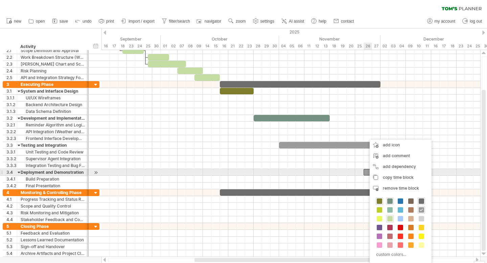
click at [368, 172] on div at bounding box center [368, 172] width 8 height 6
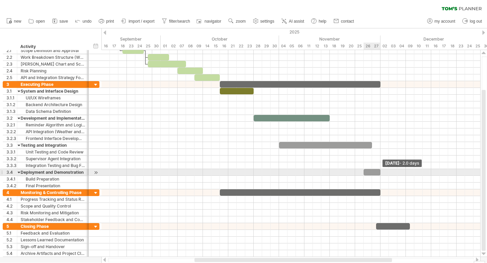
drag, startPoint x: 372, startPoint y: 172, endPoint x: 379, endPoint y: 172, distance: 7.1
click at [379, 172] on div at bounding box center [372, 172] width 17 height 6
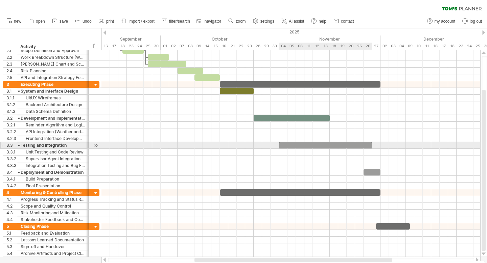
click at [362, 145] on div at bounding box center [325, 145] width 93 height 6
drag, startPoint x: 371, startPoint y: 145, endPoint x: 364, endPoint y: 146, distance: 6.8
click at [364, 146] on span at bounding box center [363, 145] width 3 height 6
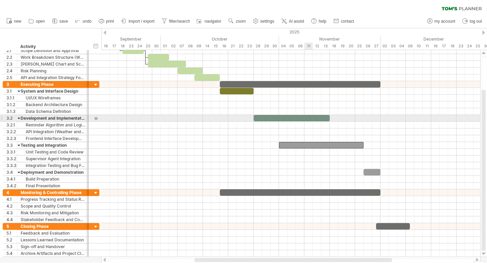
click at [305, 118] on div at bounding box center [292, 118] width 76 height 6
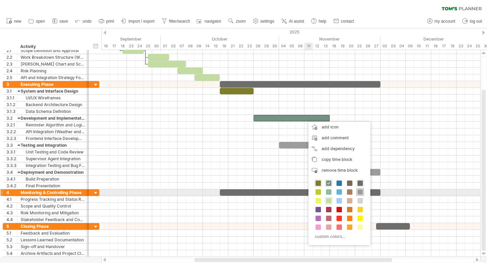
click at [359, 190] on span at bounding box center [360, 191] width 5 height 5
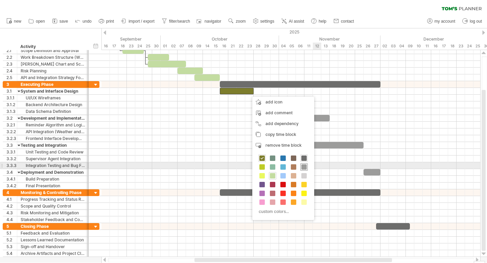
click at [305, 168] on span at bounding box center [303, 166] width 5 height 5
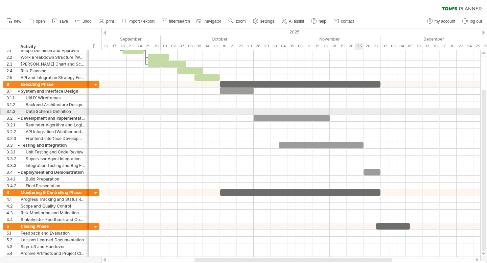
click at [359, 112] on div at bounding box center [291, 111] width 379 height 7
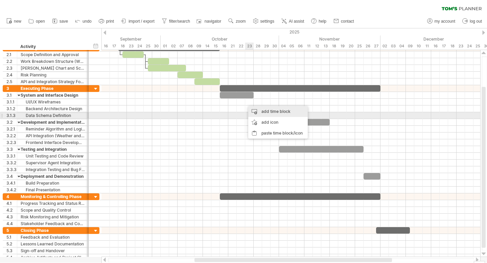
click at [272, 113] on div "add time block" at bounding box center [278, 111] width 60 height 11
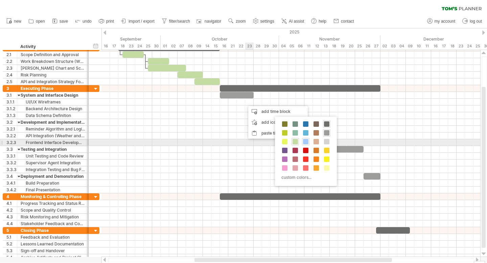
click at [305, 142] on span at bounding box center [305, 141] width 5 height 5
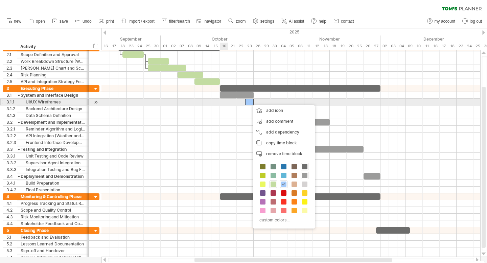
drag, startPoint x: 249, startPoint y: 102, endPoint x: 226, endPoint y: 104, distance: 22.8
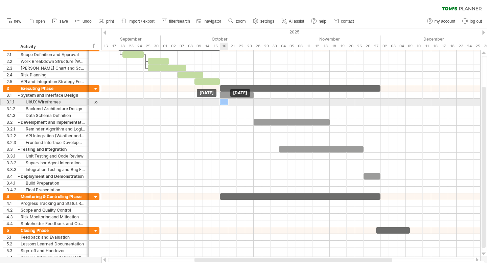
drag, startPoint x: 250, startPoint y: 103, endPoint x: 224, endPoint y: 103, distance: 25.7
click at [224, 103] on div at bounding box center [224, 102] width 8 height 6
drag, startPoint x: 227, startPoint y: 103, endPoint x: 251, endPoint y: 103, distance: 24.0
click at [251, 103] on div at bounding box center [237, 102] width 34 height 6
drag, startPoint x: 252, startPoint y: 102, endPoint x: 231, endPoint y: 102, distance: 21.7
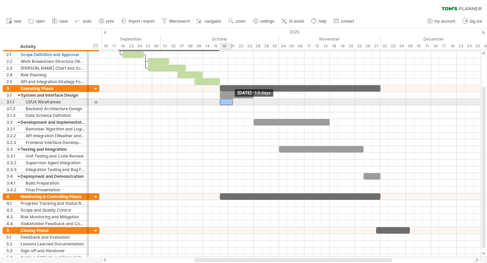
click at [231, 102] on div at bounding box center [226, 102] width 13 height 6
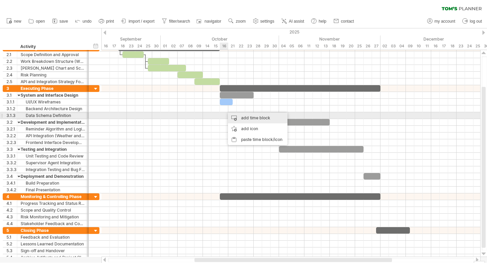
click at [257, 118] on div "add time block" at bounding box center [258, 118] width 60 height 11
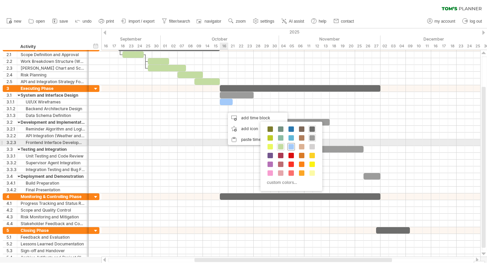
click at [293, 146] on span at bounding box center [291, 146] width 5 height 5
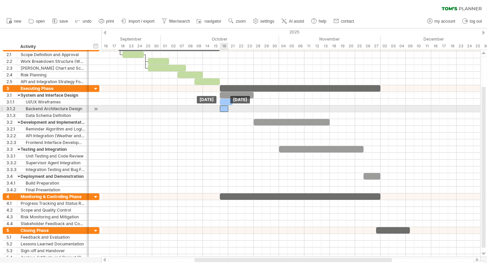
drag, startPoint x: 227, startPoint y: 109, endPoint x: 224, endPoint y: 109, distance: 3.7
click at [224, 109] on div at bounding box center [224, 109] width 8 height 6
drag, startPoint x: 227, startPoint y: 109, endPoint x: 239, endPoint y: 109, distance: 12.2
click at [239, 109] on div at bounding box center [230, 109] width 21 height 6
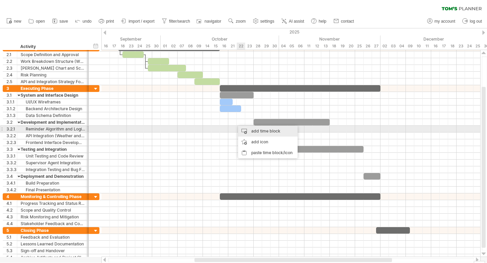
click at [246, 127] on div "add time block" at bounding box center [268, 131] width 60 height 11
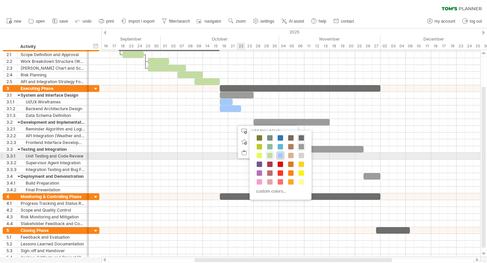
click at [280, 155] on span at bounding box center [280, 155] width 5 height 5
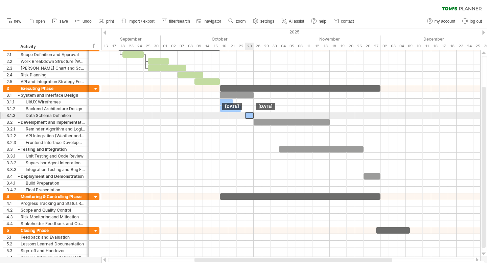
drag, startPoint x: 242, startPoint y: 124, endPoint x: 248, endPoint y: 118, distance: 9.1
click at [243, 116] on div at bounding box center [247, 115] width 13 height 6
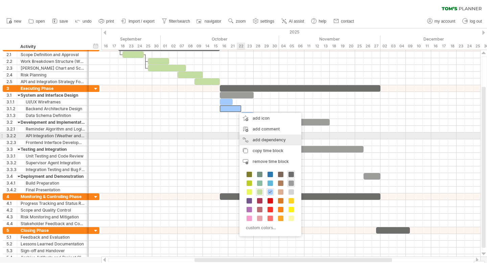
click at [261, 138] on div "add dependency You can use dependencies when you require tasks to be done in a …" at bounding box center [271, 140] width 62 height 11
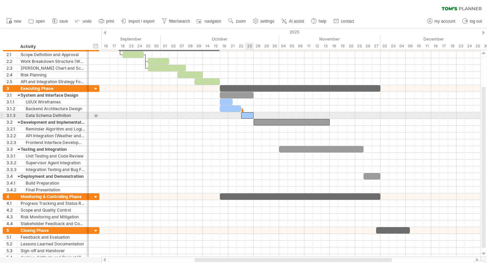
click at [248, 116] on div at bounding box center [247, 115] width 13 height 6
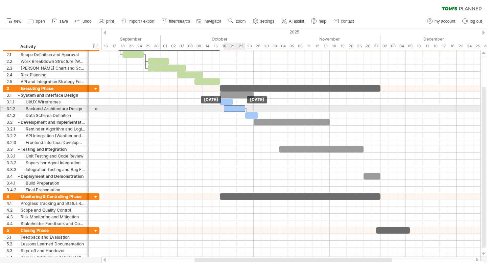
click at [233, 110] on div at bounding box center [234, 109] width 21 height 6
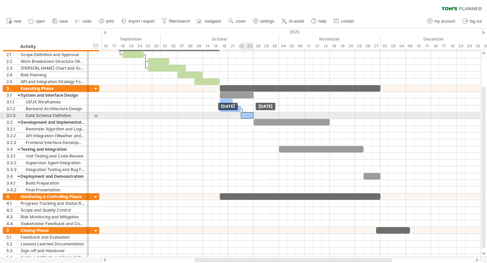
drag, startPoint x: 252, startPoint y: 114, endPoint x: 248, endPoint y: 114, distance: 4.1
click at [248, 114] on div at bounding box center [247, 115] width 13 height 6
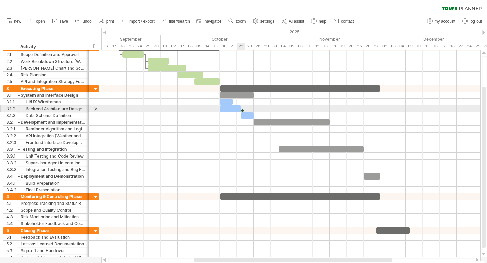
click at [238, 110] on div at bounding box center [230, 109] width 21 height 6
drag, startPoint x: 241, startPoint y: 108, endPoint x: 237, endPoint y: 109, distance: 3.4
click at [237, 109] on span at bounding box center [236, 109] width 3 height 6
drag, startPoint x: 231, startPoint y: 109, endPoint x: 235, endPoint y: 109, distance: 4.1
click at [235, 109] on div at bounding box center [232, 109] width 17 height 6
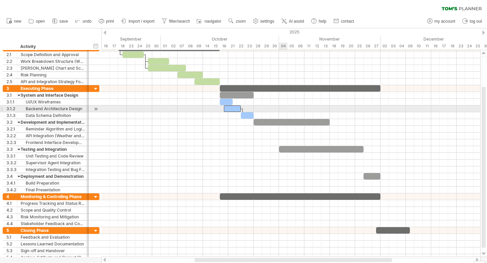
click at [282, 108] on div at bounding box center [291, 109] width 379 height 7
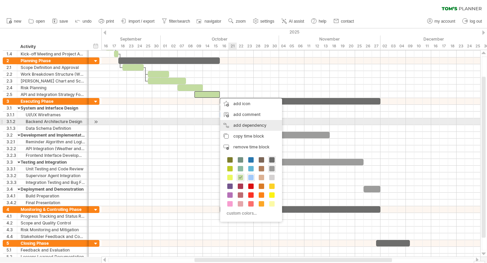
click at [235, 125] on div "add dependency You can use dependencies when you require tasks to be done in a …" at bounding box center [251, 125] width 62 height 11
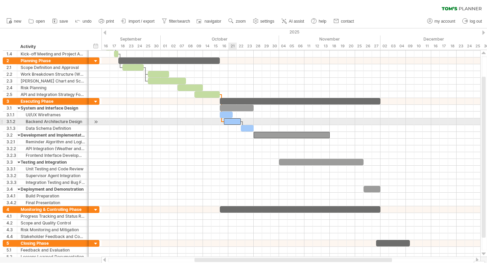
click at [235, 120] on div at bounding box center [232, 121] width 17 height 6
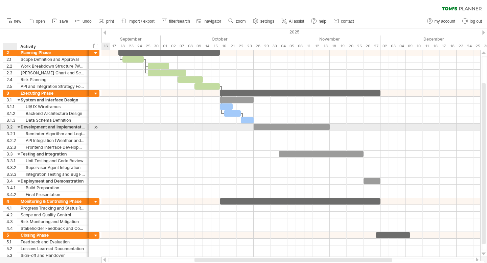
click at [20, 128] on div at bounding box center [19, 127] width 3 height 6
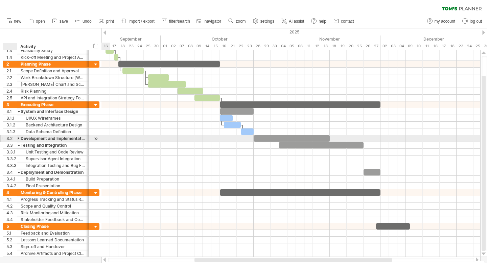
click at [20, 128] on div "**********" at bounding box center [53, 125] width 72 height 6
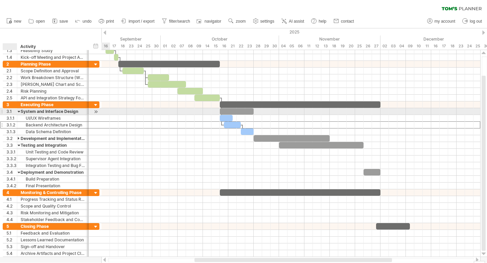
click at [18, 111] on div at bounding box center [19, 111] width 3 height 6
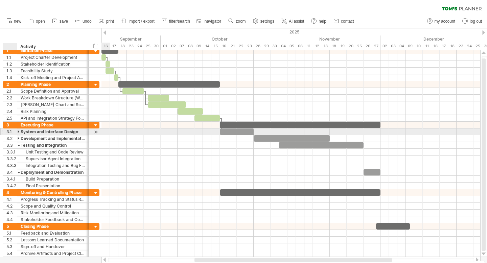
click at [19, 130] on div at bounding box center [19, 132] width 3 height 6
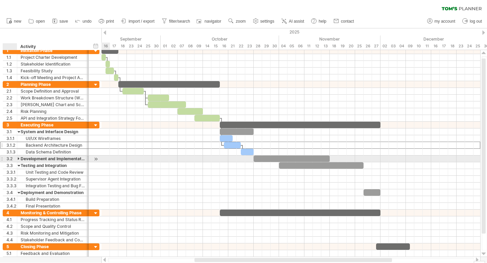
click at [20, 160] on div at bounding box center [19, 159] width 3 height 6
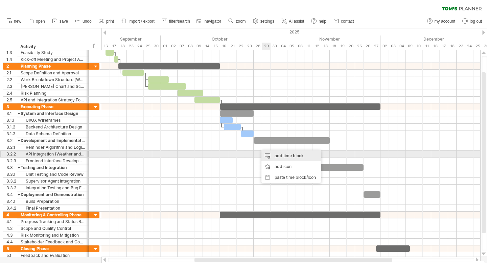
click at [275, 154] on div "add time block" at bounding box center [292, 156] width 60 height 11
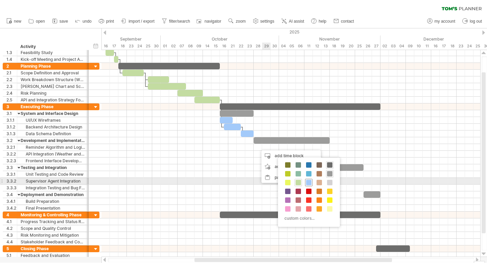
click at [308, 184] on span at bounding box center [308, 182] width 5 height 5
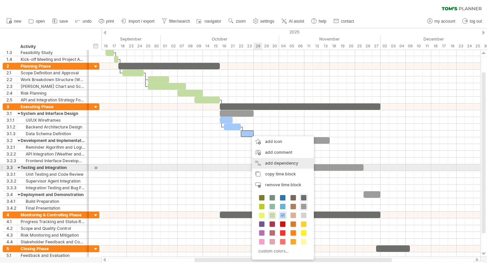
click at [276, 165] on div "add dependency You can use dependencies when you require tasks to be done in a …" at bounding box center [283, 163] width 62 height 11
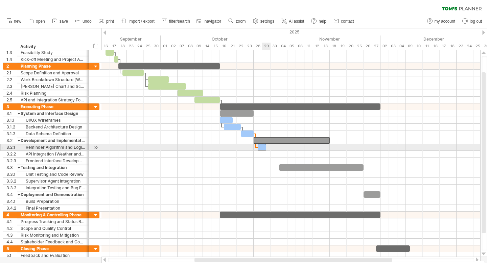
click at [262, 149] on div at bounding box center [262, 147] width 8 height 6
drag, startPoint x: 263, startPoint y: 149, endPoint x: 259, endPoint y: 149, distance: 3.7
click at [259, 149] on div at bounding box center [258, 147] width 8 height 6
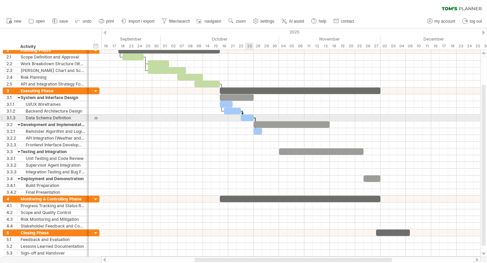
click at [245, 119] on div at bounding box center [247, 118] width 13 height 6
click at [244, 118] on span at bounding box center [245, 118] width 3 height 6
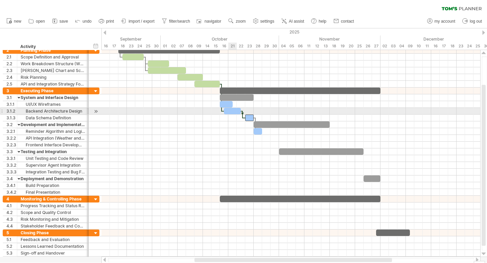
click at [235, 111] on div at bounding box center [232, 111] width 17 height 6
click at [243, 111] on div at bounding box center [234, 111] width 21 height 6
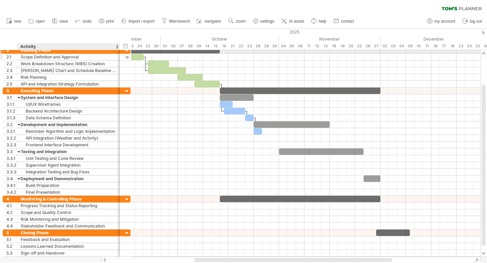
drag, startPoint x: 87, startPoint y: 50, endPoint x: 118, endPoint y: 55, distance: 31.5
click at [118, 55] on div "**********" at bounding box center [67, 67] width 128 height 41
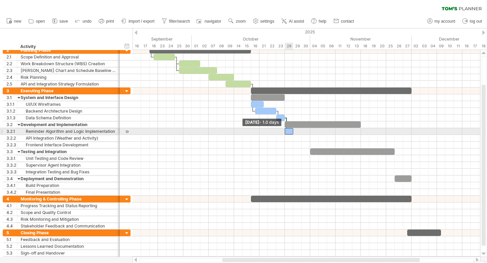
click at [286, 131] on span at bounding box center [285, 131] width 3 height 6
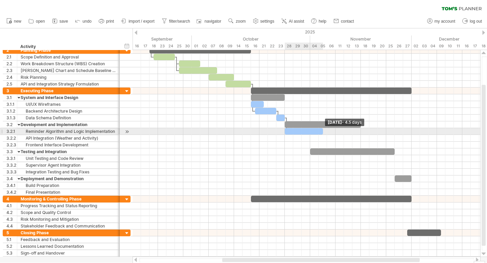
drag, startPoint x: 292, startPoint y: 131, endPoint x: 321, endPoint y: 131, distance: 29.1
click at [322, 131] on span at bounding box center [323, 131] width 3 height 6
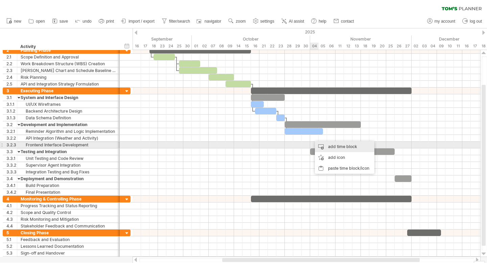
click at [327, 144] on div "add time block" at bounding box center [345, 146] width 60 height 11
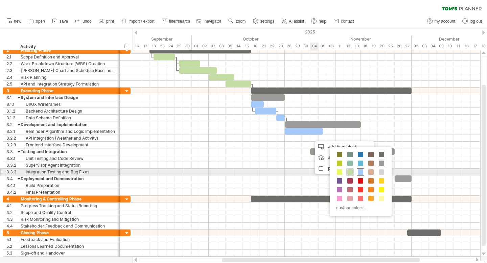
click at [362, 173] on span at bounding box center [360, 172] width 5 height 5
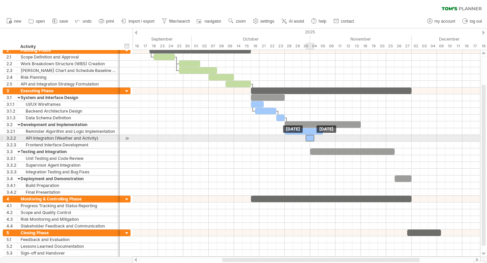
drag, startPoint x: 315, startPoint y: 139, endPoint x: 310, endPoint y: 139, distance: 4.7
click at [310, 139] on div at bounding box center [310, 138] width 8 height 6
drag, startPoint x: 314, startPoint y: 138, endPoint x: 331, endPoint y: 138, distance: 17.3
click at [331, 138] on span at bounding box center [331, 138] width 3 height 6
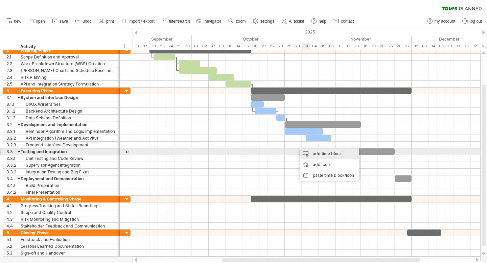
click at [316, 152] on div "add time block" at bounding box center [330, 154] width 60 height 11
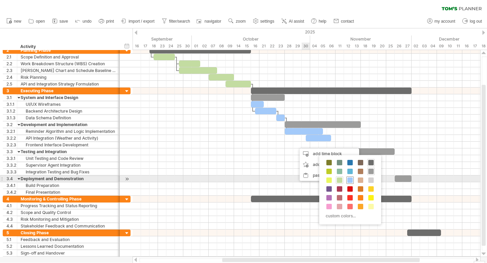
click at [348, 178] on span at bounding box center [349, 180] width 5 height 5
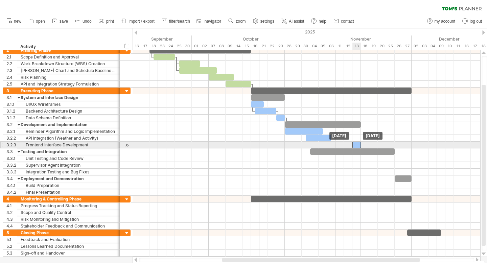
drag, startPoint x: 302, startPoint y: 144, endPoint x: 356, endPoint y: 146, distance: 54.2
click at [356, 146] on div at bounding box center [357, 145] width 8 height 6
drag, startPoint x: 352, startPoint y: 145, endPoint x: 334, endPoint y: 144, distance: 17.9
click at [334, 144] on span at bounding box center [335, 145] width 3 height 6
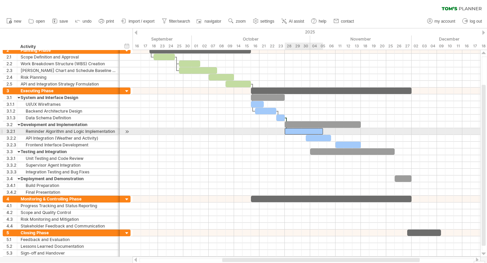
click at [317, 131] on div at bounding box center [304, 131] width 38 height 6
drag, startPoint x: 322, startPoint y: 131, endPoint x: 339, endPoint y: 131, distance: 16.2
click at [339, 131] on span at bounding box center [340, 131] width 3 height 6
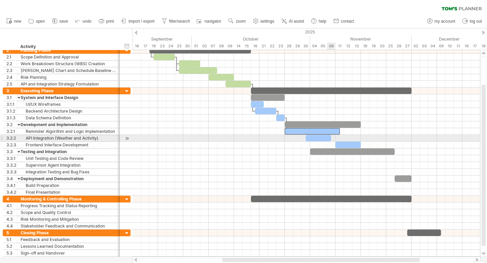
click at [328, 138] on div at bounding box center [318, 138] width 25 height 6
click at [331, 138] on span at bounding box center [331, 138] width 3 height 6
click at [320, 138] on div at bounding box center [318, 138] width 25 height 6
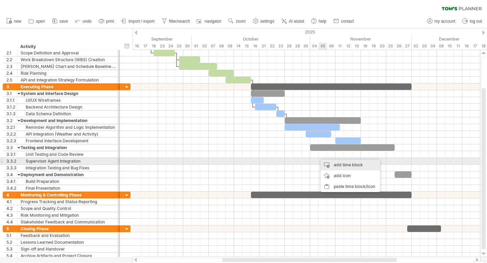
click at [337, 164] on div "add time block" at bounding box center [351, 165] width 60 height 11
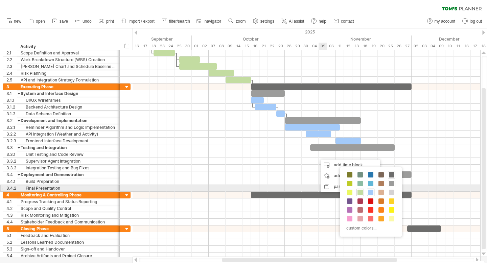
click at [369, 191] on span at bounding box center [370, 192] width 5 height 5
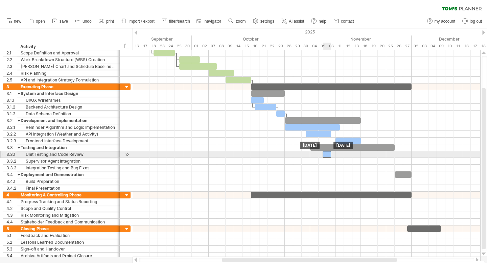
drag, startPoint x: 324, startPoint y: 154, endPoint x: 329, endPoint y: 154, distance: 4.7
click at [329, 154] on div at bounding box center [327, 154] width 8 height 6
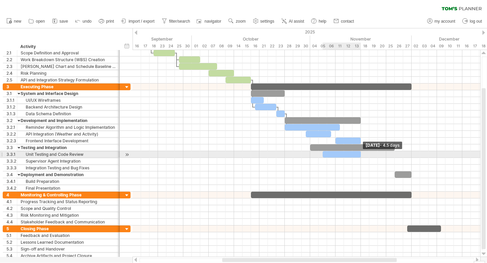
drag, startPoint x: 331, startPoint y: 155, endPoint x: 360, endPoint y: 156, distance: 29.5
click at [360, 156] on span at bounding box center [361, 154] width 3 height 6
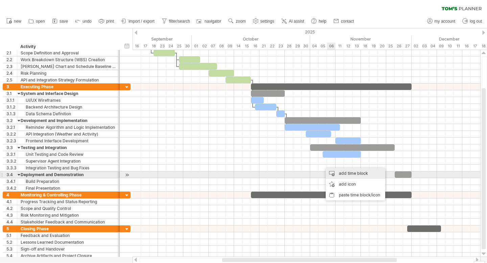
click at [356, 175] on div "add time block" at bounding box center [356, 173] width 60 height 11
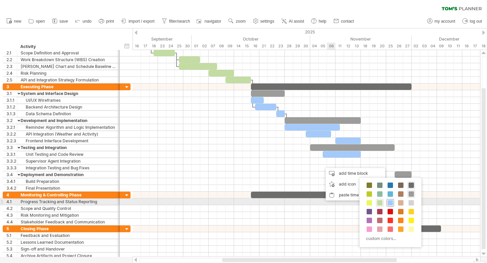
click at [390, 204] on span at bounding box center [390, 202] width 5 height 5
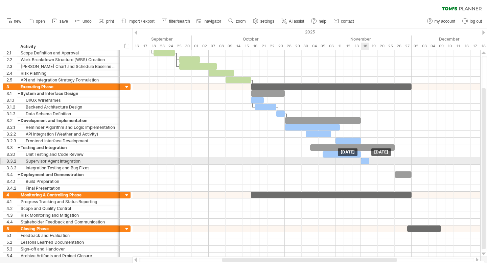
drag, startPoint x: 327, startPoint y: 168, endPoint x: 364, endPoint y: 160, distance: 38.4
drag, startPoint x: 369, startPoint y: 160, endPoint x: 392, endPoint y: 160, distance: 23.3
click at [392, 160] on div at bounding box center [378, 161] width 34 height 6
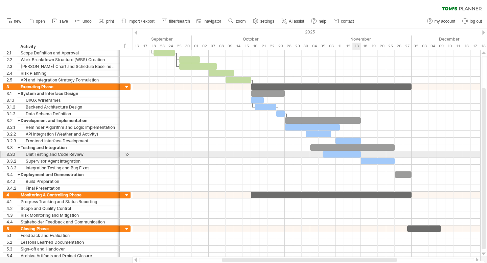
click at [355, 155] on div at bounding box center [342, 154] width 38 height 6
drag, startPoint x: 361, startPoint y: 155, endPoint x: 378, endPoint y: 155, distance: 16.9
click at [378, 155] on span at bounding box center [378, 154] width 3 height 6
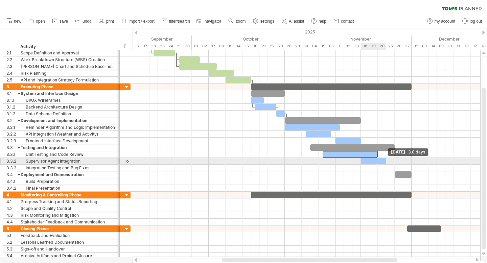
drag, startPoint x: 395, startPoint y: 161, endPoint x: 385, endPoint y: 161, distance: 9.5
click at [385, 161] on span at bounding box center [386, 161] width 3 height 6
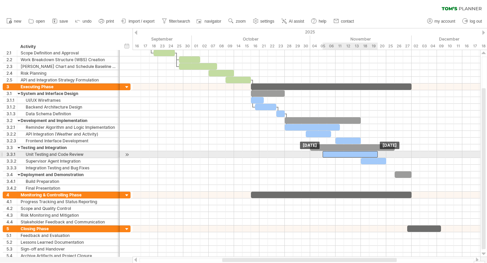
click at [376, 154] on div at bounding box center [350, 154] width 55 height 6
drag, startPoint x: 378, startPoint y: 154, endPoint x: 360, endPoint y: 154, distance: 17.9
click at [360, 154] on span at bounding box center [361, 154] width 3 height 6
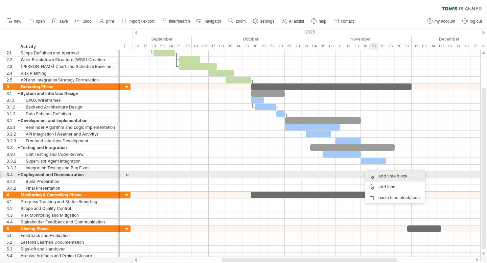
click at [374, 177] on div "add time block" at bounding box center [395, 176] width 60 height 11
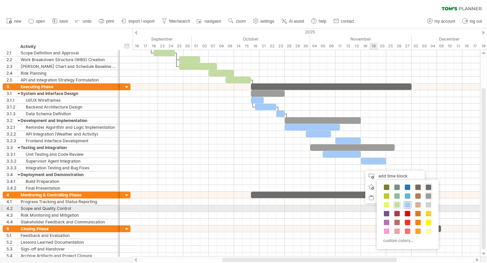
click at [407, 206] on span at bounding box center [407, 204] width 5 height 5
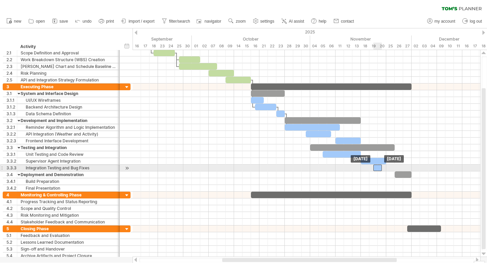
drag, startPoint x: 367, startPoint y: 169, endPoint x: 379, endPoint y: 169, distance: 11.8
click at [379, 169] on div at bounding box center [378, 168] width 8 height 6
drag, startPoint x: 381, startPoint y: 169, endPoint x: 393, endPoint y: 168, distance: 11.5
click at [393, 168] on div at bounding box center [384, 168] width 21 height 6
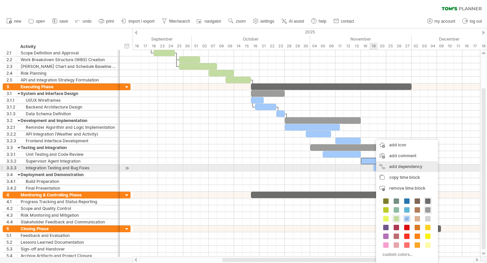
click at [401, 167] on div "add dependency You can use dependencies when you require tasks to be done in a …" at bounding box center [407, 166] width 62 height 11
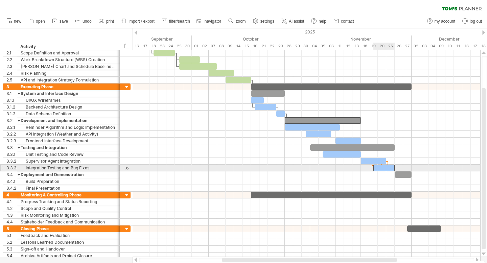
click at [389, 166] on div at bounding box center [384, 168] width 21 height 6
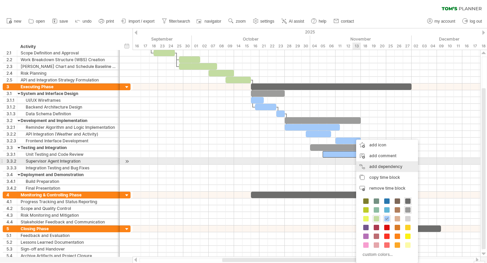
click at [384, 165] on div "add dependency You can use dependencies when you require tasks to be done in a …" at bounding box center [387, 166] width 62 height 11
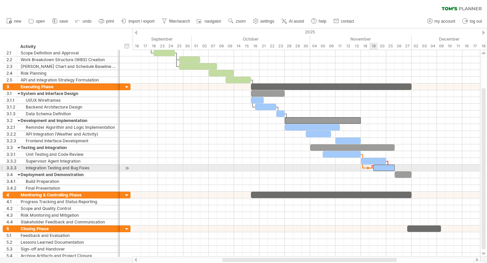
click at [376, 170] on div at bounding box center [384, 168] width 21 height 6
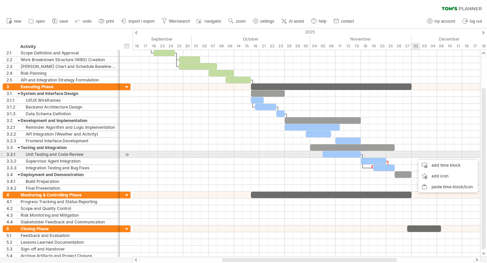
click at [415, 155] on div at bounding box center [307, 154] width 348 height 7
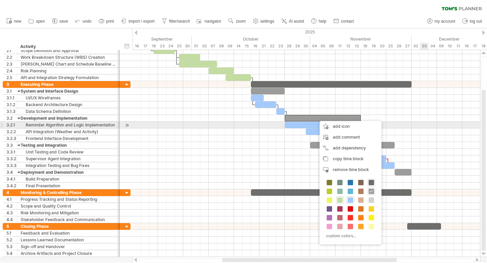
click at [424, 124] on div at bounding box center [307, 125] width 348 height 7
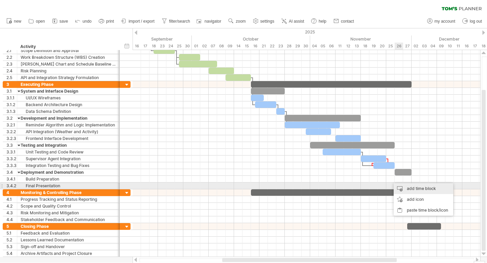
click at [408, 189] on div "add time block" at bounding box center [424, 188] width 60 height 11
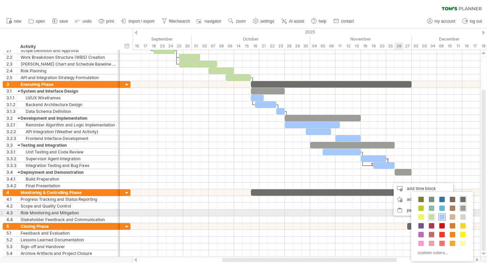
click at [443, 215] on span at bounding box center [442, 217] width 5 height 5
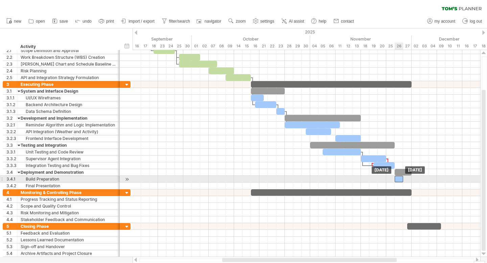
drag, startPoint x: 393, startPoint y: 179, endPoint x: 399, endPoint y: 180, distance: 5.4
click at [399, 180] on div at bounding box center [399, 179] width 8 height 6
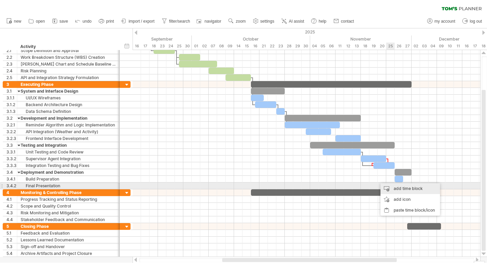
click at [400, 187] on div "add time block" at bounding box center [411, 188] width 60 height 11
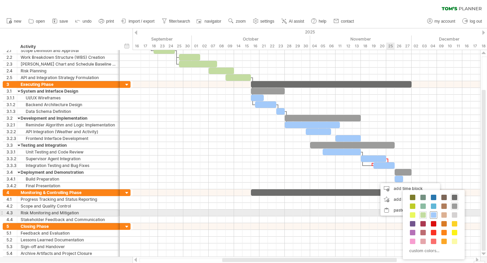
click at [433, 216] on span at bounding box center [433, 214] width 5 height 5
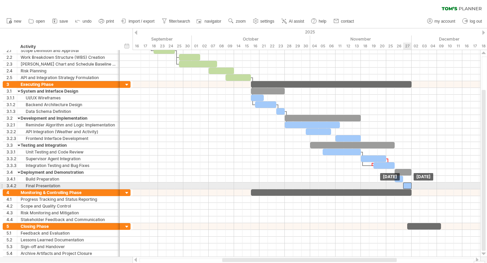
drag, startPoint x: 383, startPoint y: 180, endPoint x: 409, endPoint y: 188, distance: 27.2
click at [406, 186] on span at bounding box center [407, 186] width 3 height 6
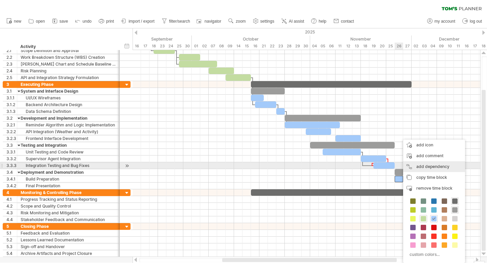
click at [424, 167] on div "add dependency You can use dependencies when you require tasks to be done in a …" at bounding box center [434, 166] width 62 height 11
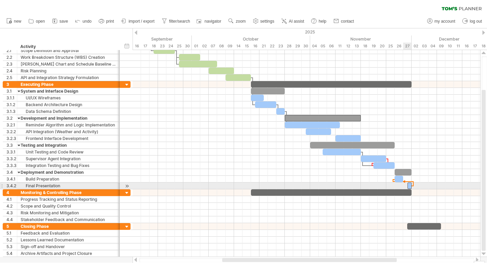
click at [411, 184] on span at bounding box center [411, 186] width 3 height 6
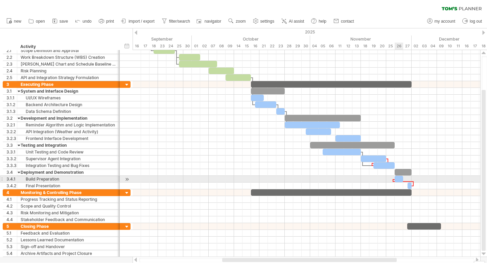
click at [400, 179] on div at bounding box center [399, 179] width 8 height 6
click at [406, 179] on div at bounding box center [401, 179] width 13 height 6
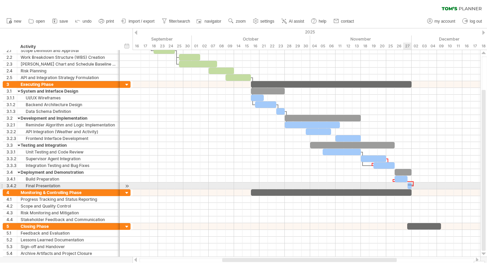
drag, startPoint x: 413, startPoint y: 184, endPoint x: 408, endPoint y: 186, distance: 5.3
click at [408, 186] on div "Thursday 27 November - 1.5 days Wednesday 26 November" at bounding box center [307, 153] width 348 height 207
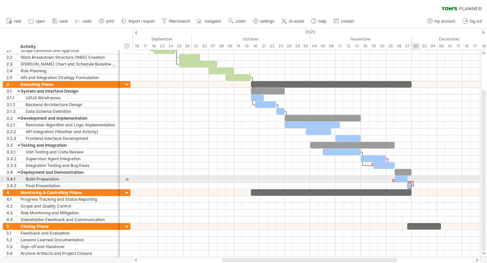
click at [413, 182] on div at bounding box center [404, 182] width 20 height 2
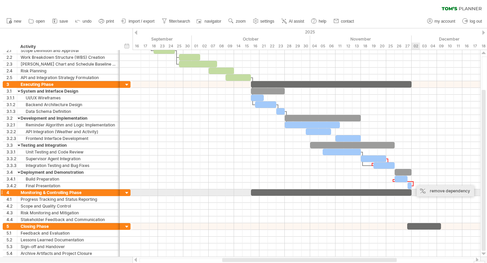
click at [424, 192] on div "remove dependency" at bounding box center [446, 191] width 58 height 11
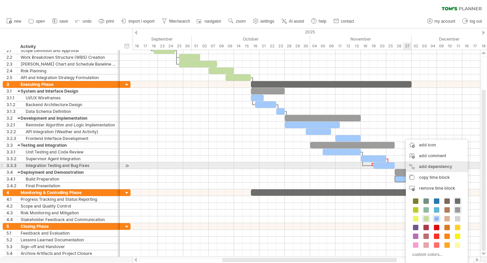
click at [427, 165] on div "add dependency You can use dependencies when you require tasks to be done in a …" at bounding box center [437, 166] width 62 height 11
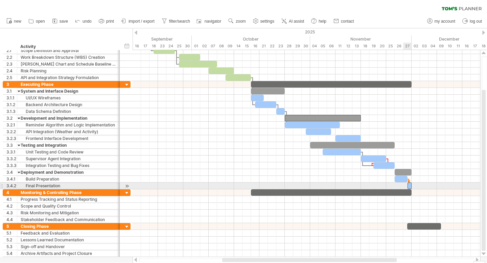
click at [409, 185] on div at bounding box center [410, 186] width 4 height 6
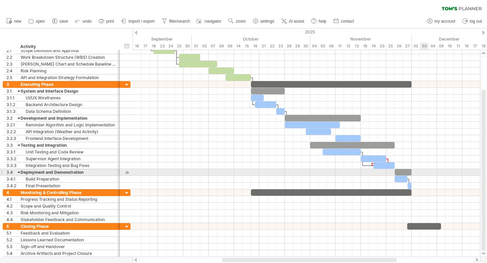
click at [425, 175] on div at bounding box center [307, 172] width 348 height 7
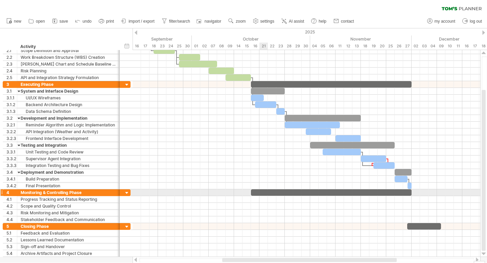
click at [261, 194] on div at bounding box center [331, 192] width 161 height 6
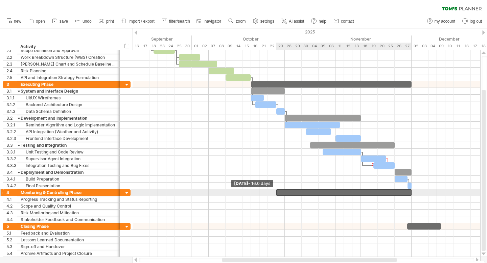
drag, startPoint x: 251, startPoint y: 193, endPoint x: 275, endPoint y: 193, distance: 24.4
click at [275, 193] on span at bounding box center [276, 192] width 3 height 6
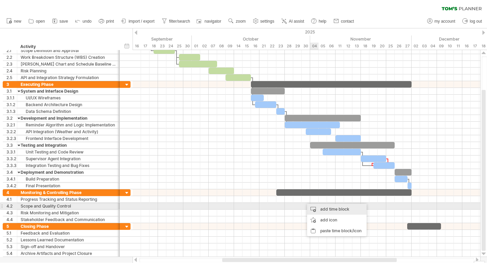
click at [318, 207] on div "add time block" at bounding box center [337, 209] width 60 height 11
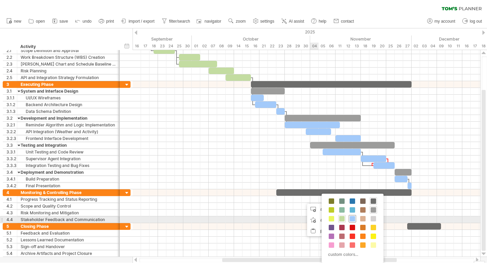
click at [354, 219] on span at bounding box center [352, 218] width 5 height 5
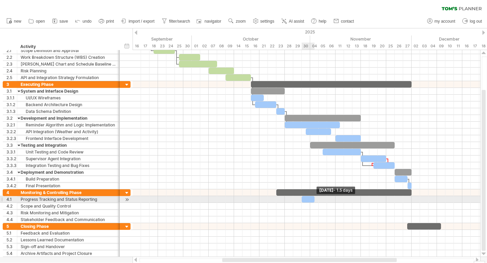
click at [312, 199] on div at bounding box center [308, 199] width 13 height 6
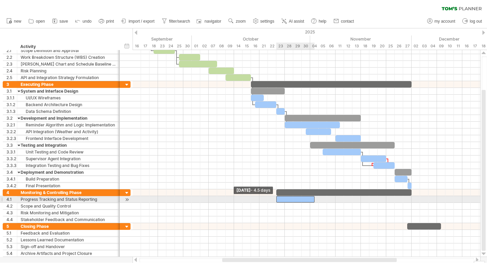
drag, startPoint x: 302, startPoint y: 199, endPoint x: 278, endPoint y: 201, distance: 24.1
click at [278, 201] on div at bounding box center [295, 199] width 38 height 6
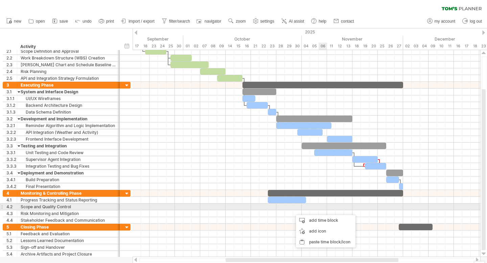
click at [325, 204] on div at bounding box center [307, 207] width 348 height 7
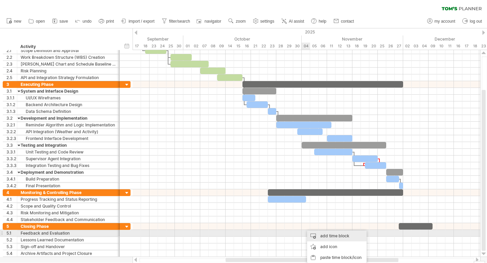
click at [321, 237] on div "add time block" at bounding box center [337, 236] width 60 height 11
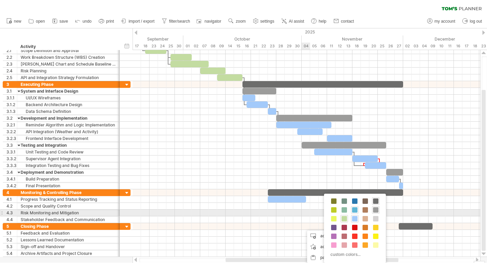
click at [354, 211] on span at bounding box center [354, 209] width 5 height 5
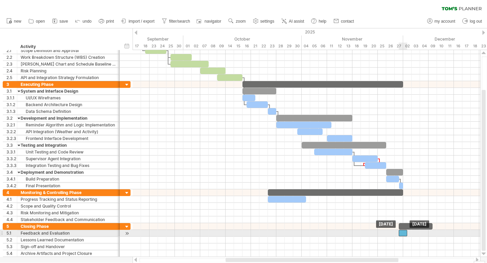
drag, startPoint x: 306, startPoint y: 233, endPoint x: 404, endPoint y: 236, distance: 97.8
click at [404, 236] on div at bounding box center [403, 233] width 8 height 6
drag, startPoint x: 407, startPoint y: 233, endPoint x: 411, endPoint y: 233, distance: 3.7
click at [411, 233] on span at bounding box center [411, 233] width 3 height 6
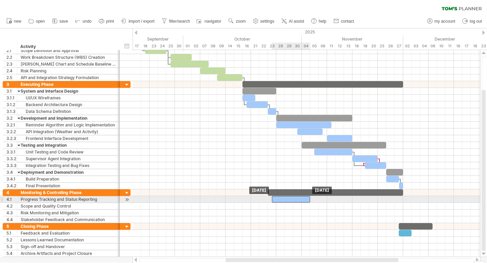
drag, startPoint x: 287, startPoint y: 200, endPoint x: 293, endPoint y: 200, distance: 5.4
click at [293, 200] on div at bounding box center [291, 199] width 38 height 6
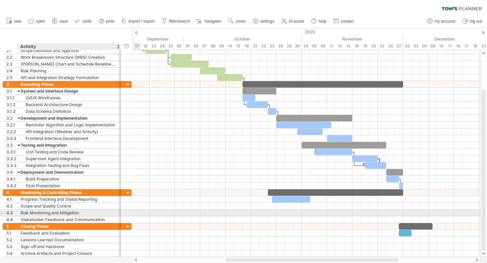
click at [120, 211] on div at bounding box center [119, 213] width 3 height 7
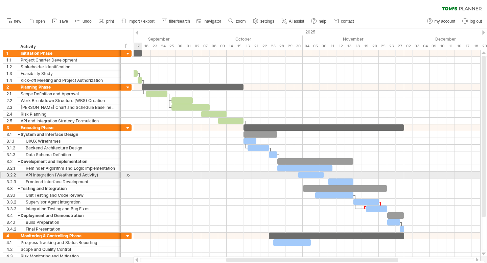
click at [127, 175] on div at bounding box center [128, 175] width 6 height 7
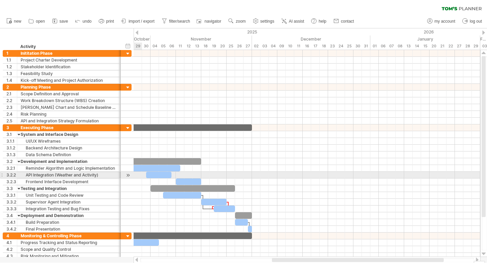
click at [127, 175] on div at bounding box center [128, 175] width 6 height 7
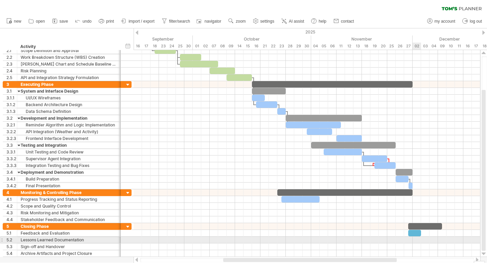
click at [418, 240] on div at bounding box center [307, 240] width 347 height 7
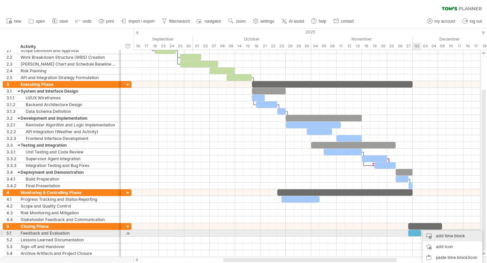
click at [434, 236] on div "add time block" at bounding box center [453, 236] width 60 height 11
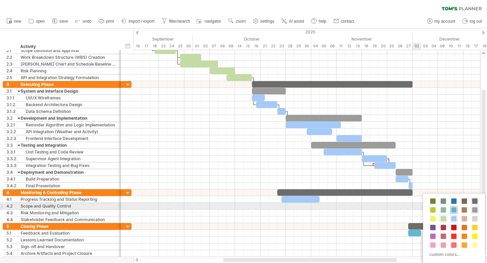
click at [453, 207] on div at bounding box center [453, 209] width 7 height 7
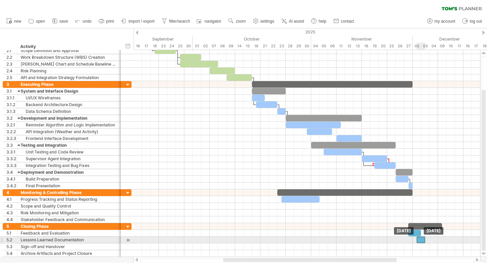
drag, startPoint x: 428, startPoint y: 241, endPoint x: 423, endPoint y: 241, distance: 4.7
click at [423, 241] on div at bounding box center [421, 240] width 8 height 6
click at [428, 241] on span at bounding box center [429, 240] width 3 height 6
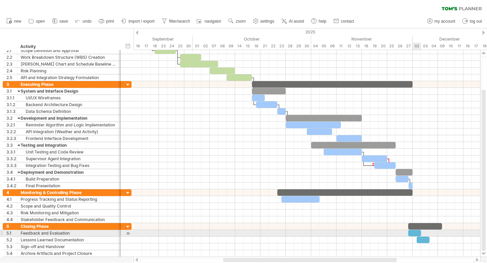
click at [417, 234] on div at bounding box center [414, 233] width 13 height 6
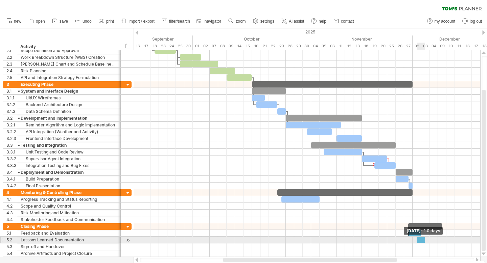
click at [427, 240] on div "Wednesday 03 December - 1.0 days Thursday 27 November" at bounding box center [307, 153] width 347 height 207
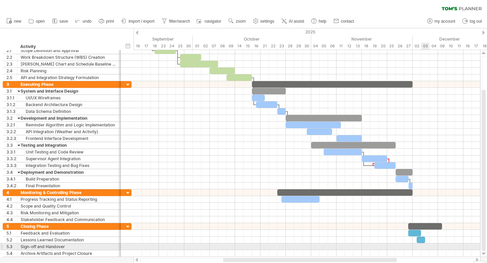
click at [428, 246] on div at bounding box center [307, 247] width 347 height 7
click at [426, 247] on div at bounding box center [307, 247] width 347 height 7
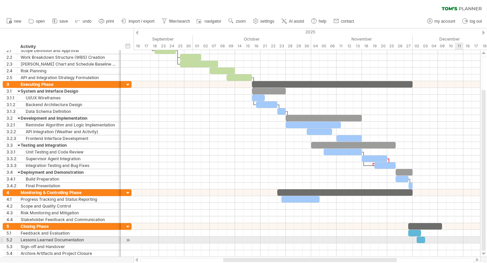
click at [458, 237] on div at bounding box center [307, 240] width 347 height 7
click at [439, 238] on div "add time block" at bounding box center [456, 236] width 60 height 11
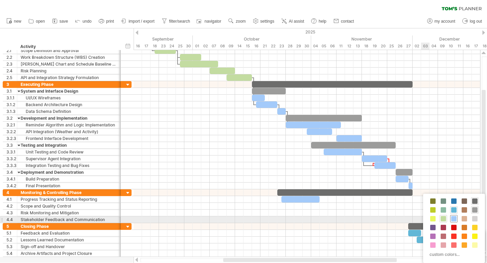
click at [455, 218] on span at bounding box center [453, 218] width 5 height 5
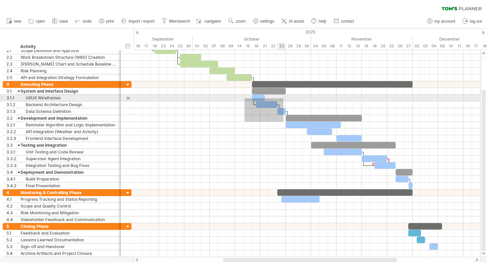
drag, startPoint x: 245, startPoint y: 122, endPoint x: 284, endPoint y: 98, distance: 45.4
click at [284, 98] on div at bounding box center [307, 135] width 347 height 108
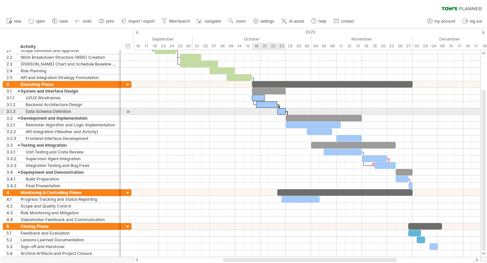
click at [279, 112] on div at bounding box center [281, 111] width 8 height 6
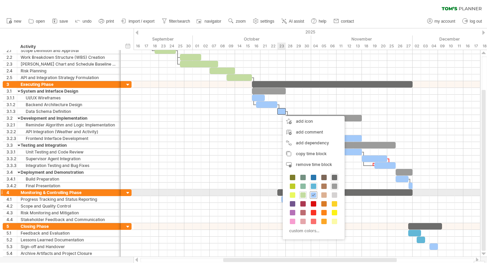
click at [313, 193] on span at bounding box center [313, 195] width 5 height 5
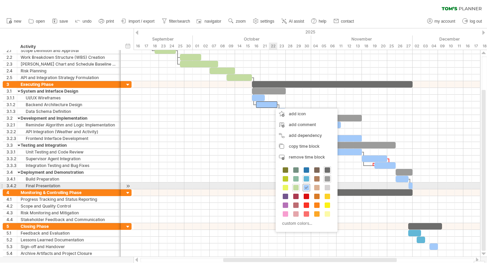
click at [307, 188] on span at bounding box center [306, 187] width 5 height 5
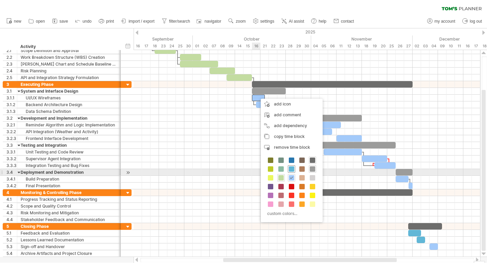
click at [291, 172] on div at bounding box center [291, 168] width 7 height 7
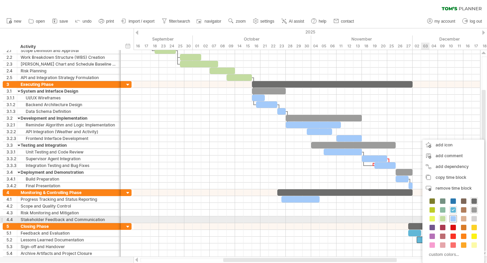
click at [453, 217] on span at bounding box center [453, 218] width 5 height 5
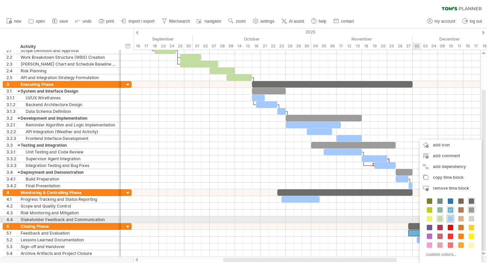
click at [453, 221] on div at bounding box center [450, 218] width 7 height 7
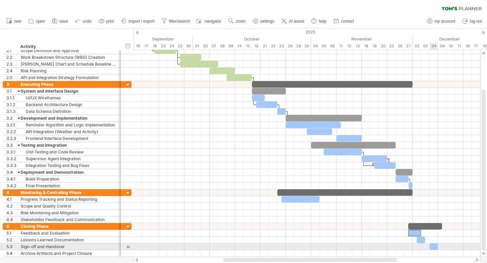
click at [434, 245] on div at bounding box center [434, 247] width 8 height 6
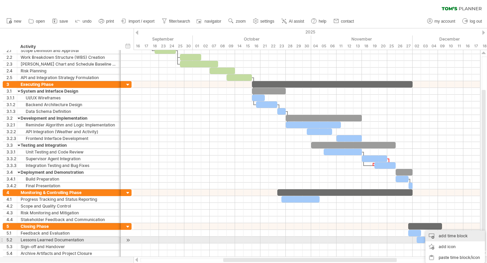
click at [453, 237] on div "add time block" at bounding box center [456, 236] width 60 height 11
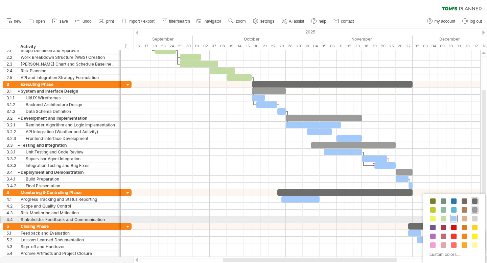
click at [454, 220] on span at bounding box center [453, 218] width 5 height 5
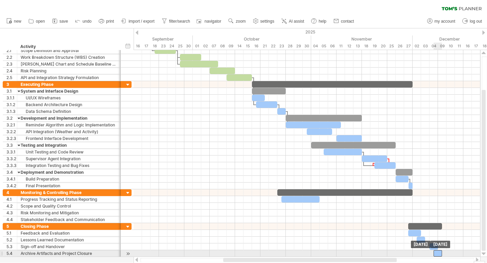
drag, startPoint x: 442, startPoint y: 252, endPoint x: 438, endPoint y: 252, distance: 3.7
click at [438, 252] on div at bounding box center [438, 253] width 8 height 6
click at [432, 253] on div at bounding box center [436, 253] width 13 height 6
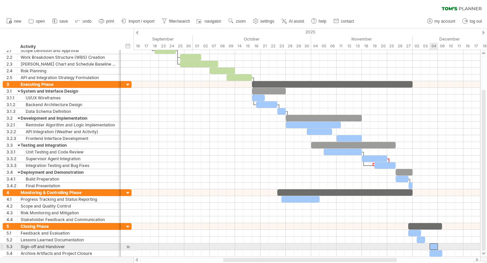
click at [434, 247] on div at bounding box center [434, 247] width 8 height 6
click at [428, 247] on div at bounding box center [432, 247] width 13 height 6
click at [437, 247] on span at bounding box center [438, 247] width 3 height 6
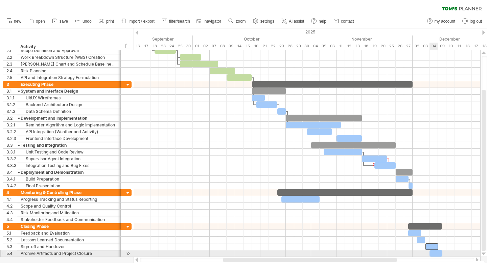
click at [437, 255] on div at bounding box center [436, 253] width 13 height 6
click at [442, 253] on span at bounding box center [442, 253] width 3 height 6
click at [431, 254] on div at bounding box center [436, 253] width 13 height 6
drag, startPoint x: 430, startPoint y: 254, endPoint x: 439, endPoint y: 254, distance: 8.5
click at [439, 254] on span at bounding box center [438, 253] width 3 height 6
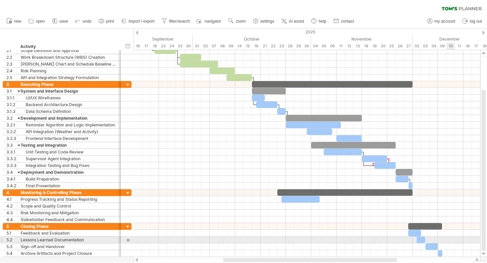
click at [450, 242] on div at bounding box center [307, 240] width 347 height 7
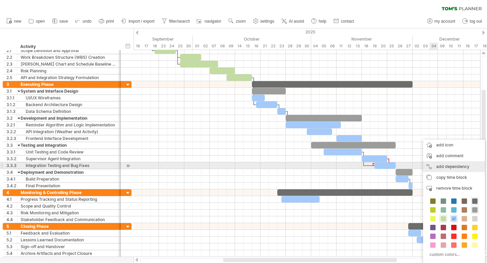
click at [450, 168] on div "add dependency You can use dependencies when you require tasks to be done in a …" at bounding box center [454, 166] width 62 height 11
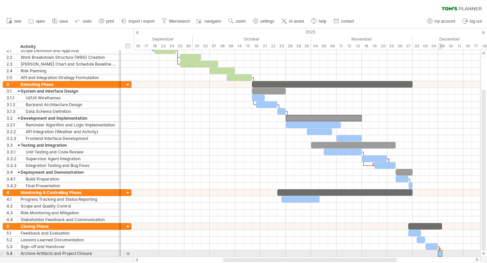
click at [440, 253] on div at bounding box center [440, 253] width 4 height 6
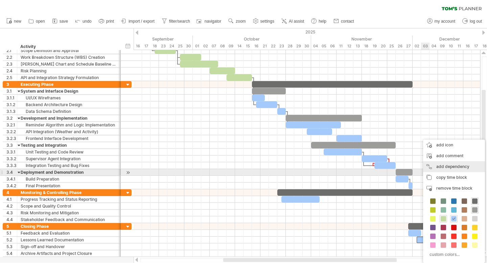
click at [453, 170] on div "add dependency You can use dependencies when you require tasks to be done in a …" at bounding box center [454, 166] width 62 height 11
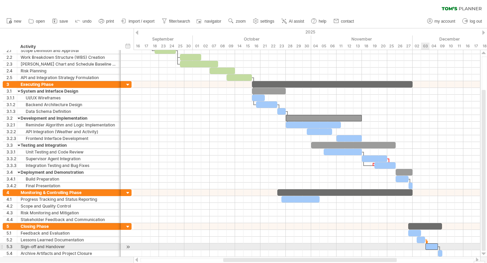
click at [429, 247] on div at bounding box center [432, 247] width 13 height 6
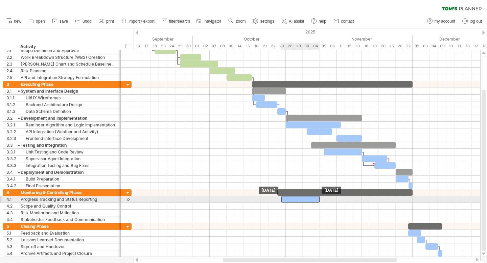
click at [313, 199] on div at bounding box center [301, 199] width 38 height 6
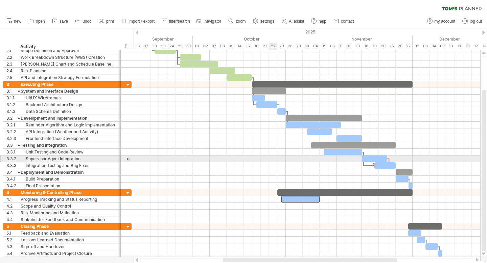
click at [269, 151] on div at bounding box center [307, 152] width 347 height 7
